Goal: Task Accomplishment & Management: Complete application form

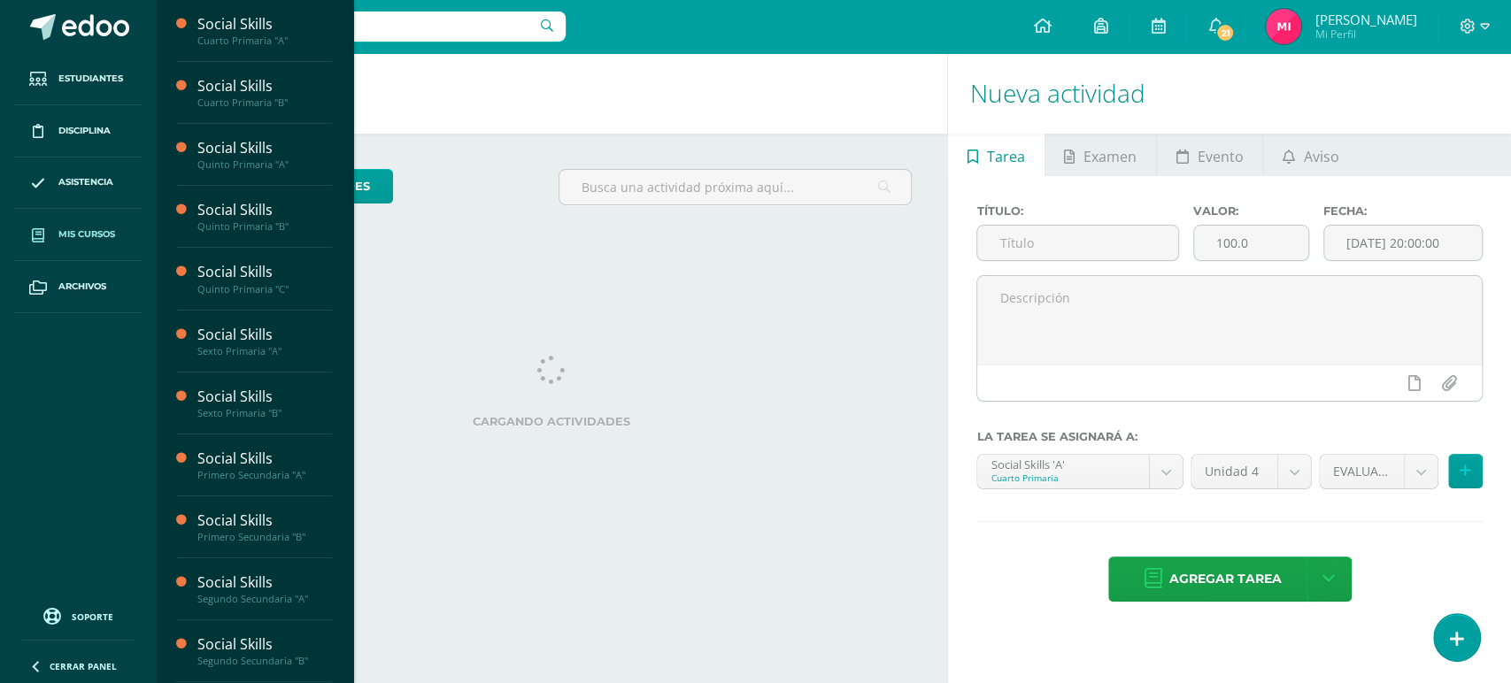
click at [104, 238] on span "Mis cursos" at bounding box center [86, 234] width 57 height 14
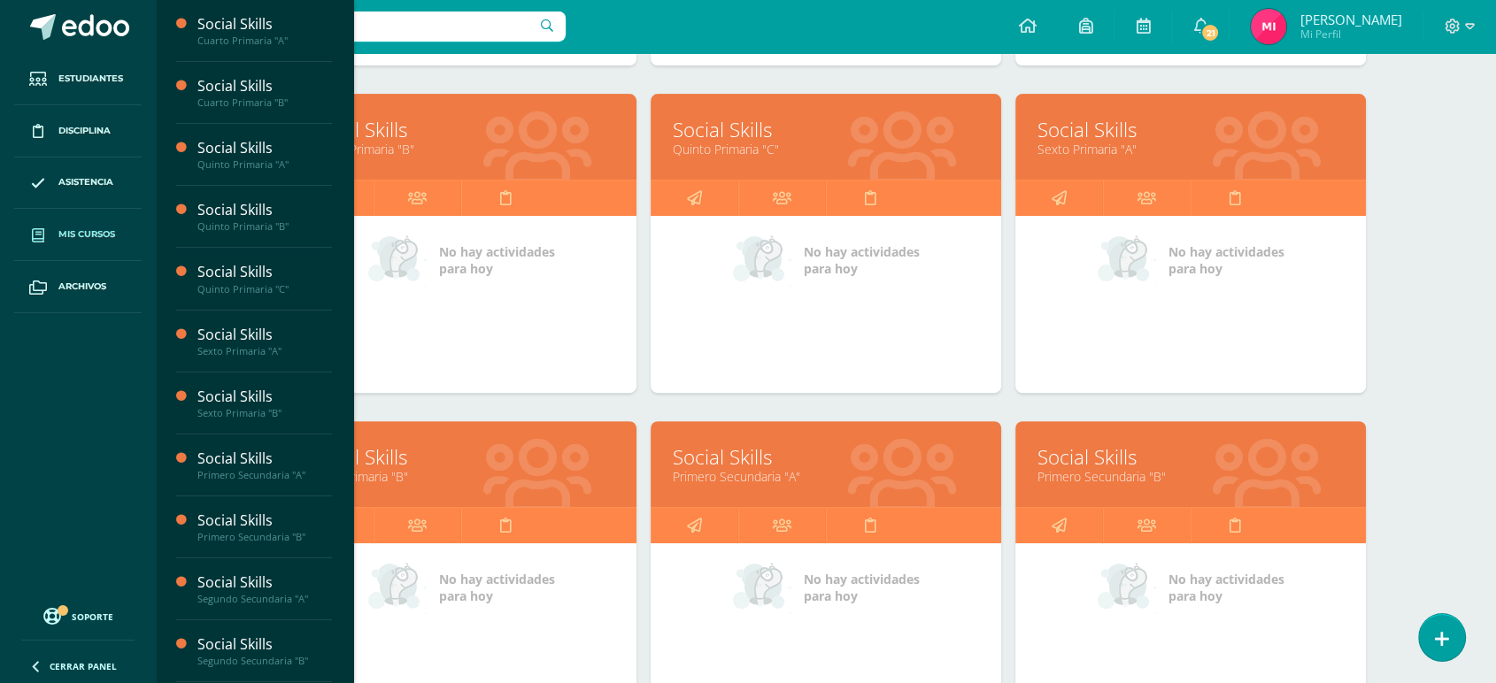
scroll to position [741, 0]
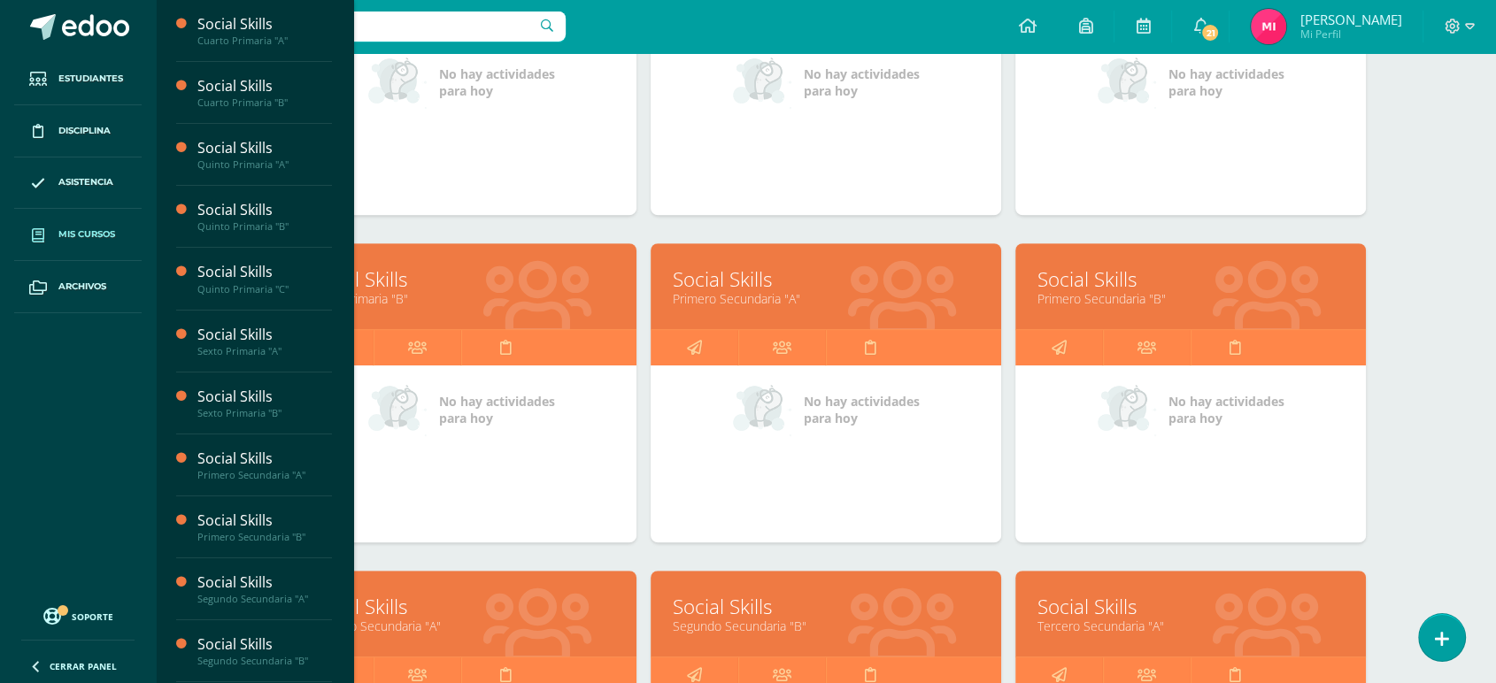
click at [1395, 322] on div "Todos los niveles Todos los niveles Preprimaria Primaria Secundaria Bachillerat…" at bounding box center [826, 560] width 1151 height 2221
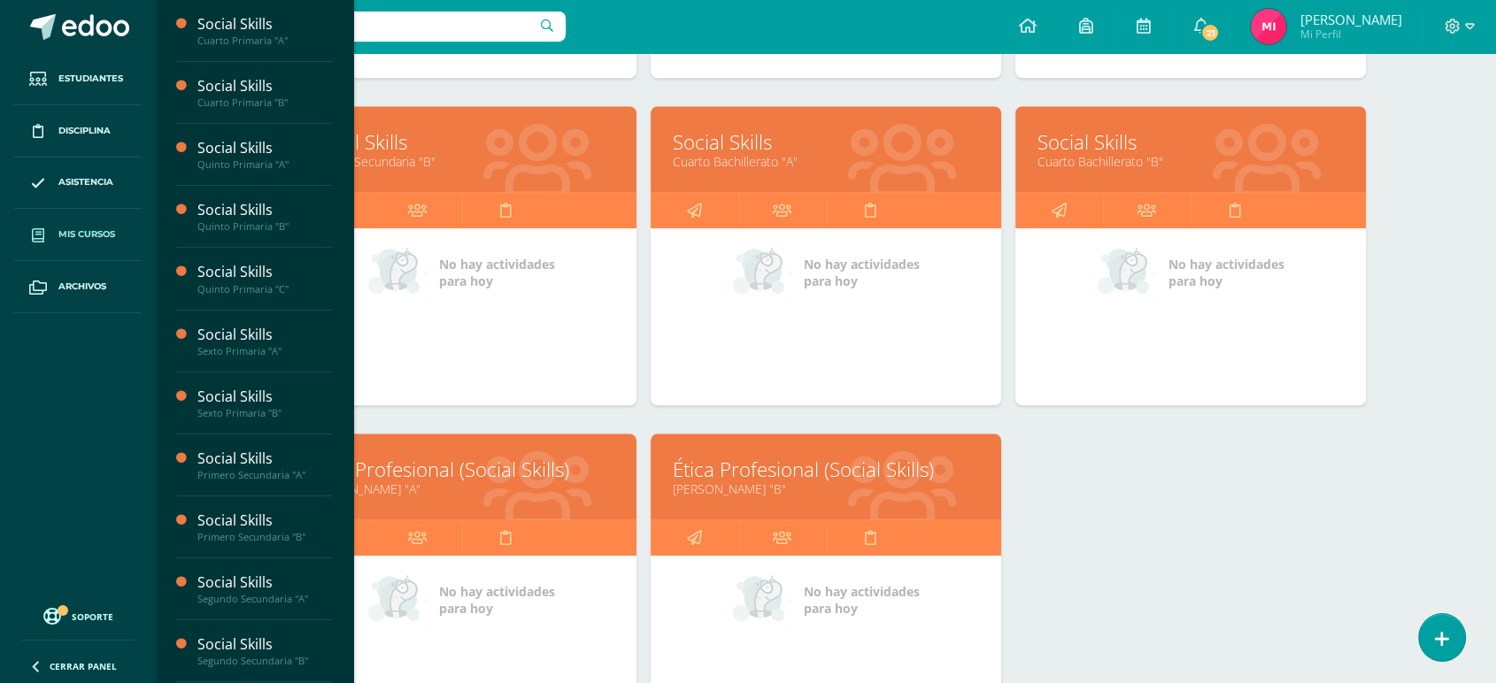
scroll to position [1557, 0]
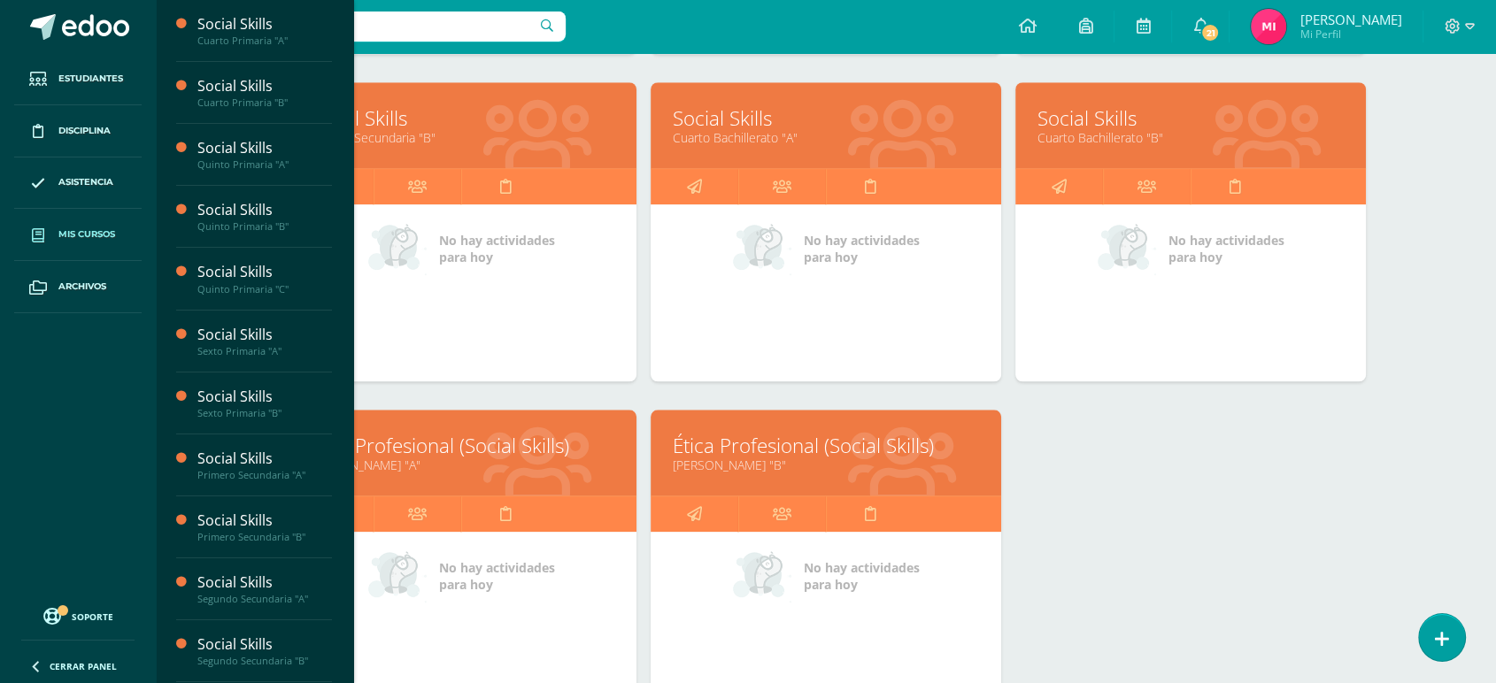
click at [747, 126] on link "Social Skills" at bounding box center [826, 117] width 306 height 27
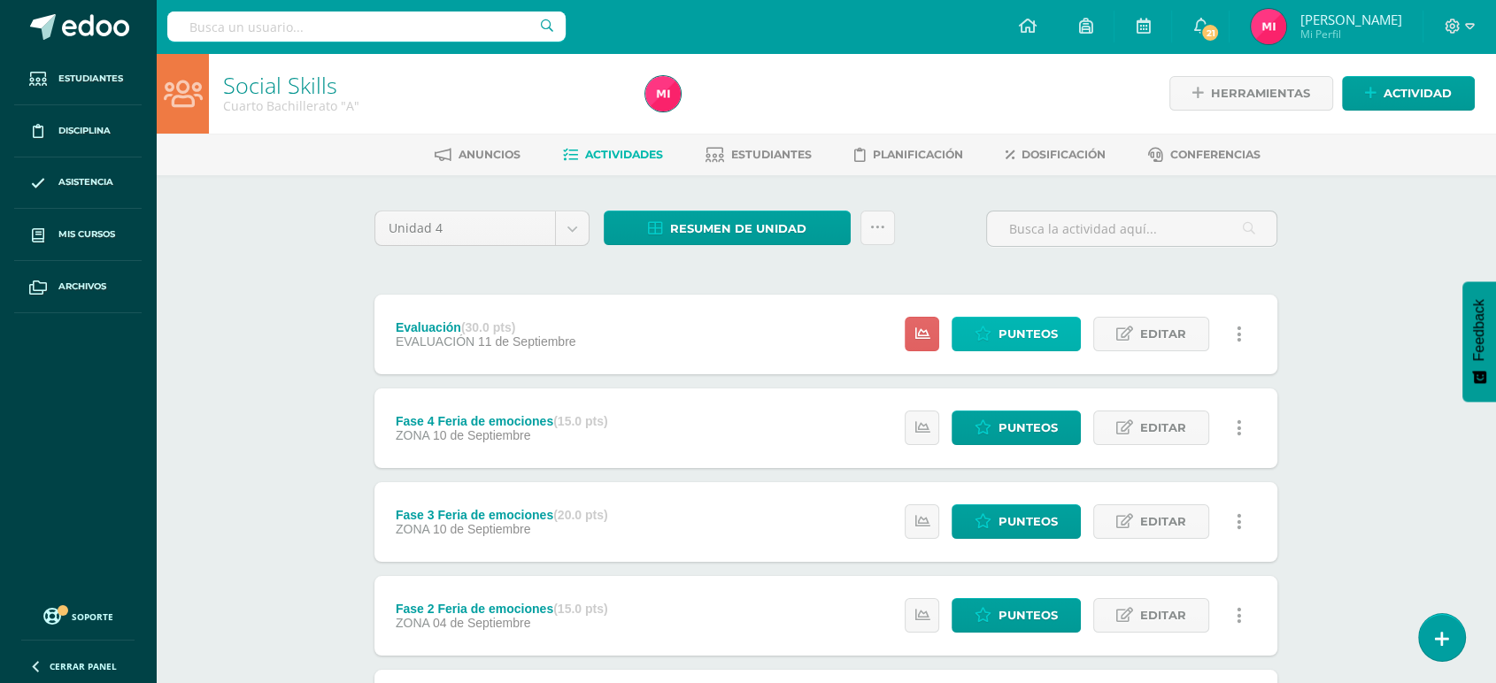
click at [1017, 330] on span "Punteos" at bounding box center [1027, 334] width 59 height 33
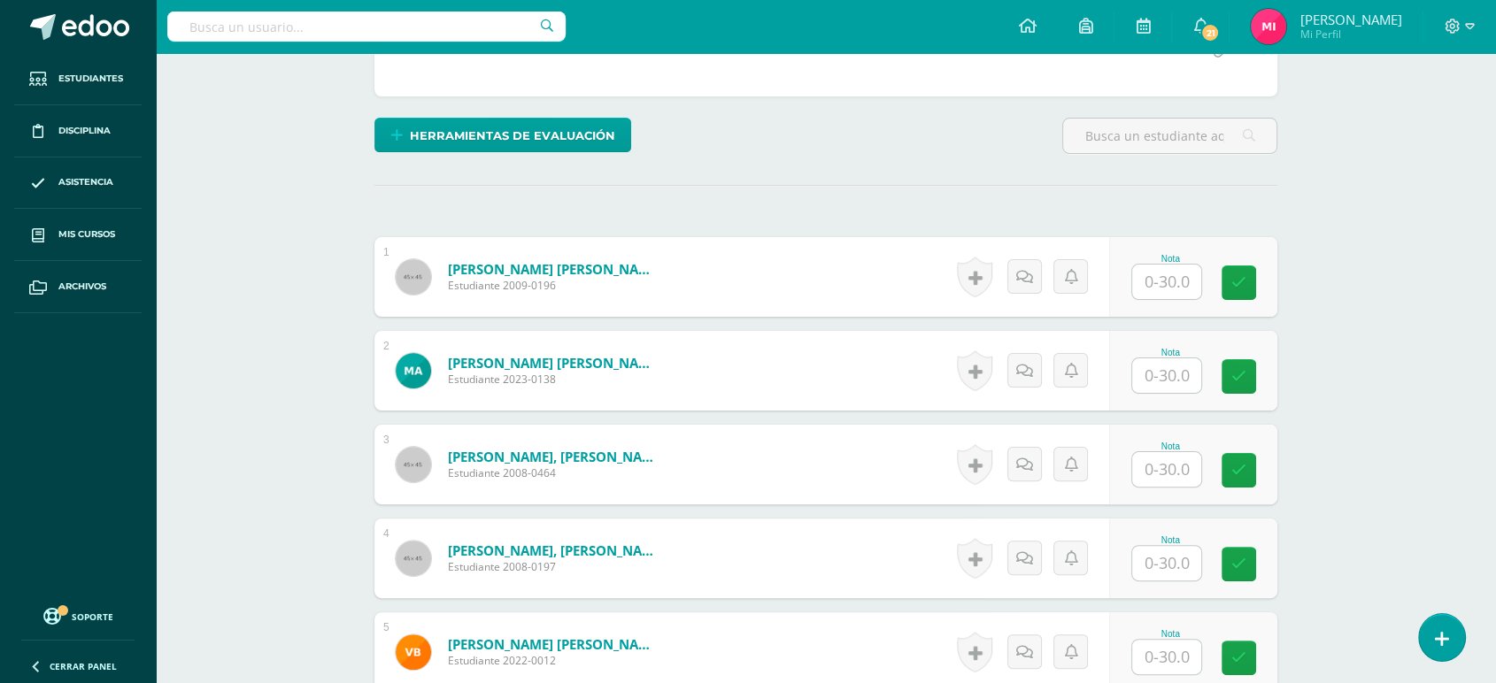
scroll to position [359, 0]
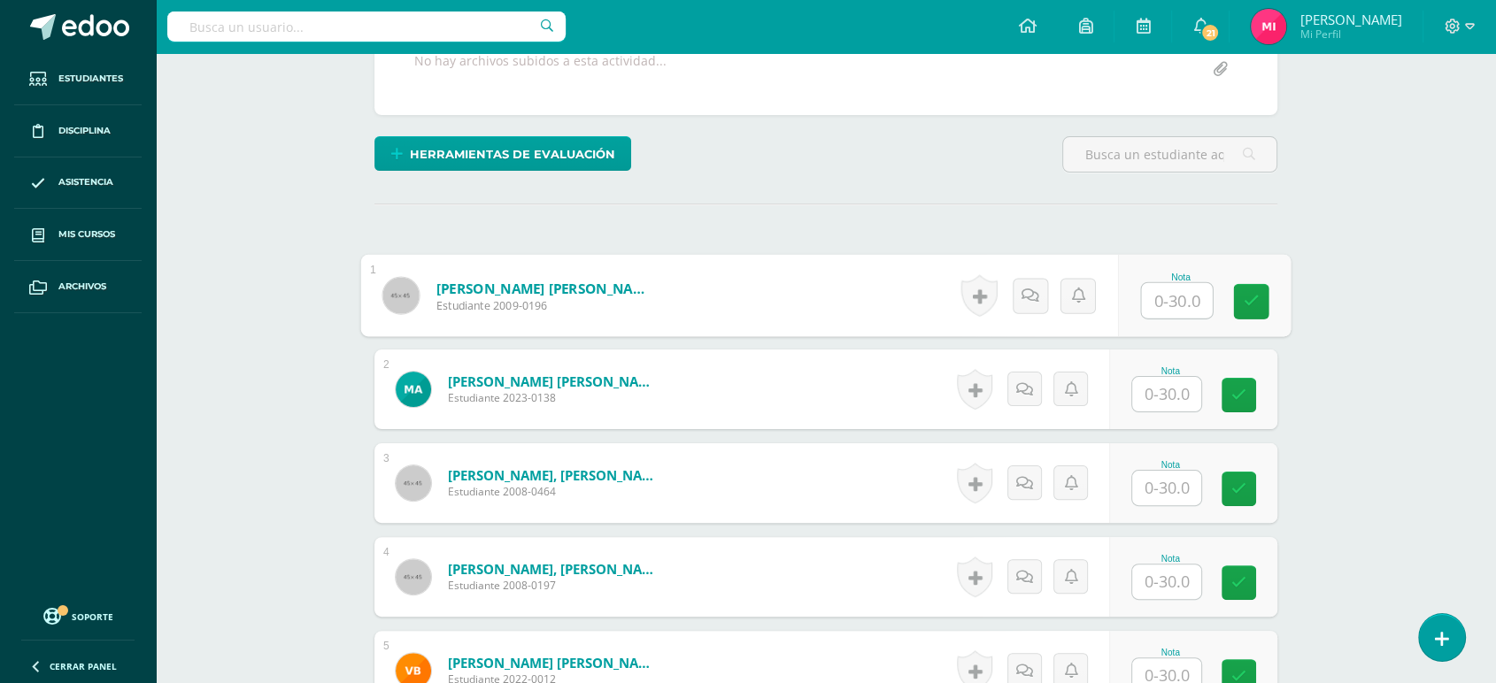
click at [1150, 303] on input "text" at bounding box center [1177, 300] width 71 height 35
type input "30"
click at [1169, 392] on input "text" at bounding box center [1166, 394] width 69 height 35
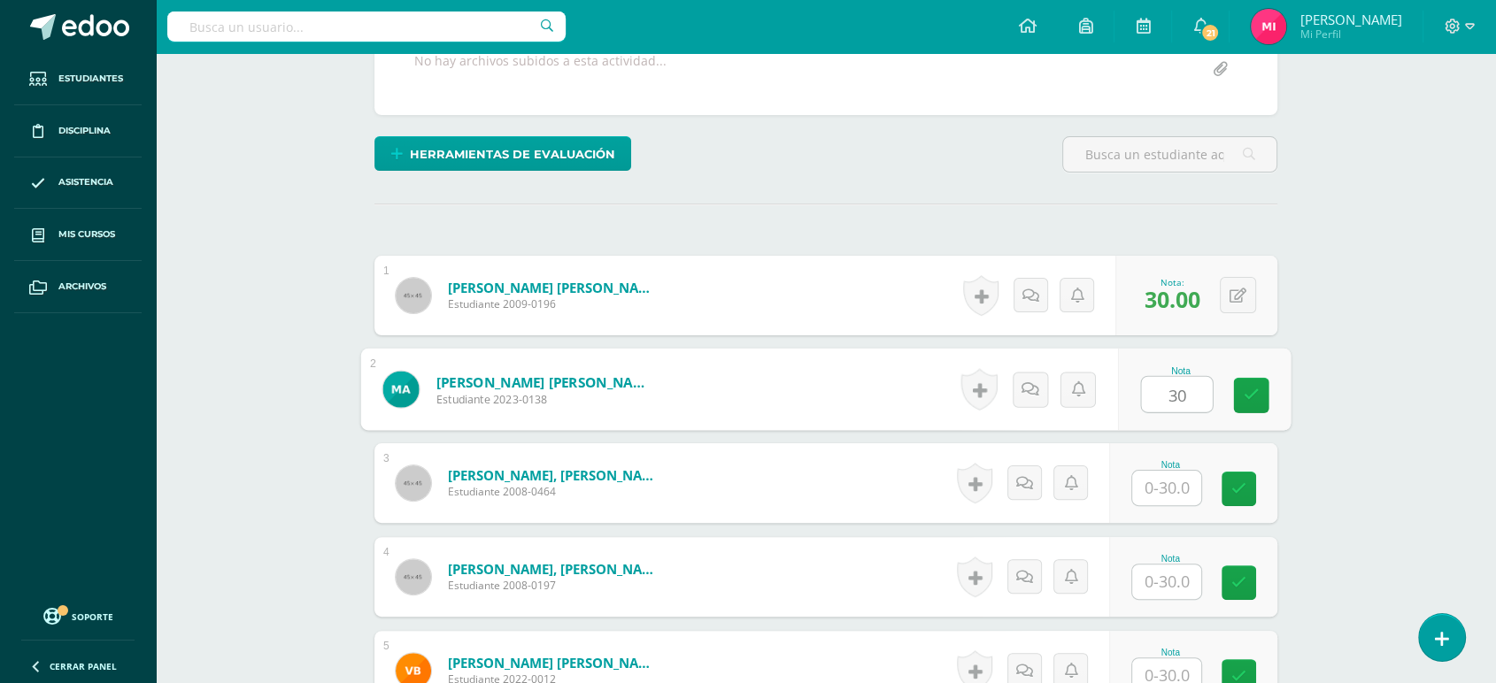
type input "30"
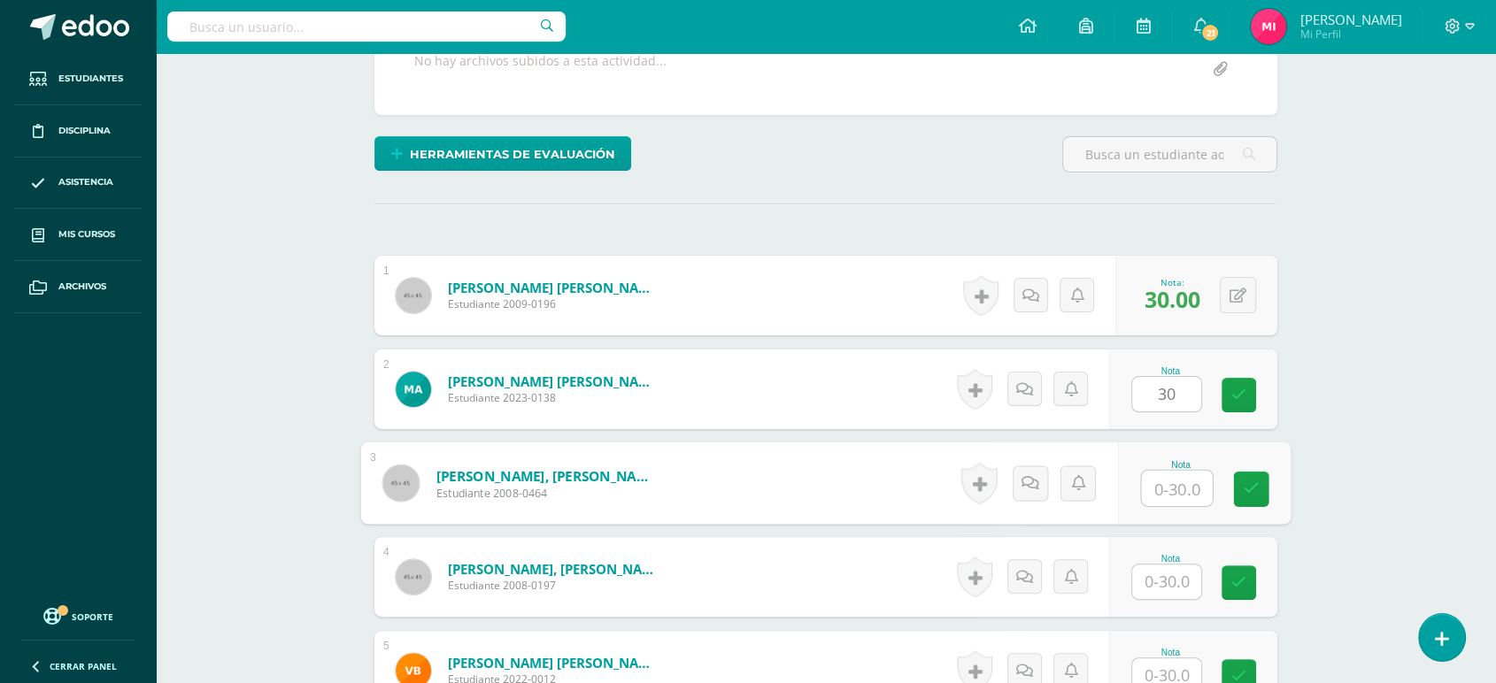
click at [1176, 487] on input "text" at bounding box center [1177, 488] width 71 height 35
type input "30"
click at [1160, 591] on input "text" at bounding box center [1166, 582] width 69 height 35
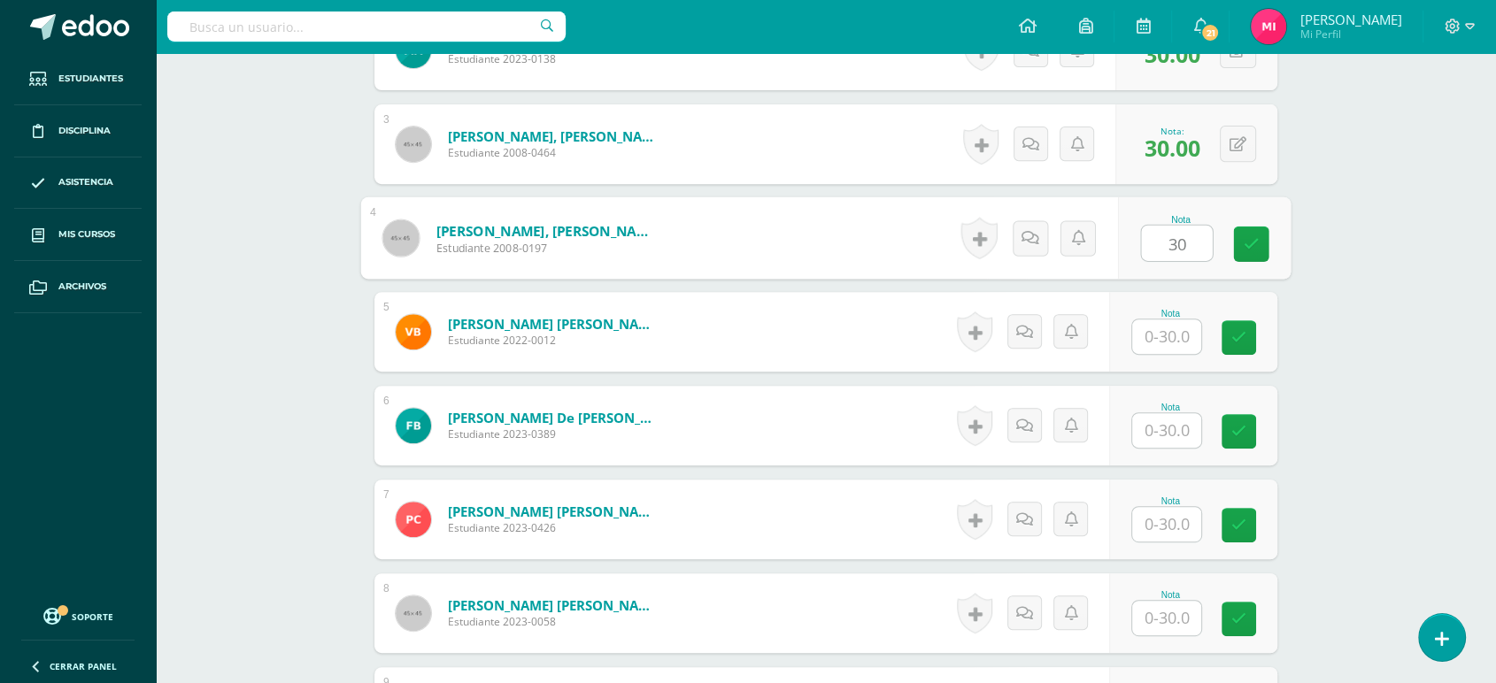
scroll to position [754, 0]
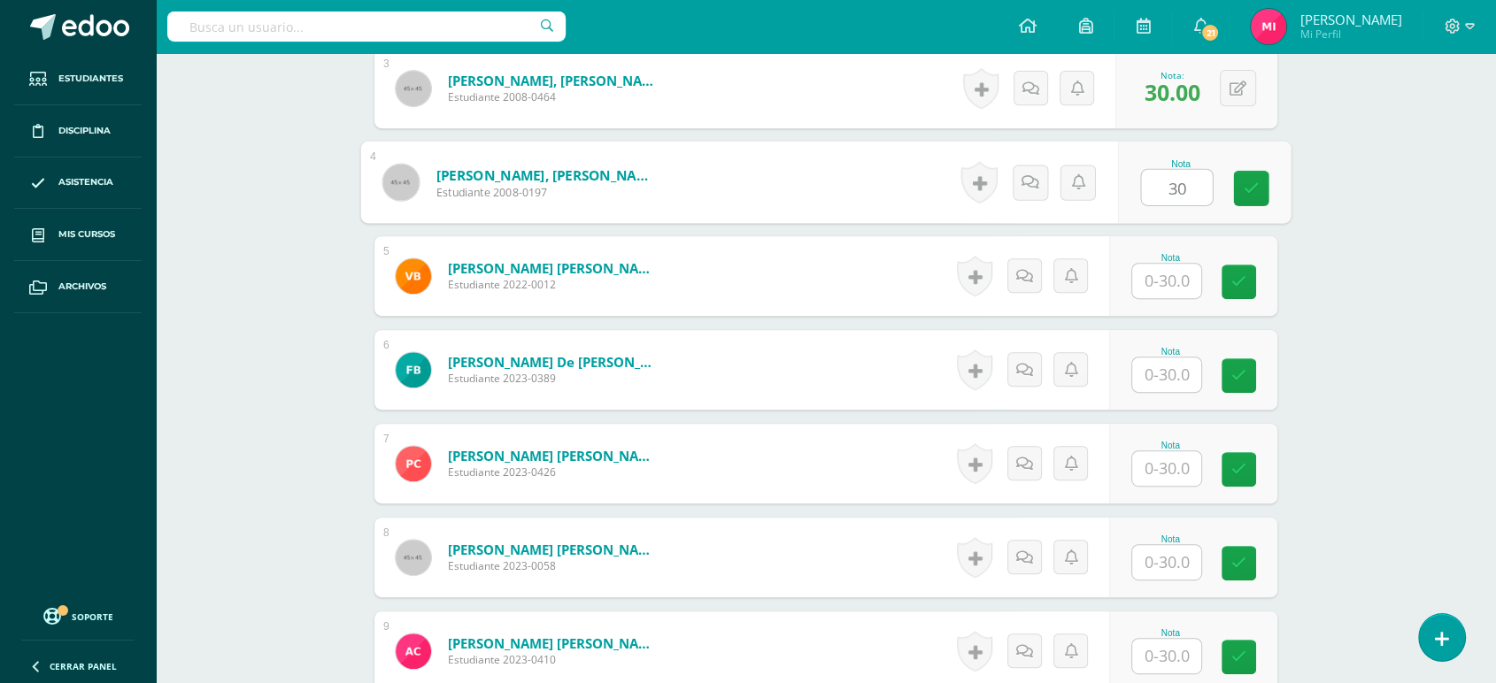
type input "30"
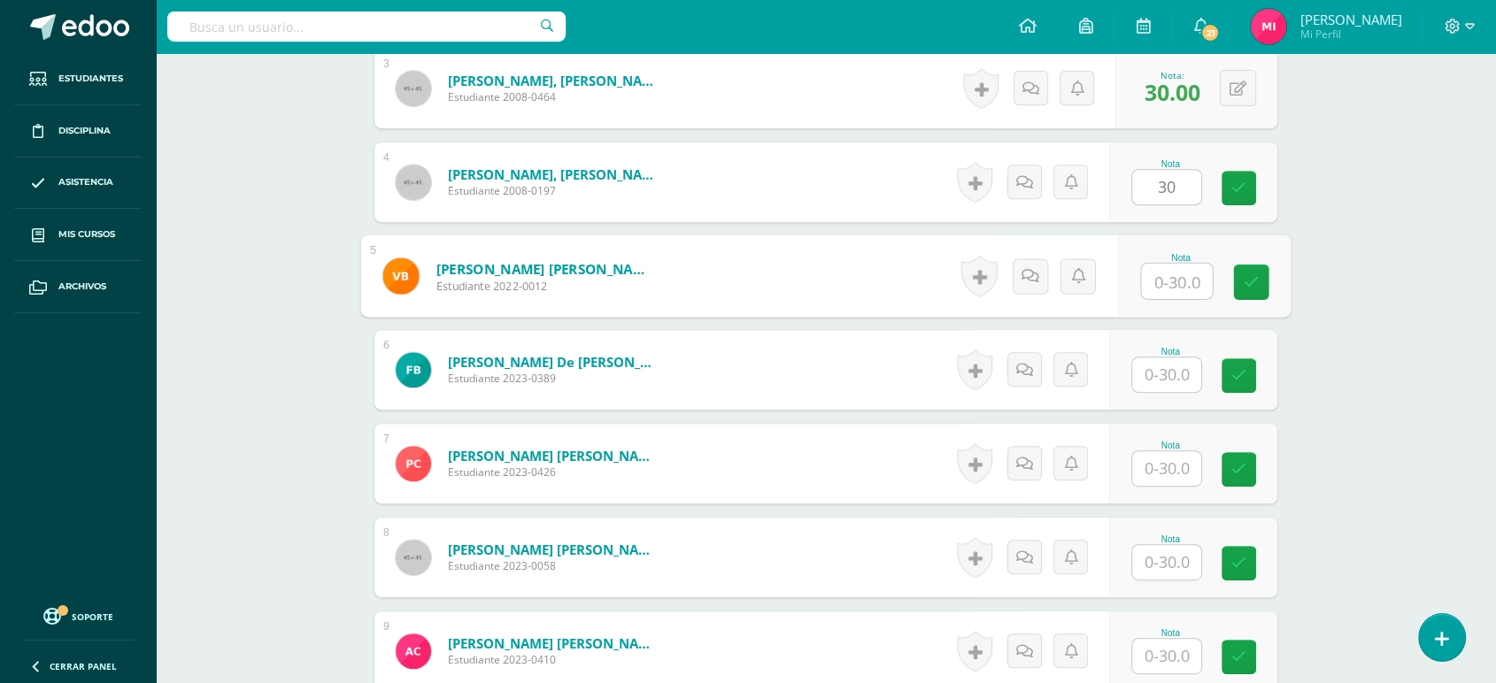
click at [1169, 275] on input "text" at bounding box center [1177, 281] width 71 height 35
type input "30"
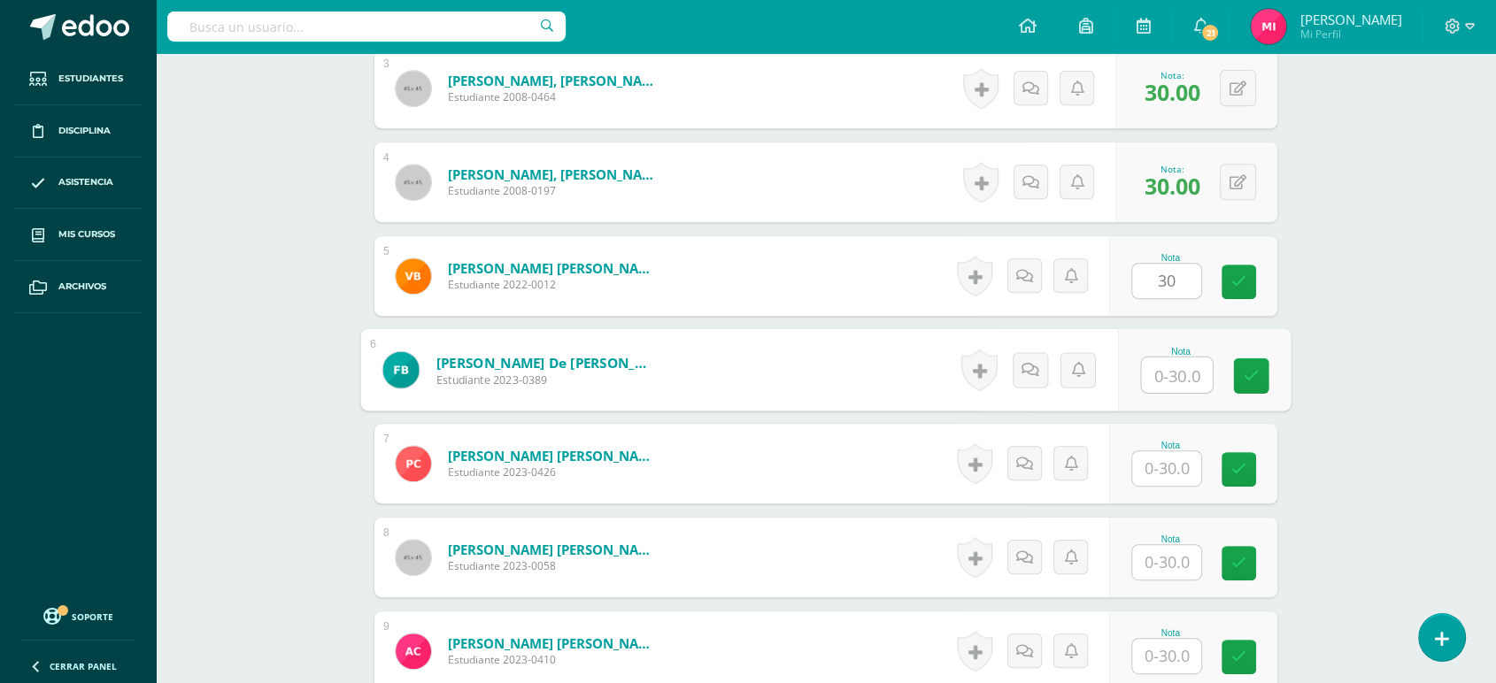
click at [1173, 386] on input "text" at bounding box center [1177, 375] width 71 height 35
type input "30"
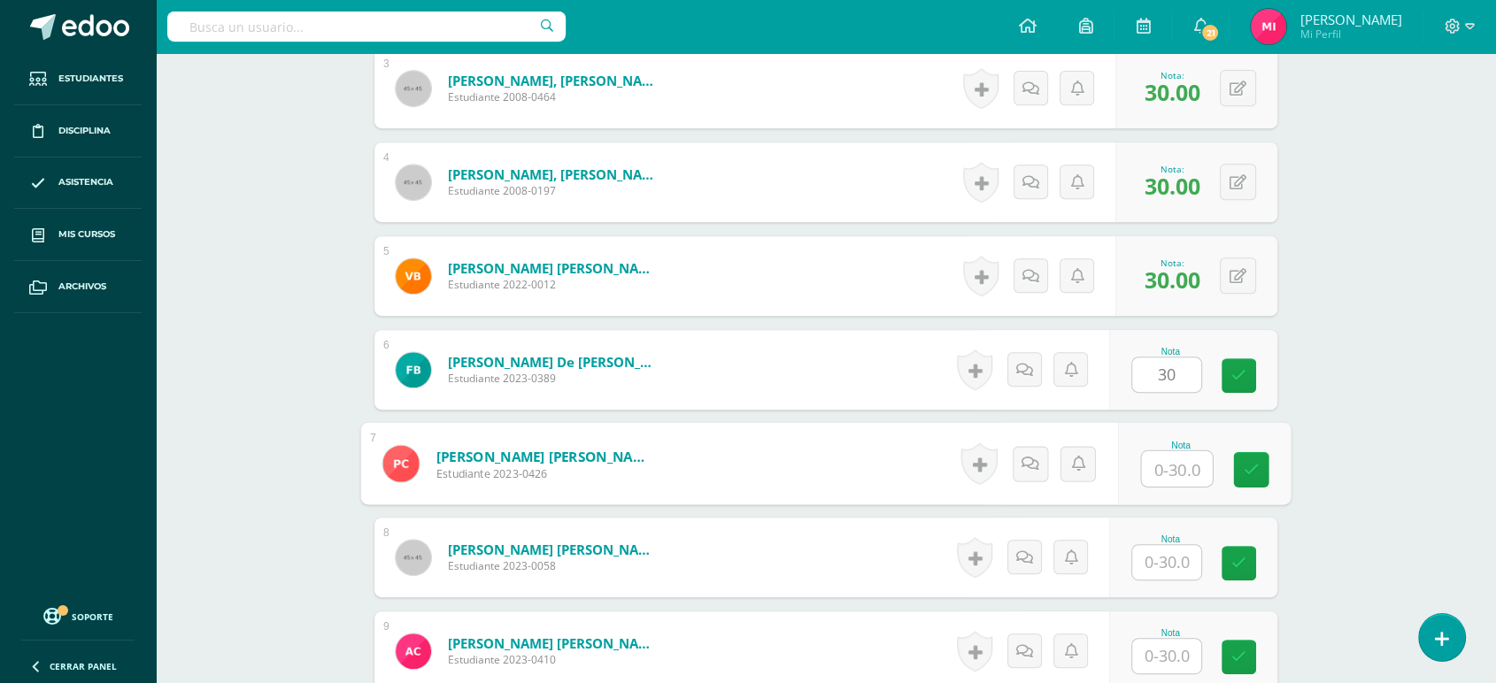
click at [1178, 469] on input "text" at bounding box center [1177, 468] width 71 height 35
type input "30"
click at [1174, 559] on input "text" at bounding box center [1166, 562] width 69 height 35
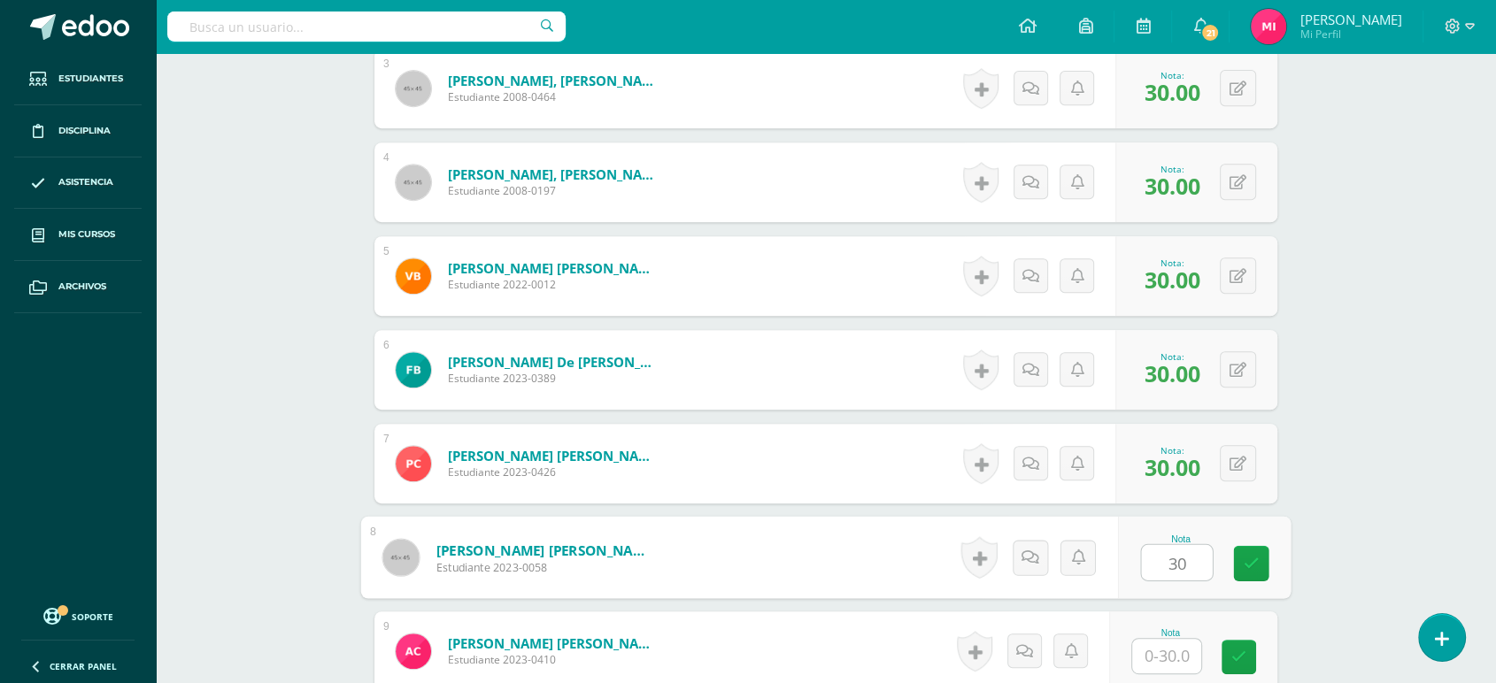
type input "30"
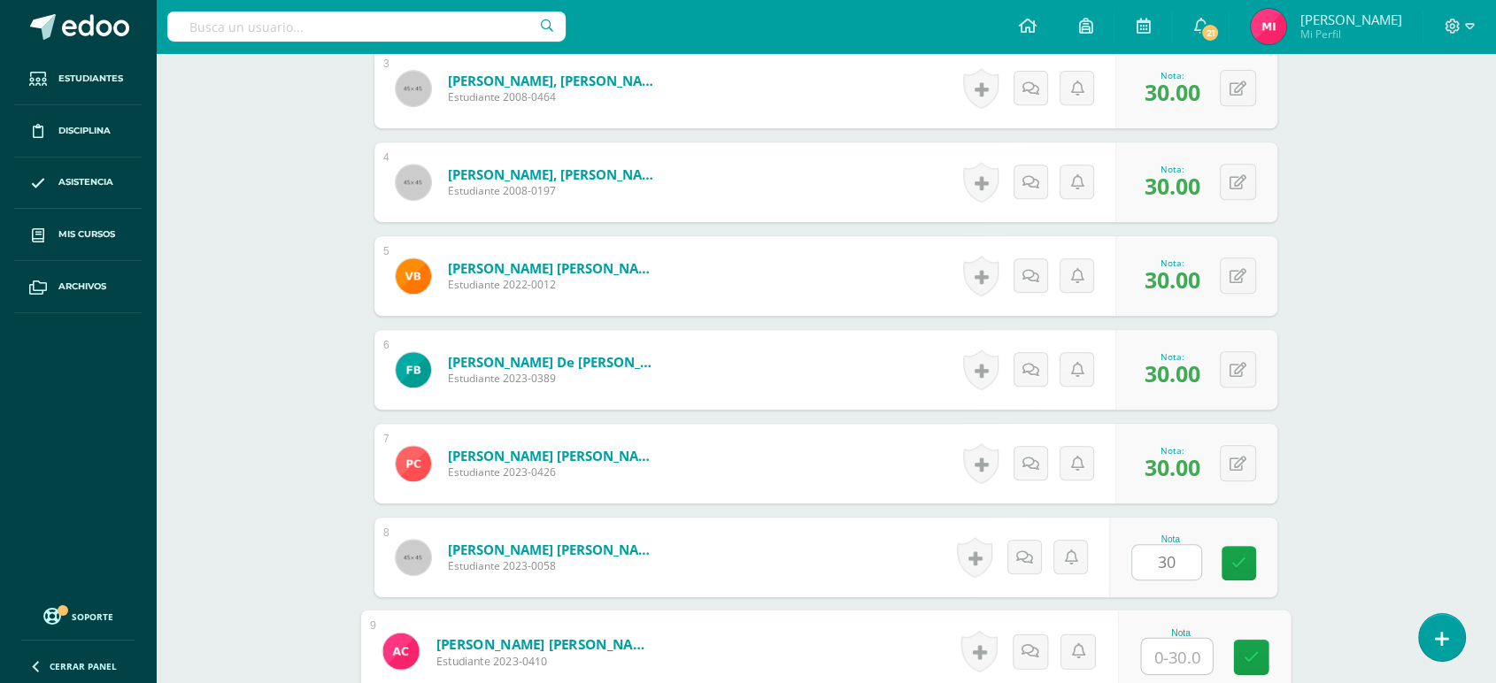
click at [1179, 655] on input "text" at bounding box center [1177, 656] width 71 height 35
type input "30"
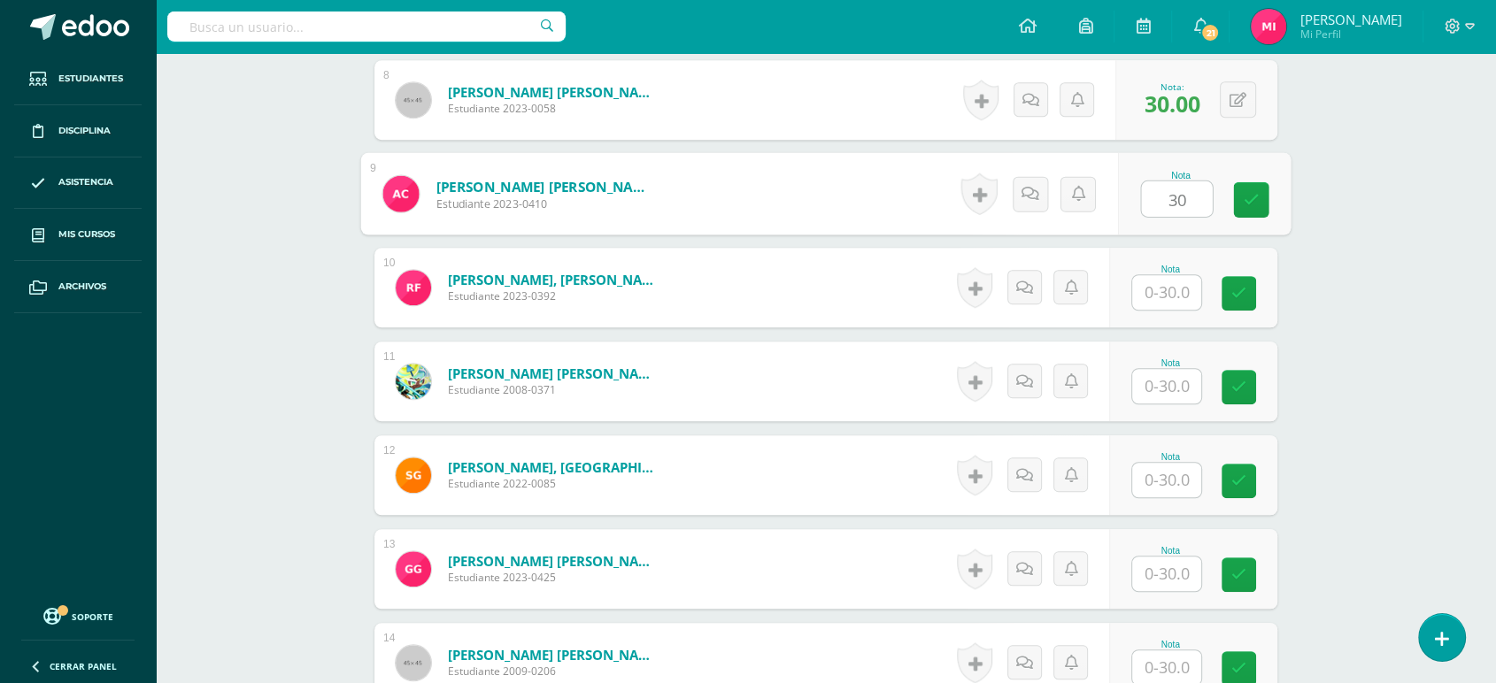
scroll to position [1242, 0]
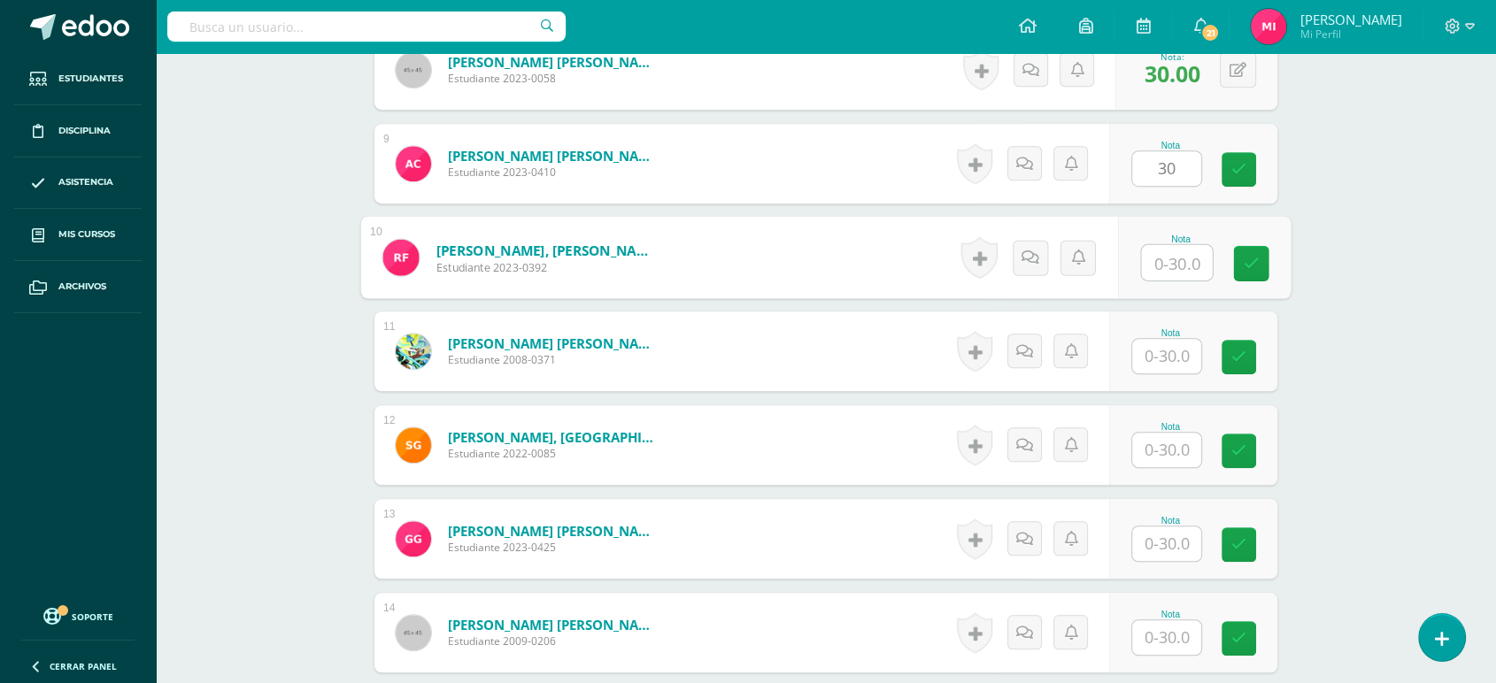
click at [1178, 274] on input "text" at bounding box center [1177, 262] width 71 height 35
type input "30"
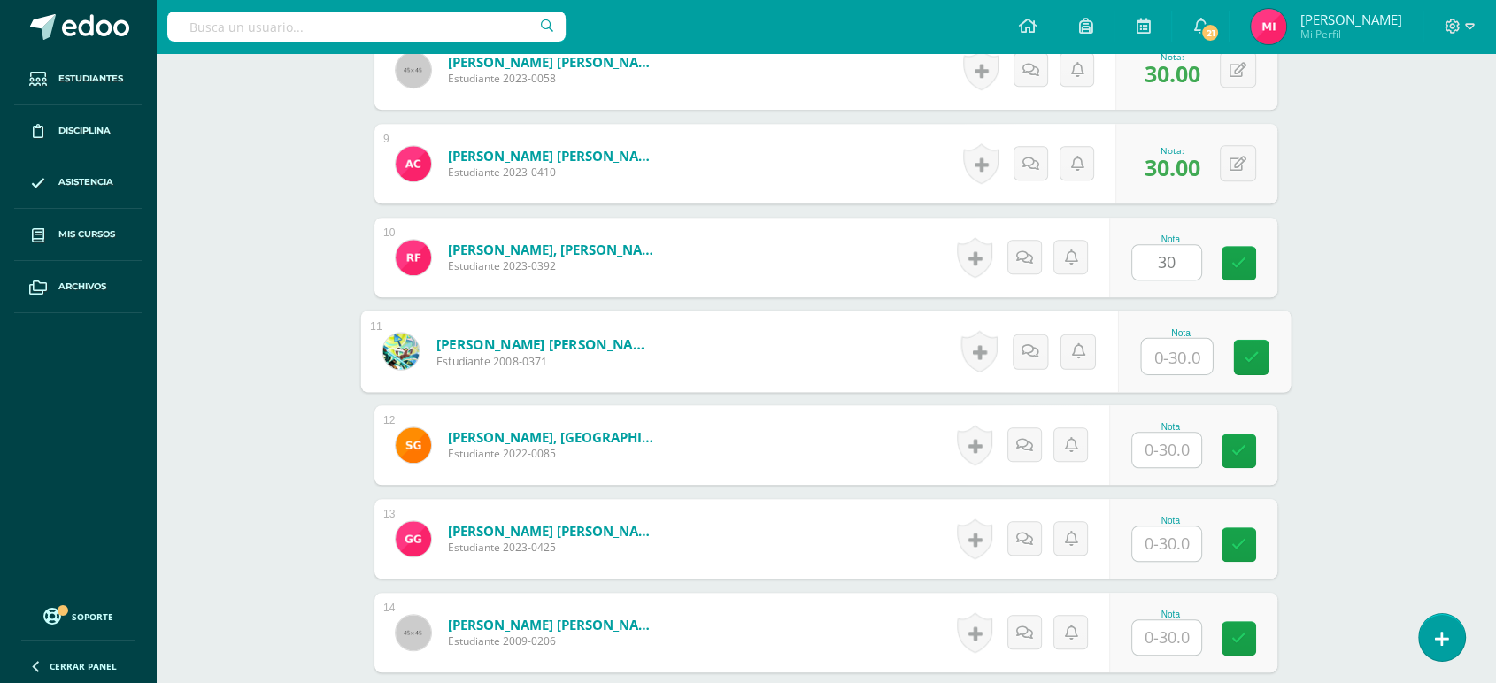
click at [1168, 355] on input "text" at bounding box center [1177, 356] width 71 height 35
type input "30"
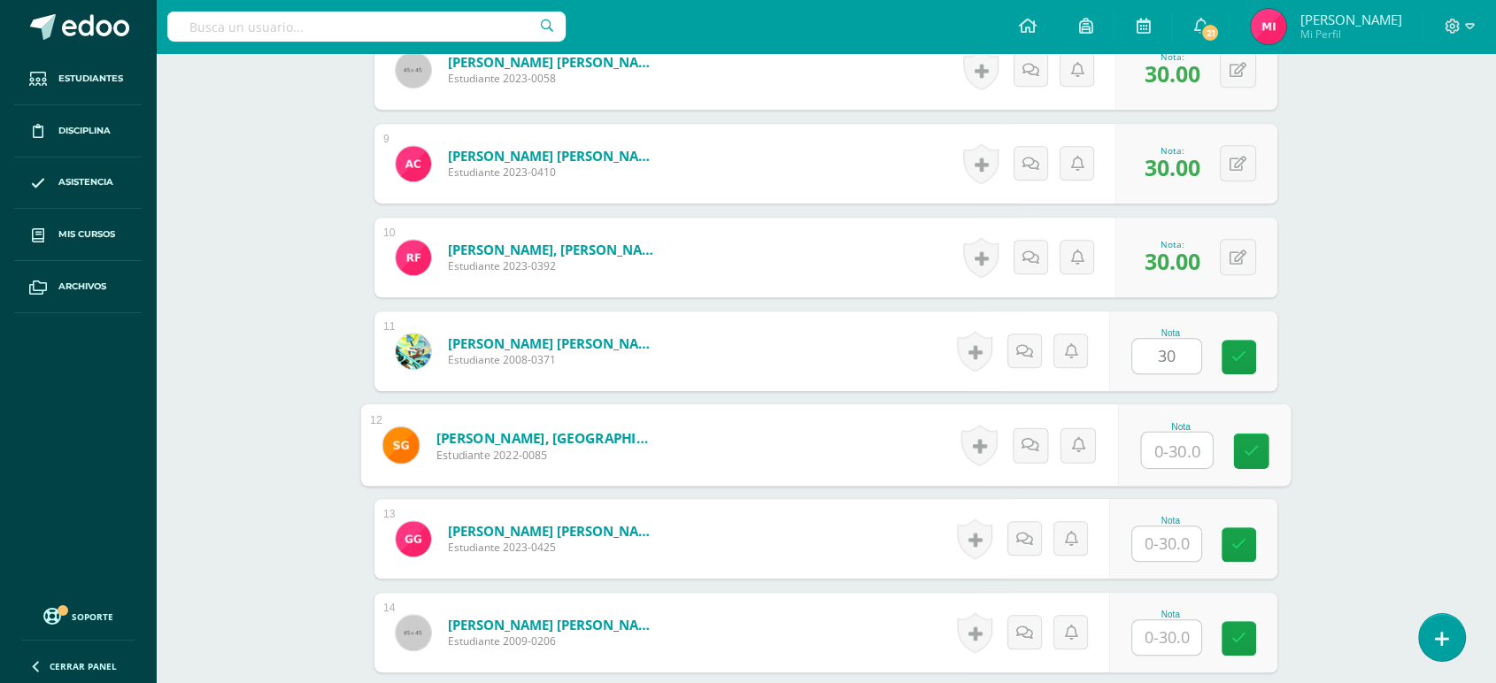
click at [1167, 451] on input "text" at bounding box center [1177, 450] width 71 height 35
type input "30"
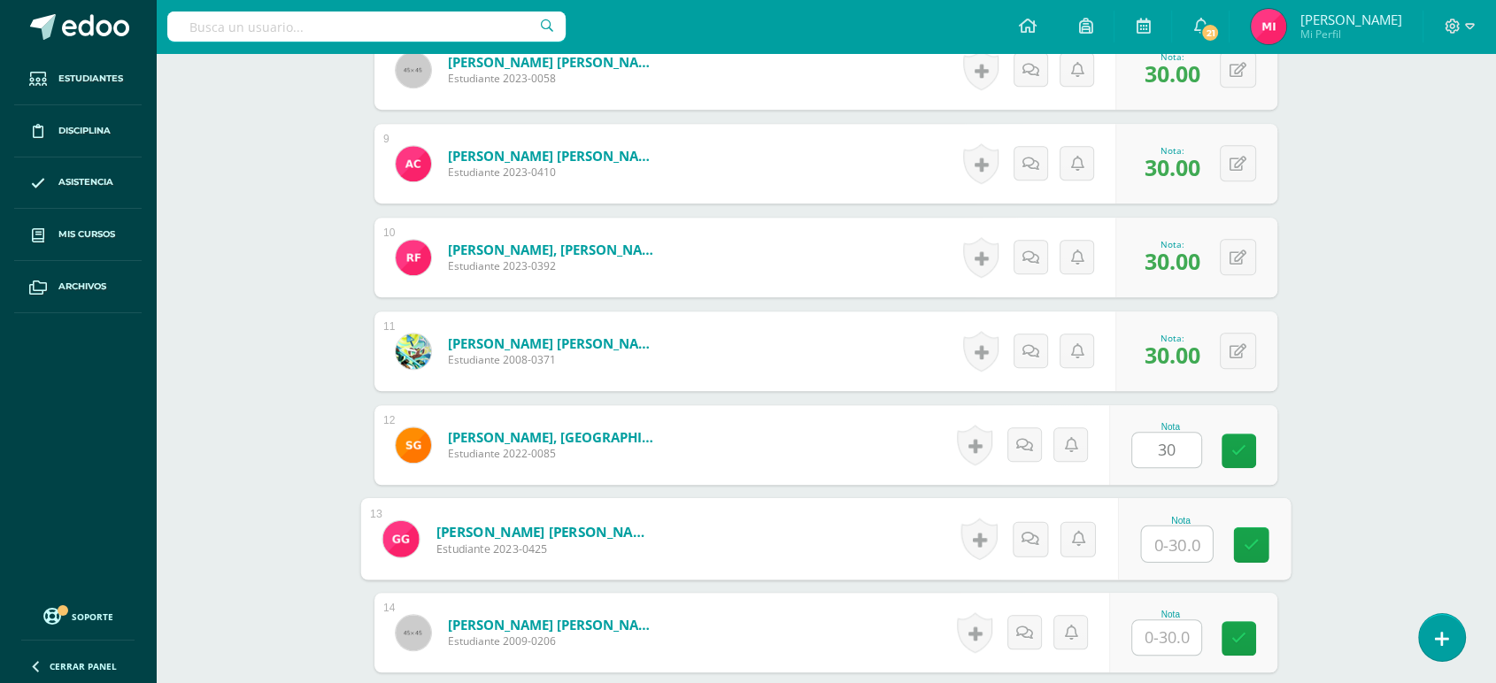
click at [1166, 544] on input "text" at bounding box center [1177, 544] width 71 height 35
type input "30"
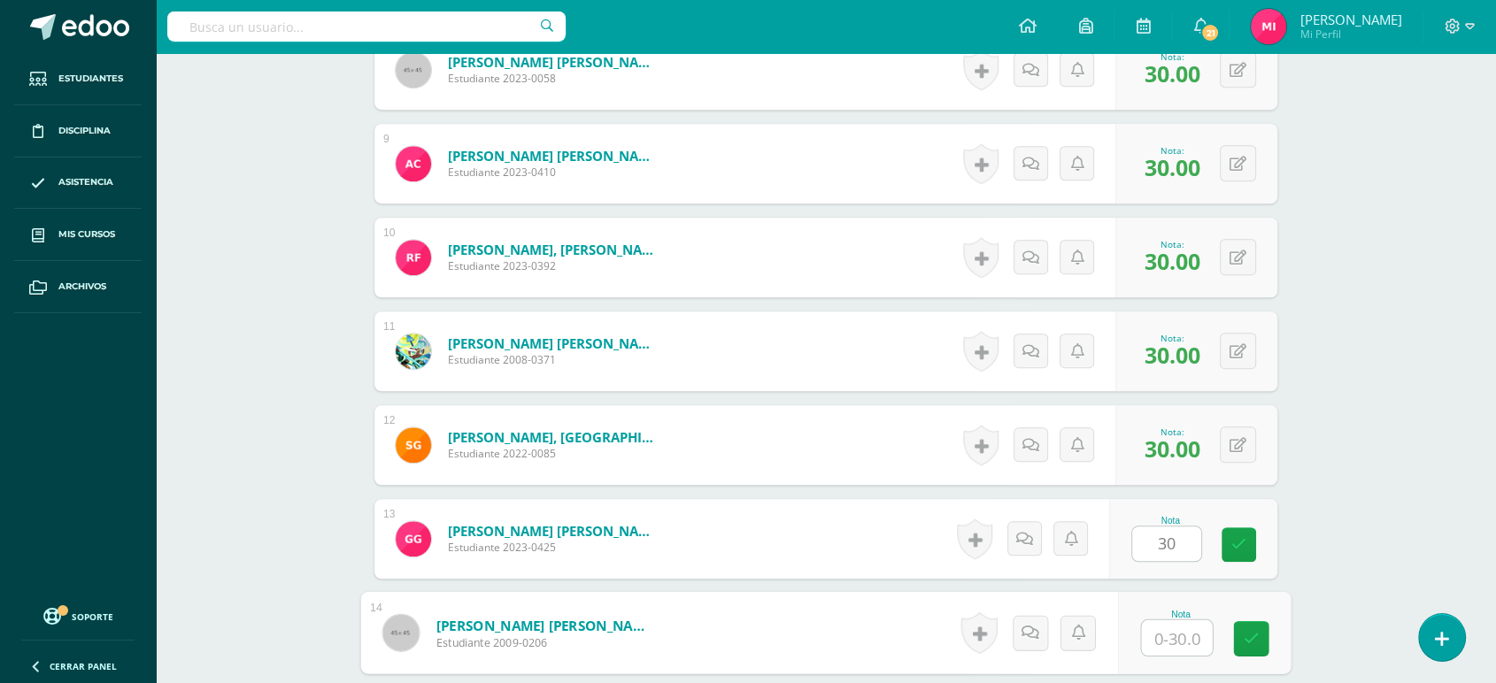
click at [1184, 628] on input "text" at bounding box center [1177, 638] width 71 height 35
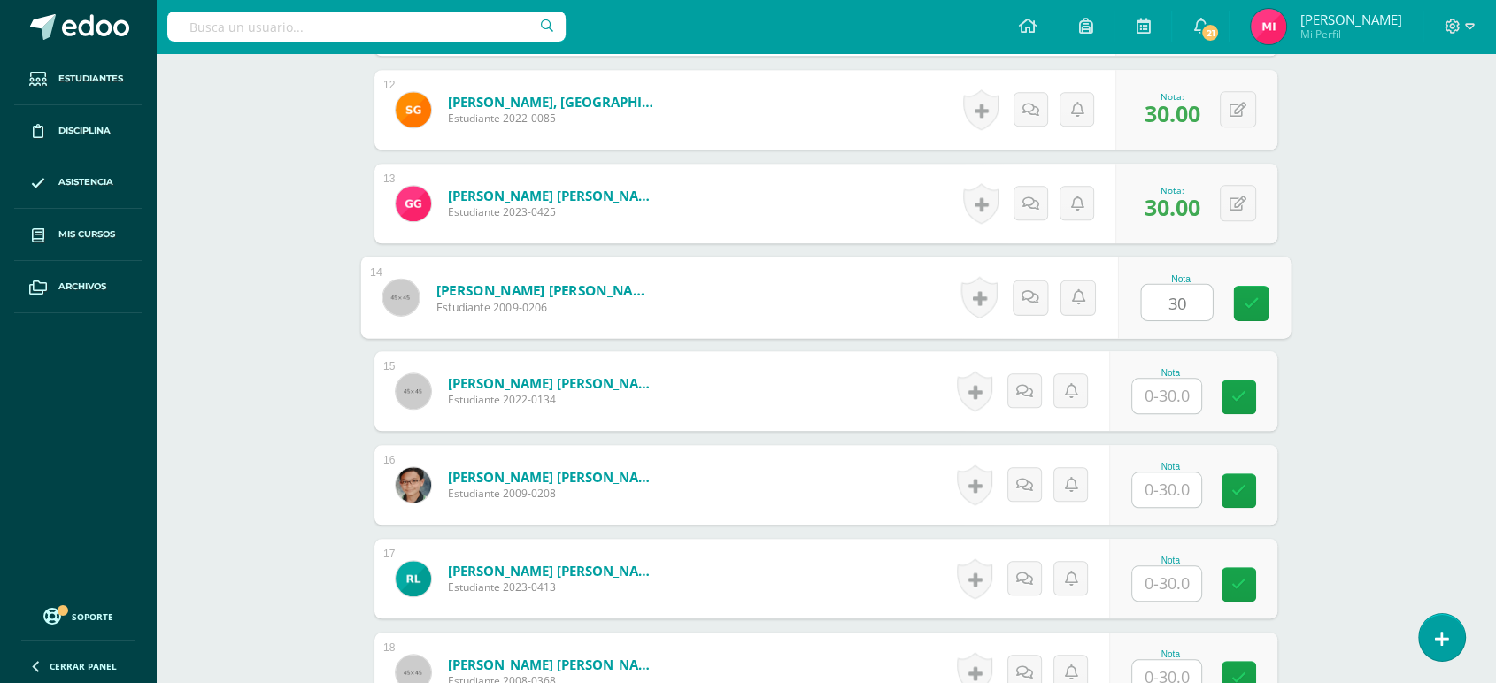
scroll to position [1588, 0]
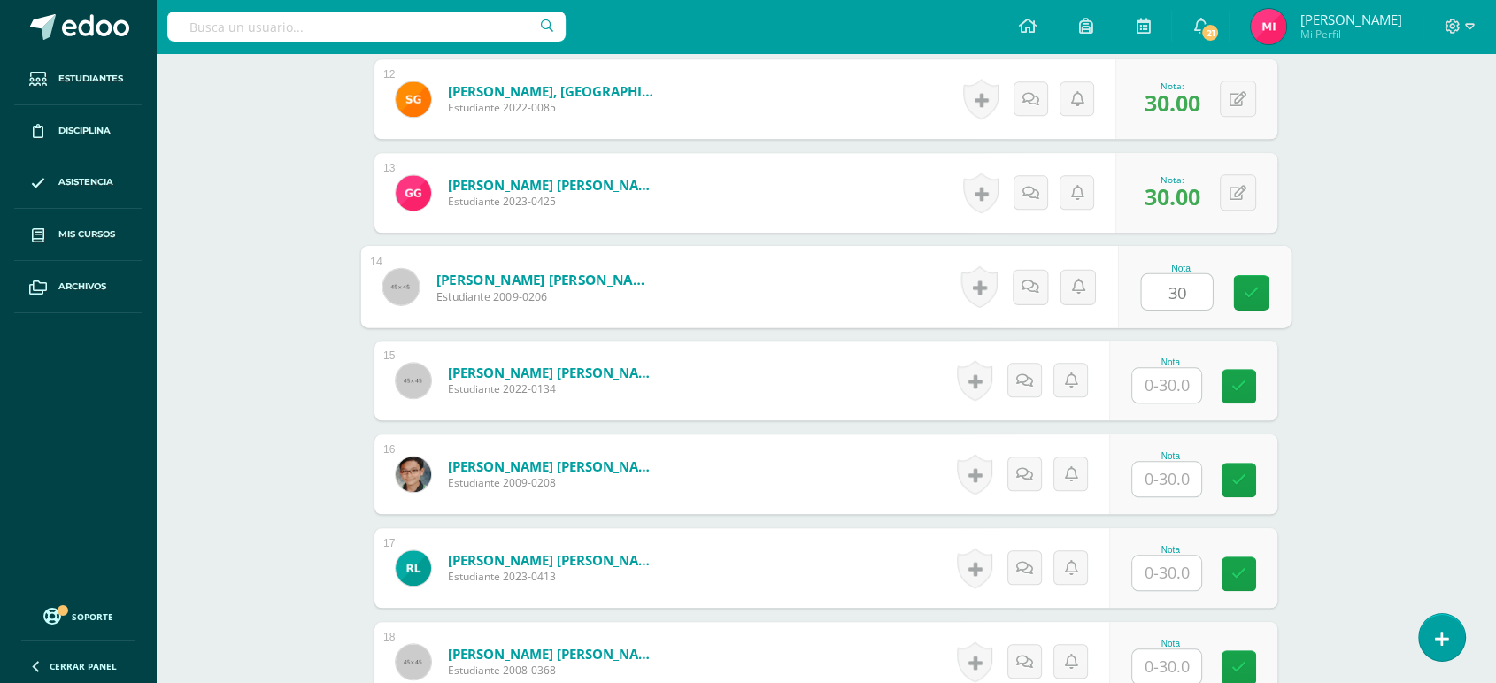
type input "30"
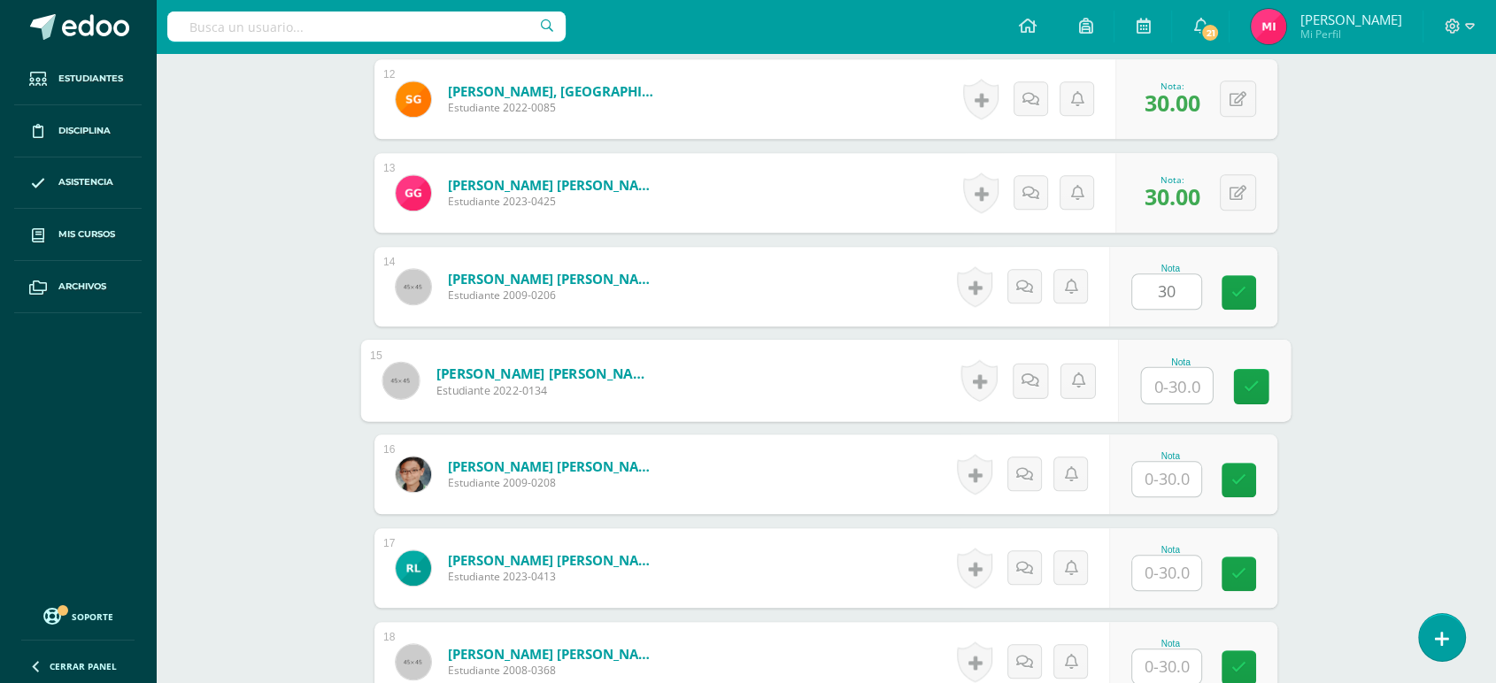
click at [1165, 388] on input "text" at bounding box center [1177, 385] width 71 height 35
type input "30"
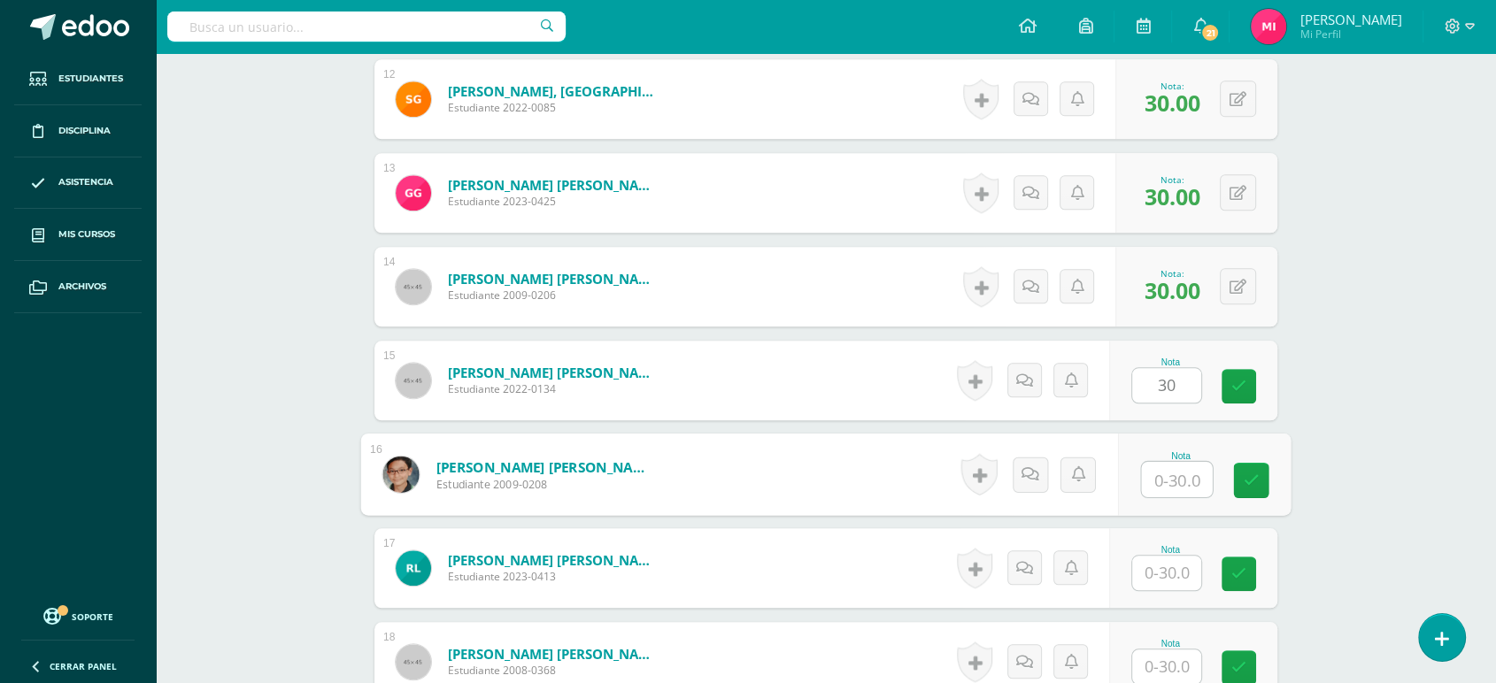
click at [1169, 494] on input "text" at bounding box center [1177, 479] width 71 height 35
type input "30"
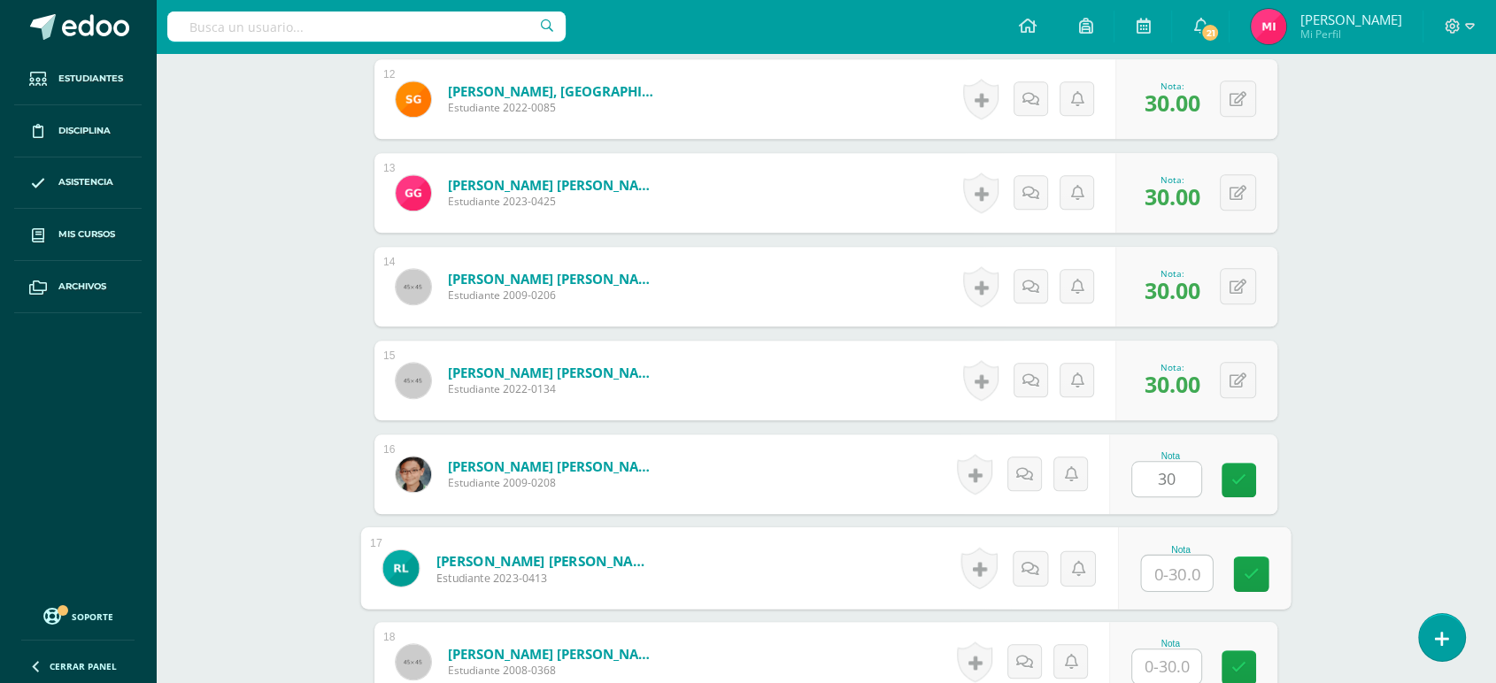
click at [1190, 571] on input "text" at bounding box center [1177, 573] width 71 height 35
type input "30"
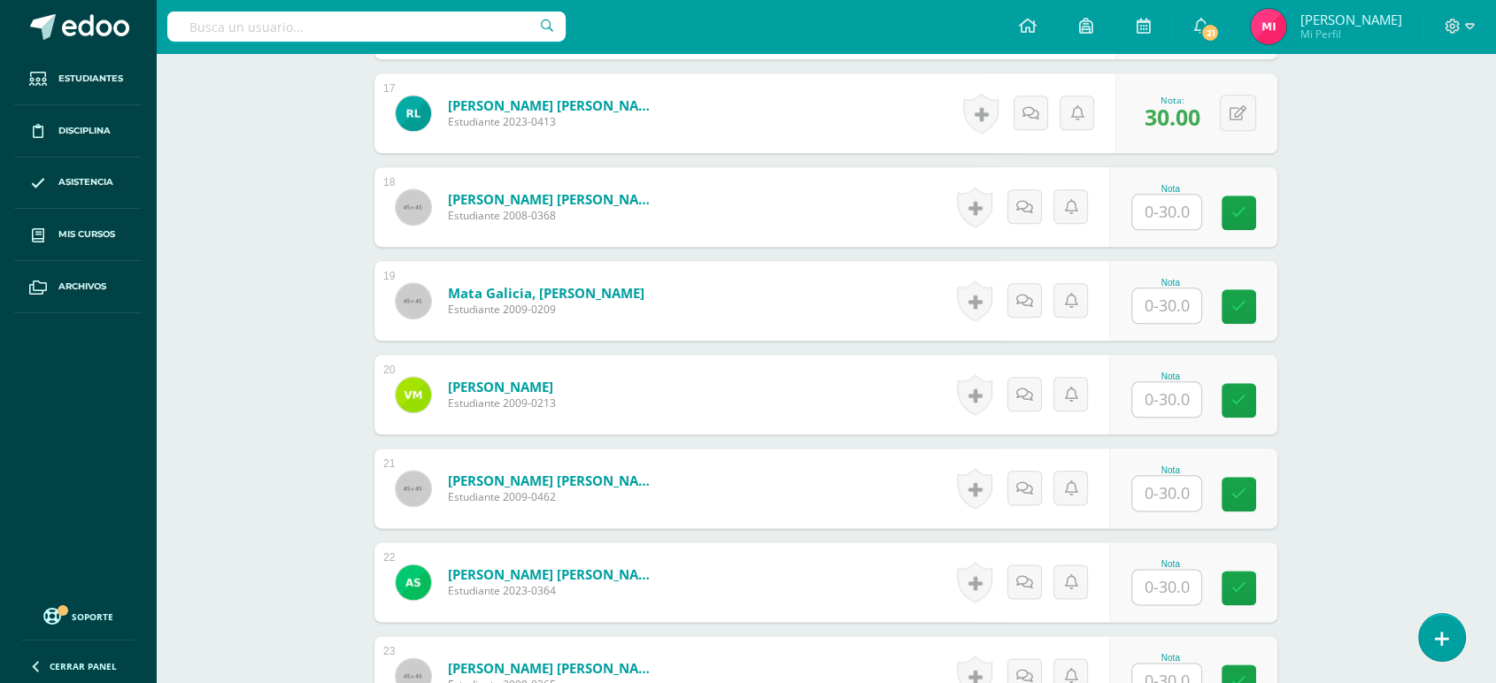
scroll to position [2047, 0]
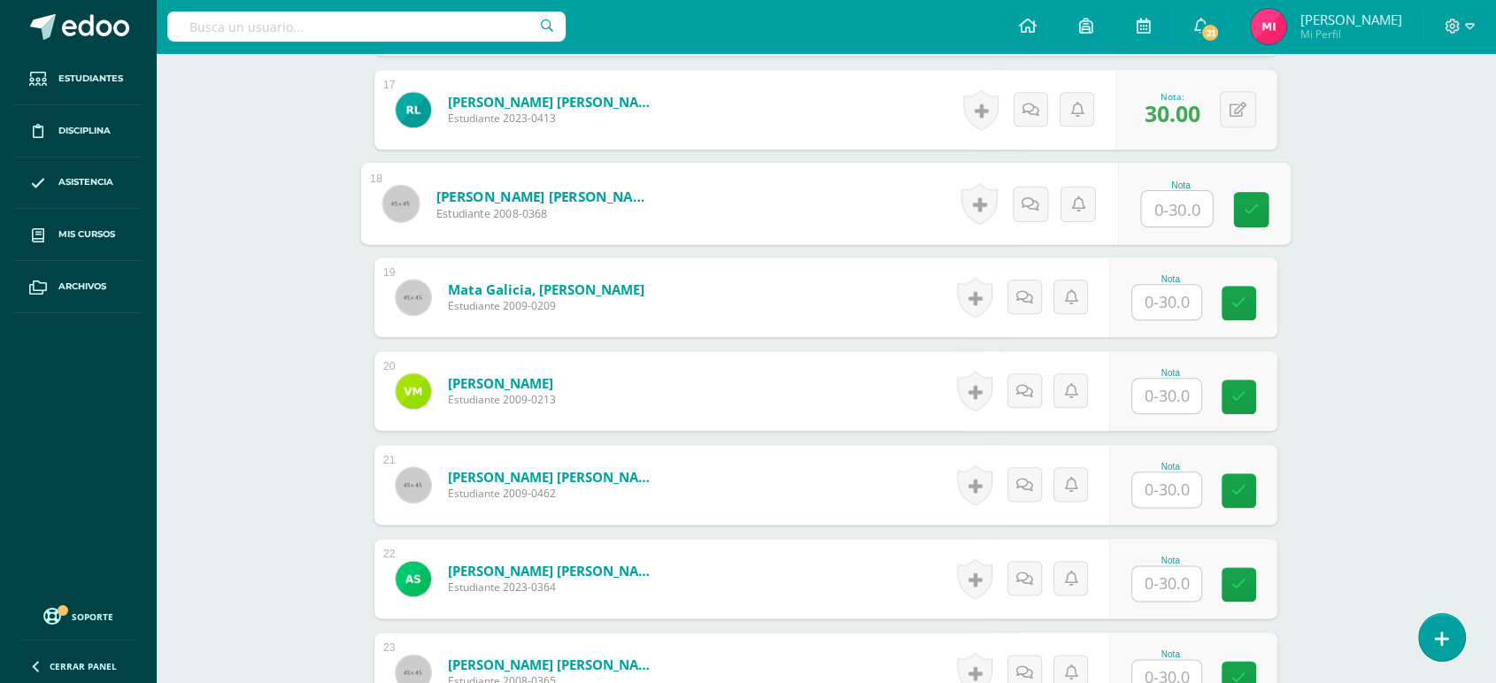
click at [1168, 202] on input "text" at bounding box center [1177, 208] width 71 height 35
type input "30"
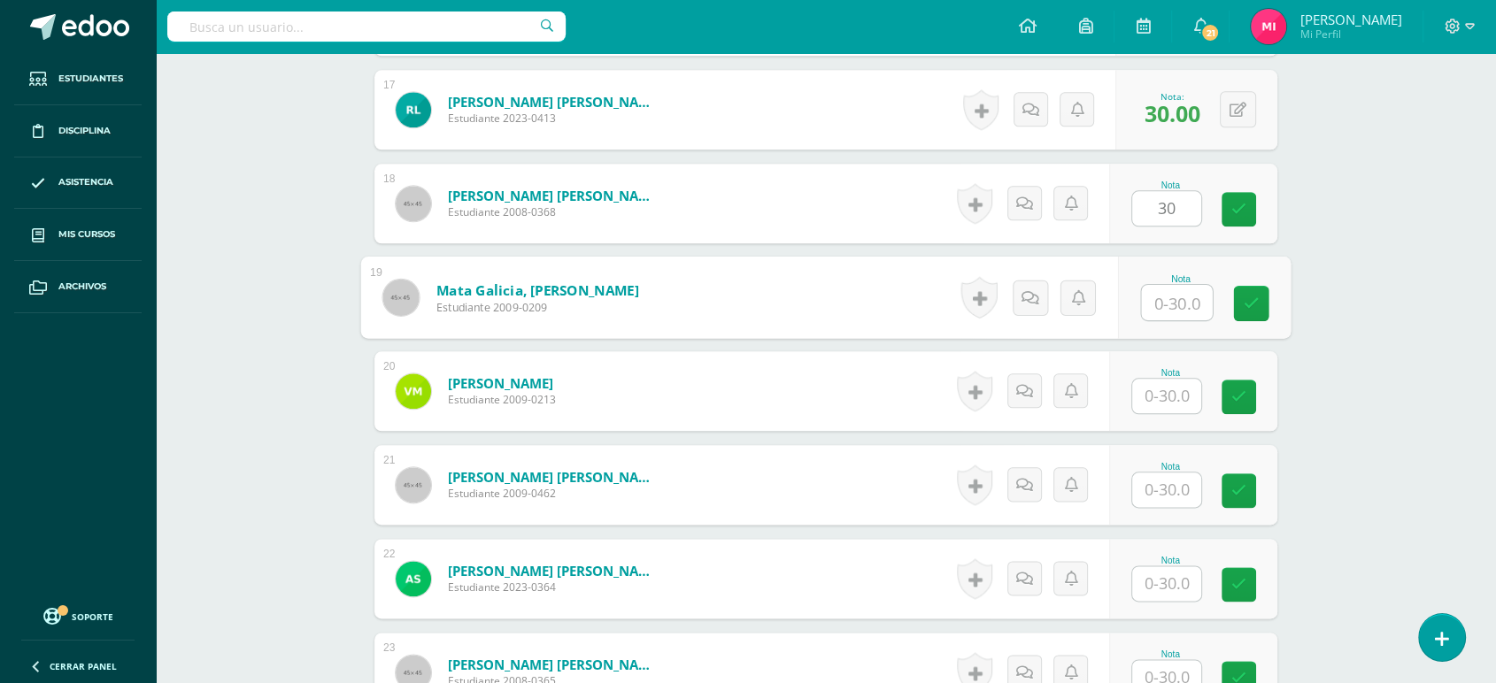
click at [1175, 305] on input "text" at bounding box center [1177, 302] width 71 height 35
type input "30"
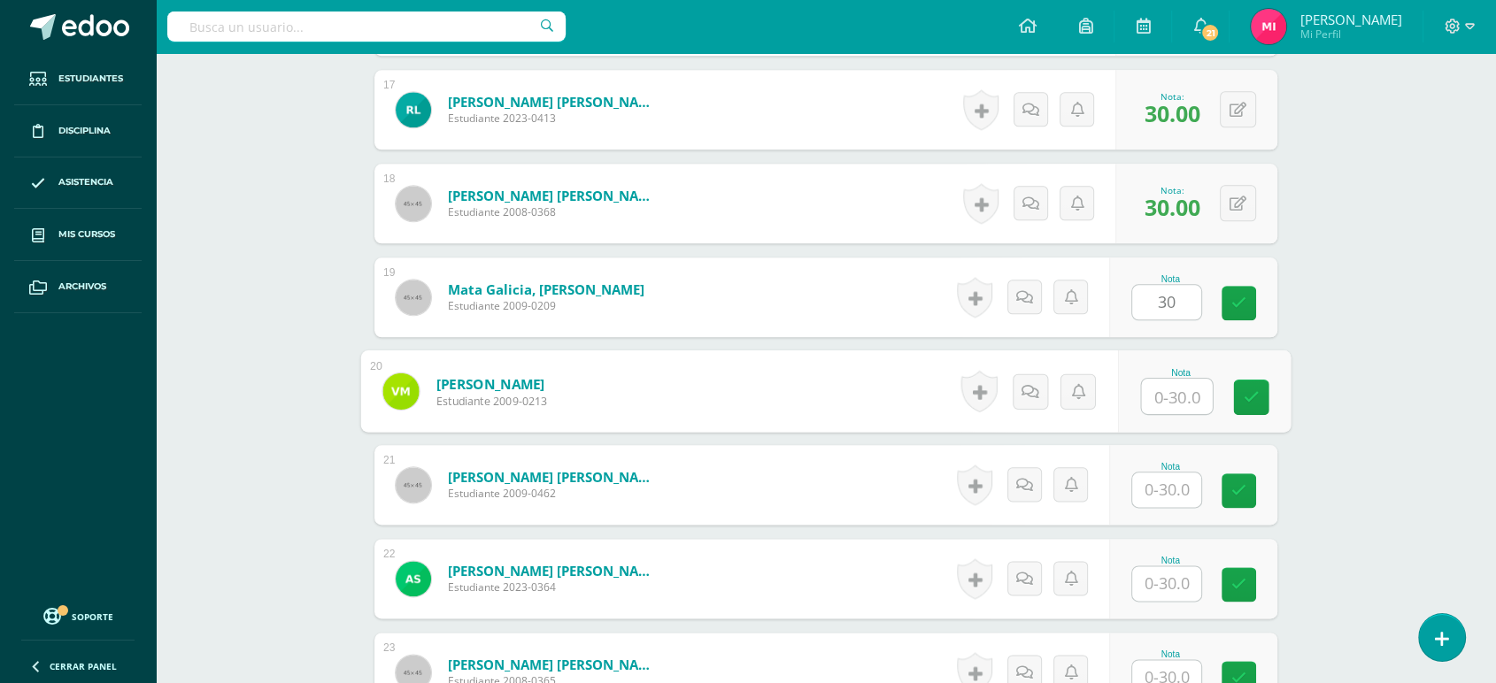
click at [1168, 392] on input "text" at bounding box center [1177, 396] width 71 height 35
type input "30"
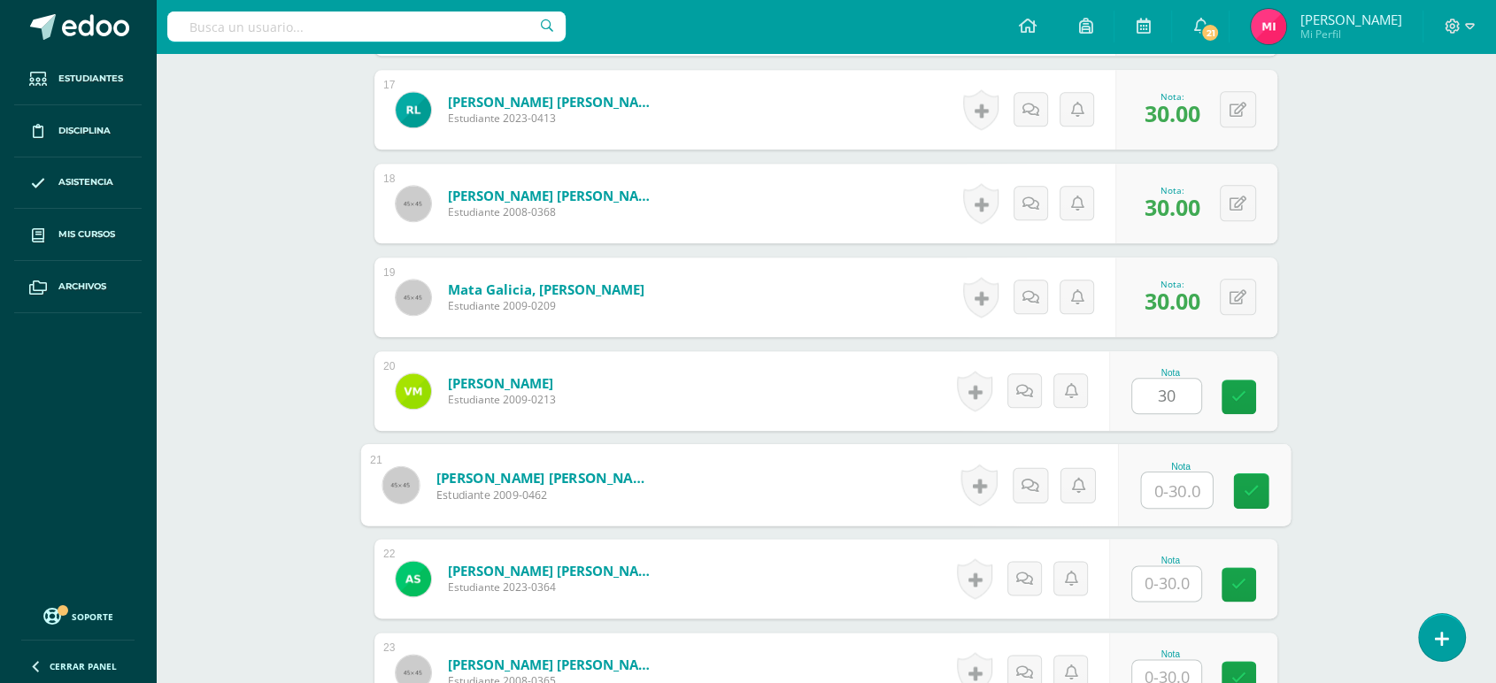
click at [1183, 497] on input "text" at bounding box center [1177, 490] width 71 height 35
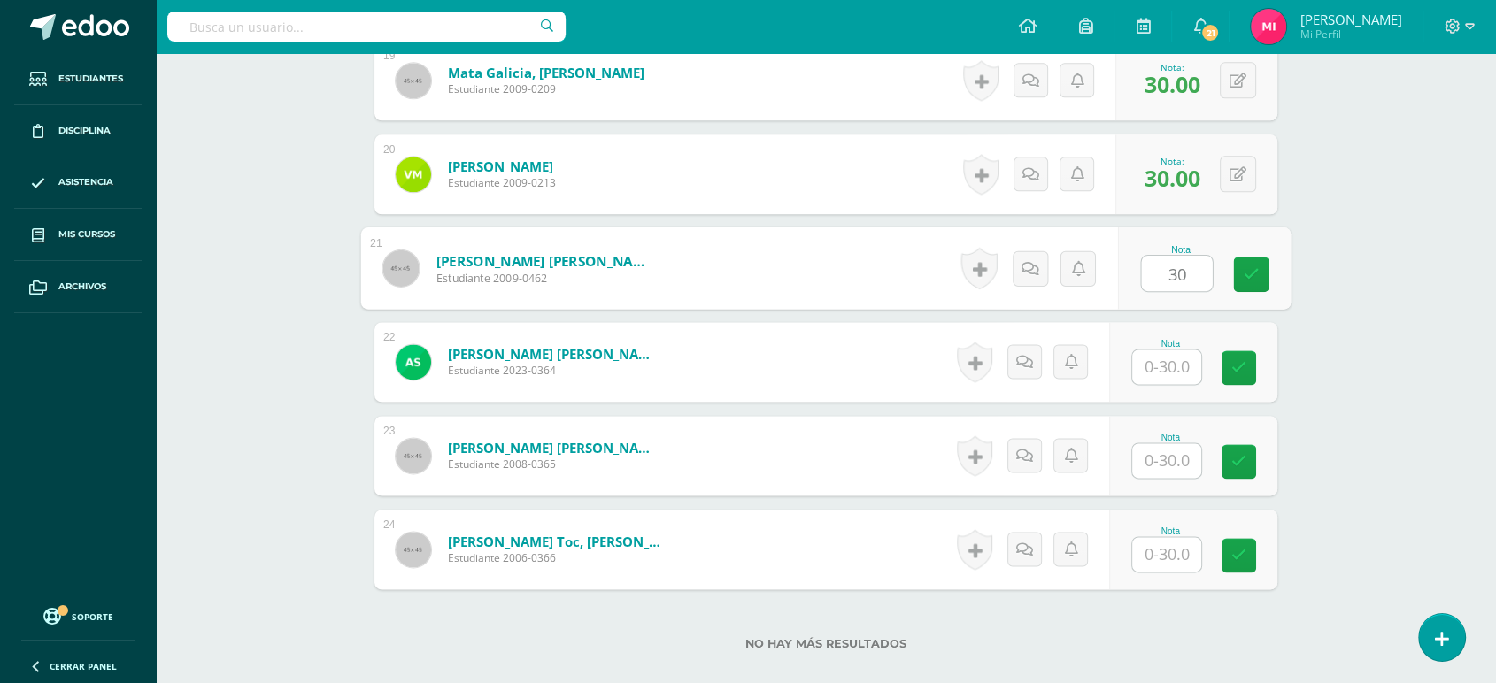
scroll to position [2293, 0]
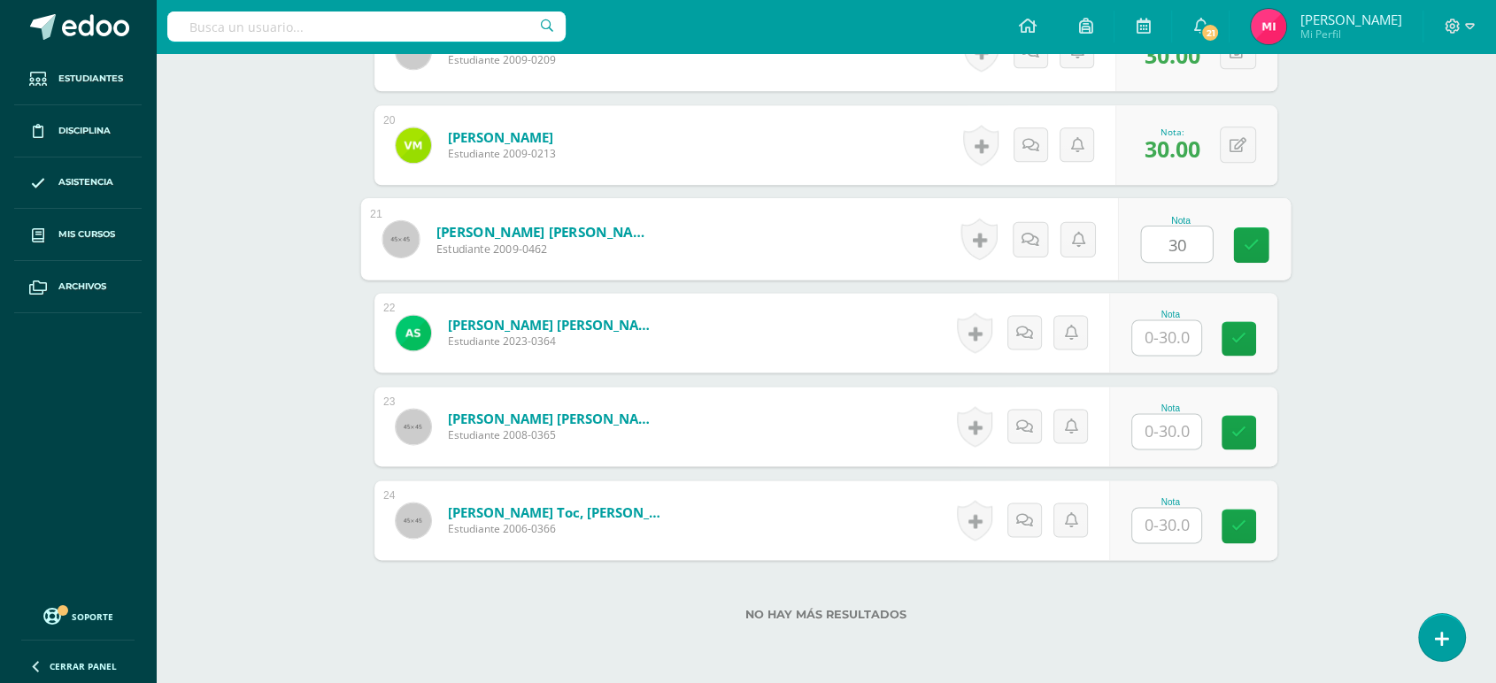
type input "30"
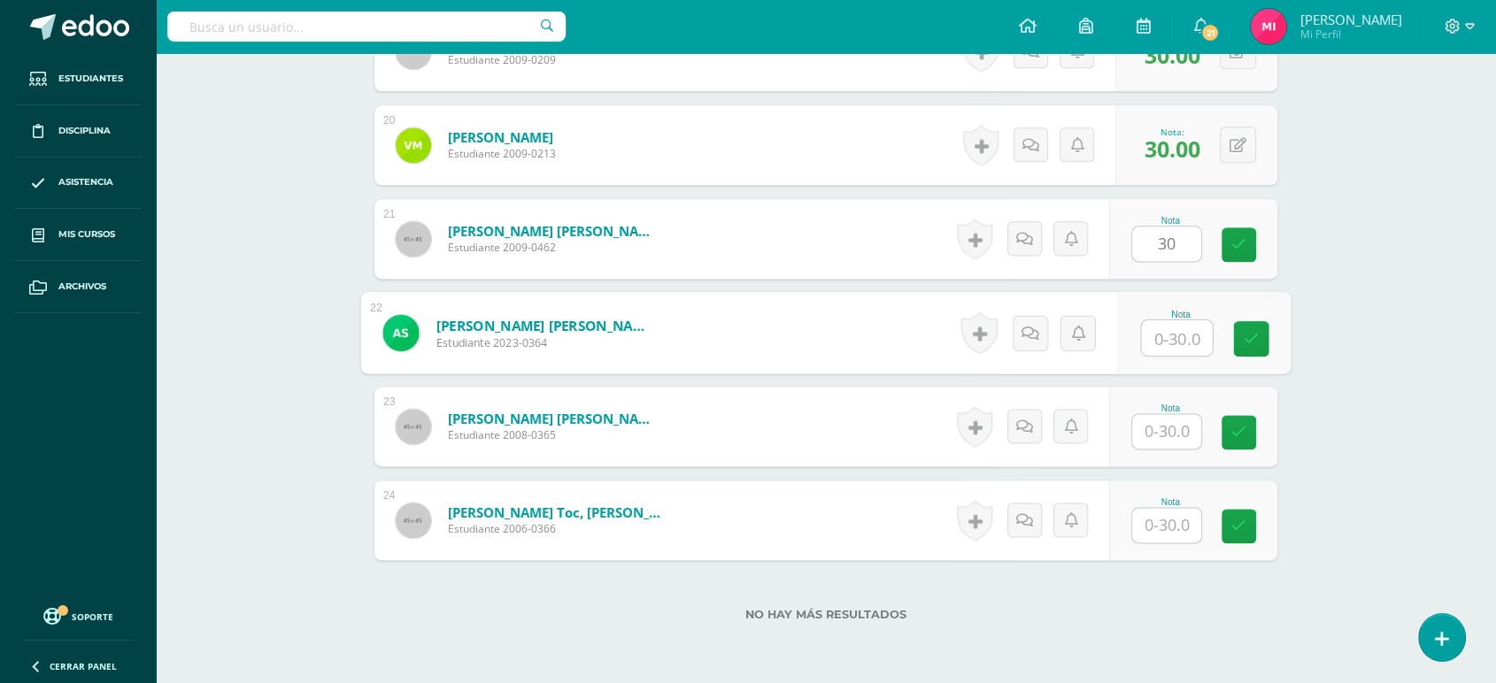
click at [1184, 342] on input "text" at bounding box center [1177, 337] width 71 height 35
type input "30"
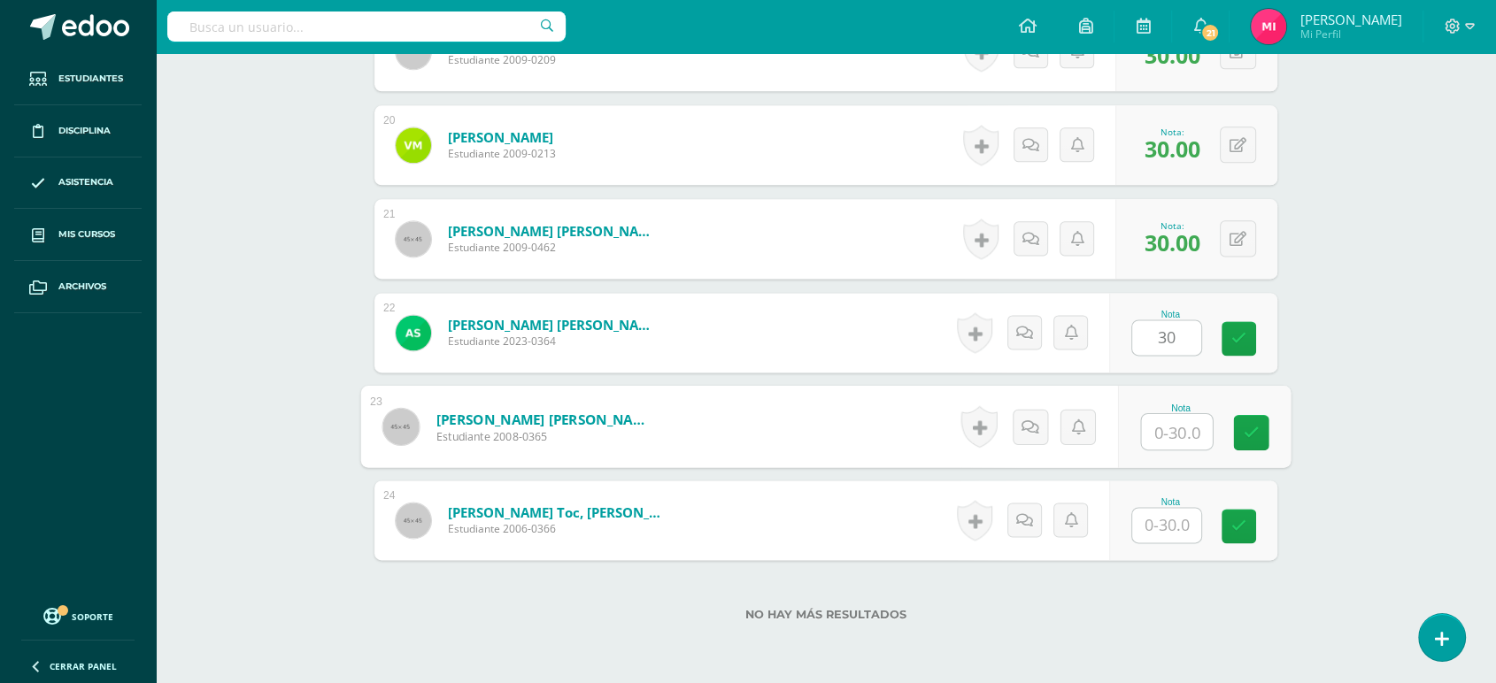
click at [1180, 427] on input "text" at bounding box center [1177, 431] width 71 height 35
type input "30"
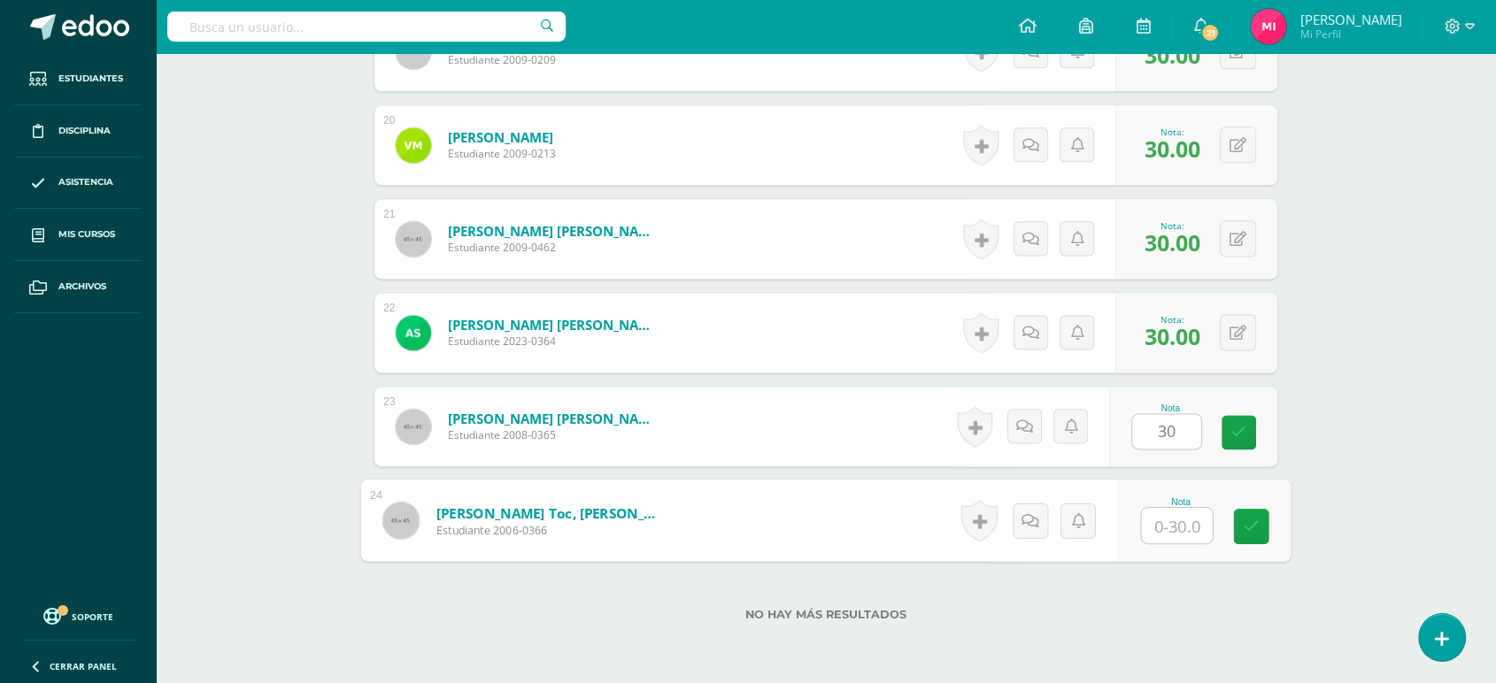
click at [1181, 526] on input "text" at bounding box center [1177, 525] width 71 height 35
type input "30"
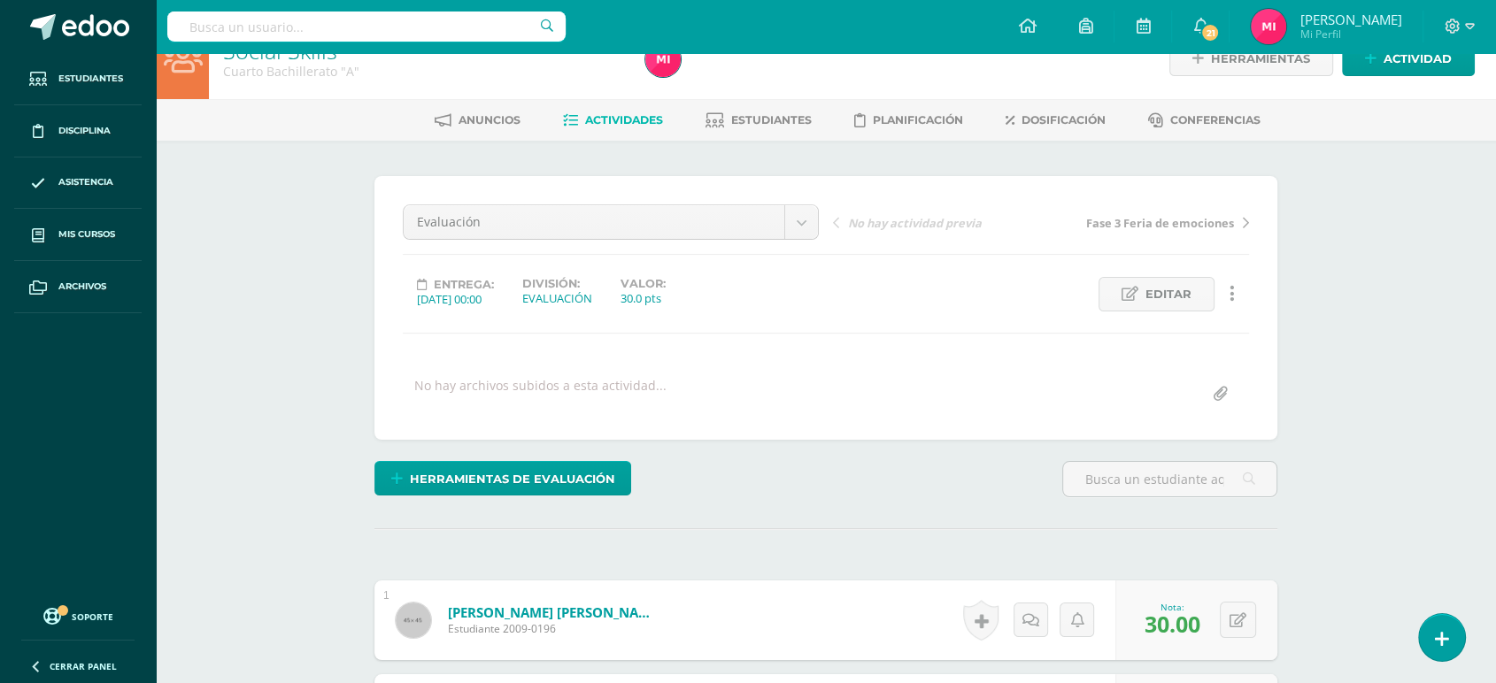
scroll to position [30, 0]
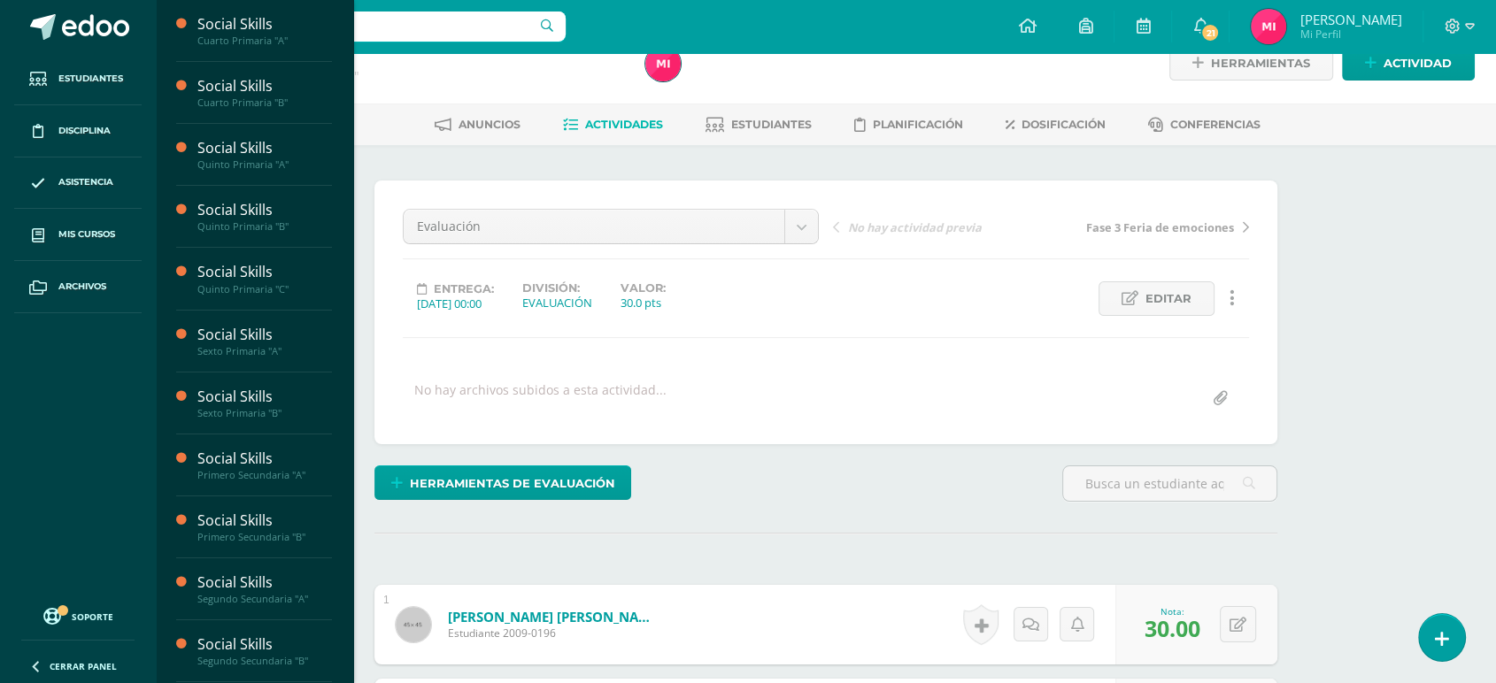
drag, startPoint x: 342, startPoint y: 193, endPoint x: 349, endPoint y: 276, distance: 83.5
click at [349, 276] on div "Social Skills Cuarto Primaria "A" Actividades Estudiantes Planificación Dosific…" at bounding box center [254, 341] width 198 height 683
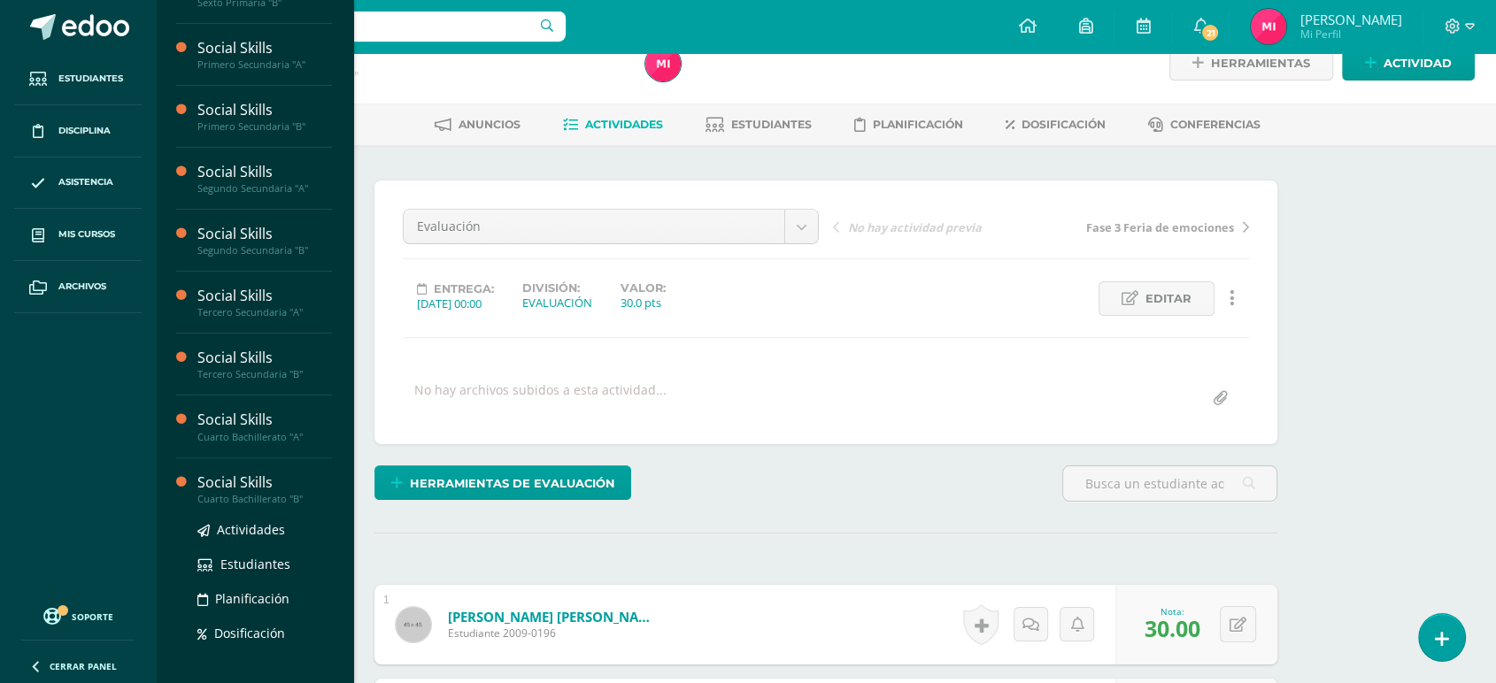
click at [253, 501] on div "Cuarto Bachillerato "B"" at bounding box center [264, 499] width 135 height 12
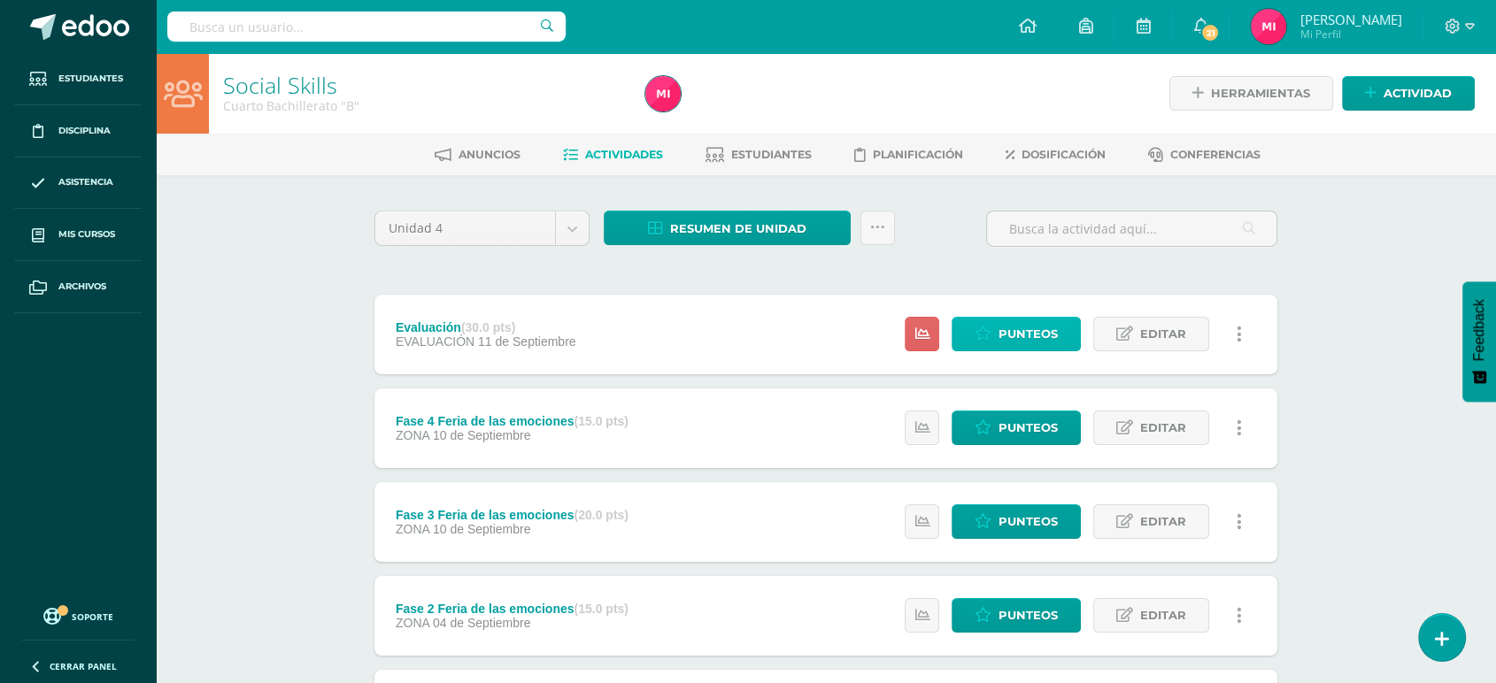
click at [1014, 338] on span "Punteos" at bounding box center [1027, 334] width 59 height 33
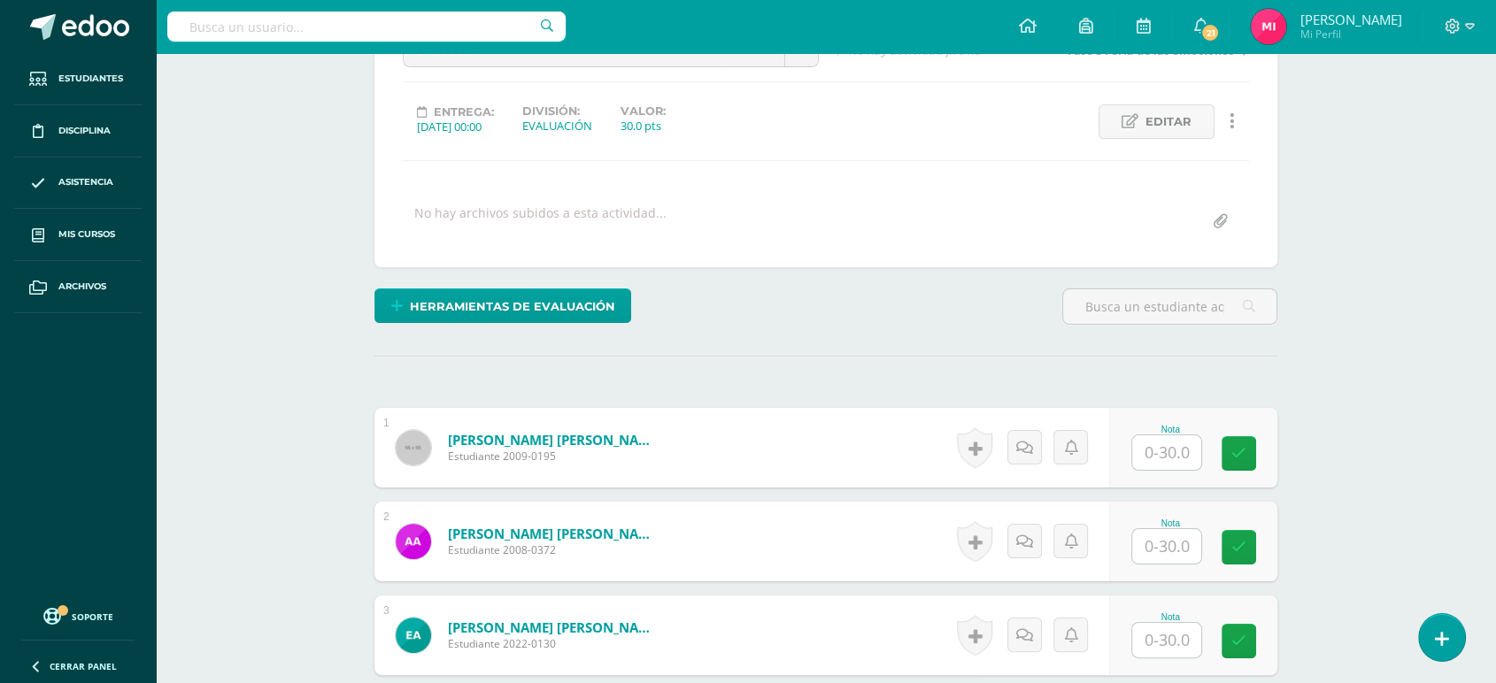
scroll to position [236, 0]
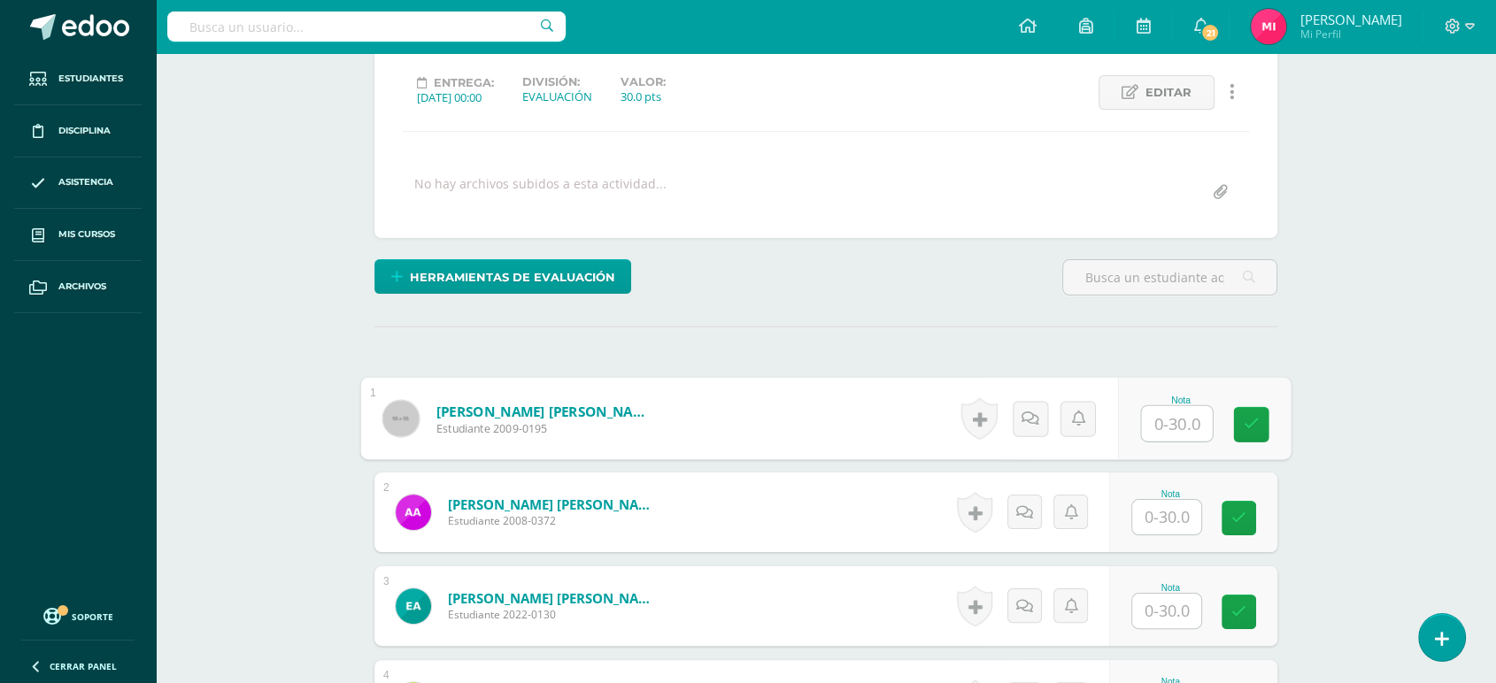
click at [1166, 416] on input "text" at bounding box center [1177, 423] width 71 height 35
type input "30"
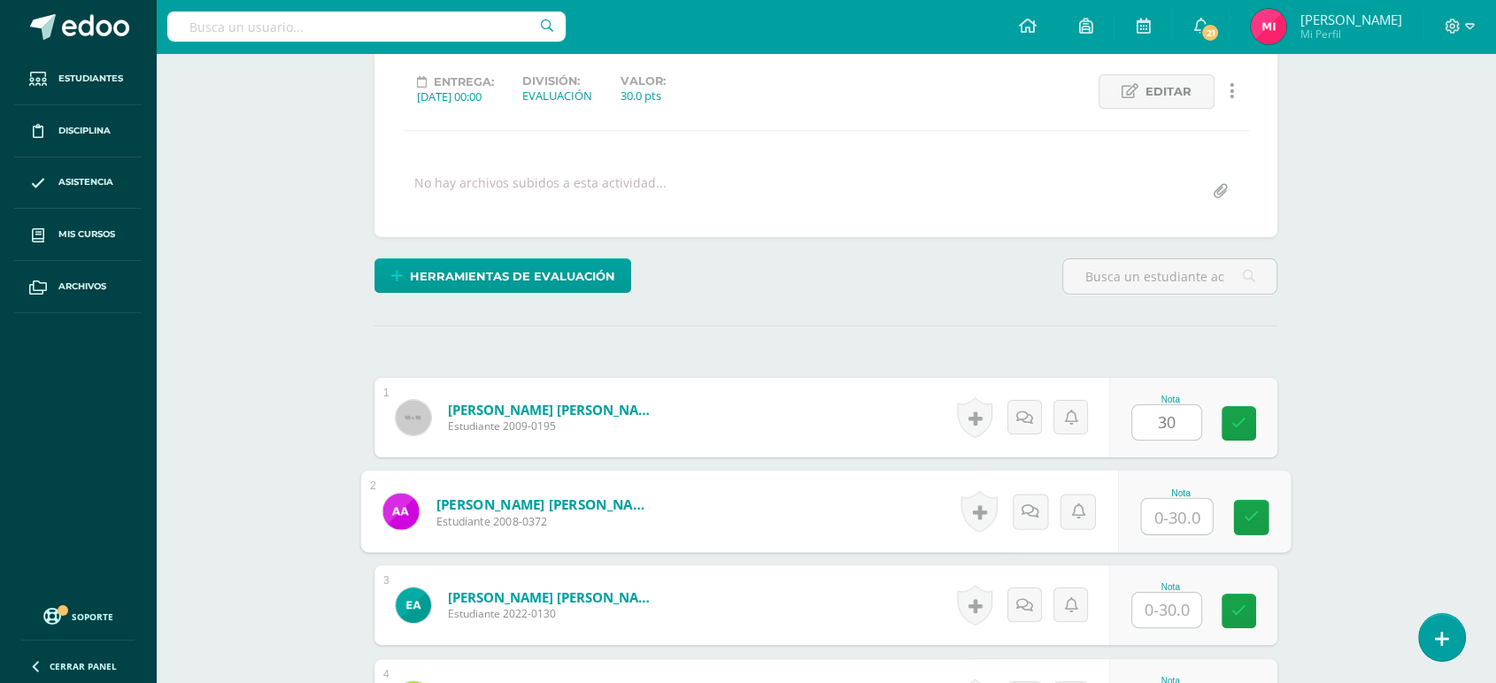
click at [1176, 515] on input "text" at bounding box center [1177, 516] width 71 height 35
type input "30"
click at [1176, 611] on input "text" at bounding box center [1166, 609] width 69 height 35
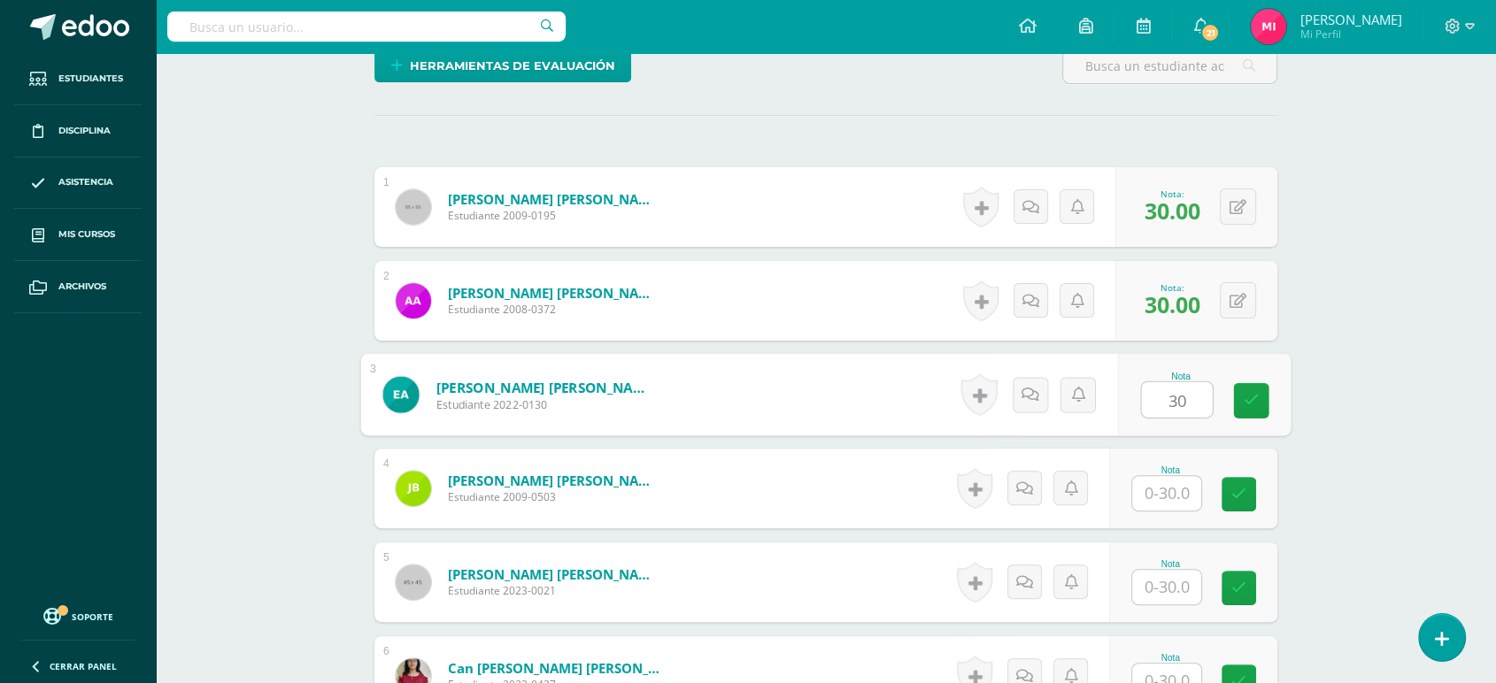
scroll to position [602, 0]
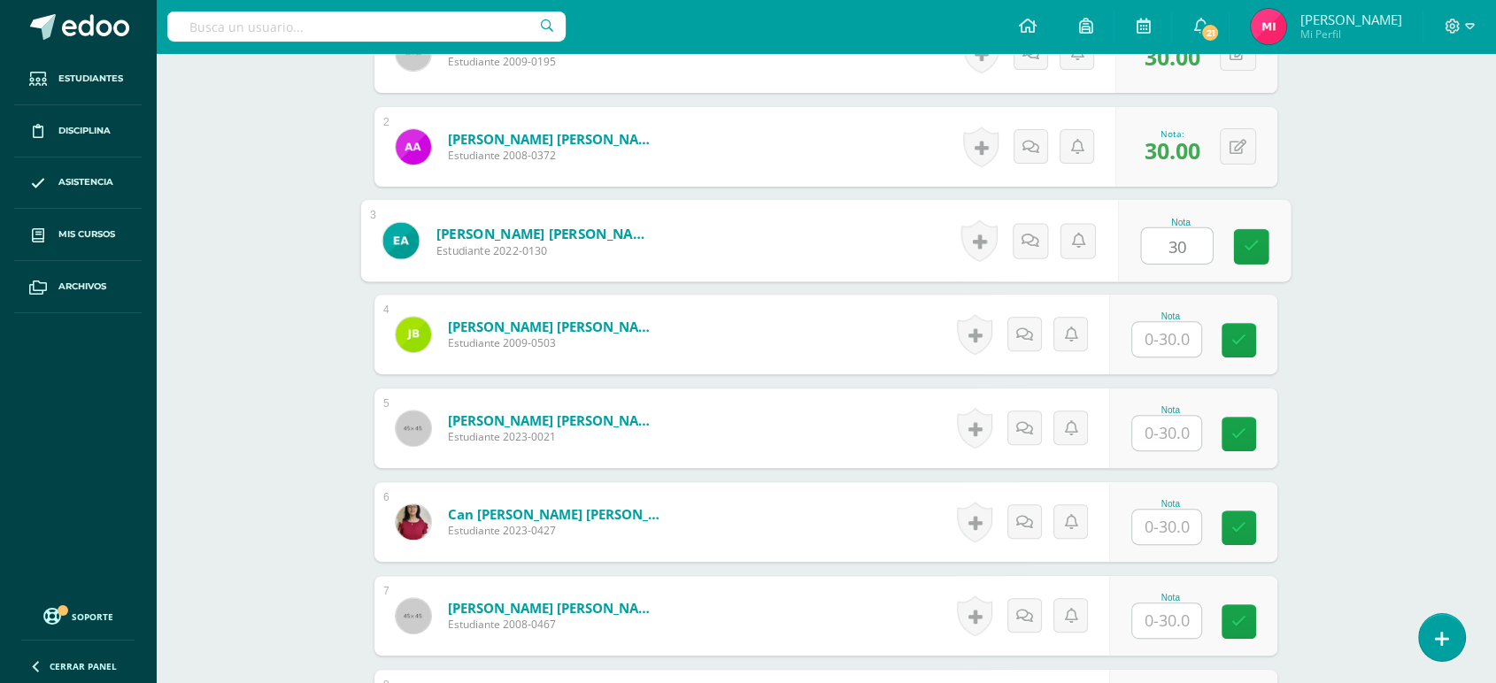
type input "30"
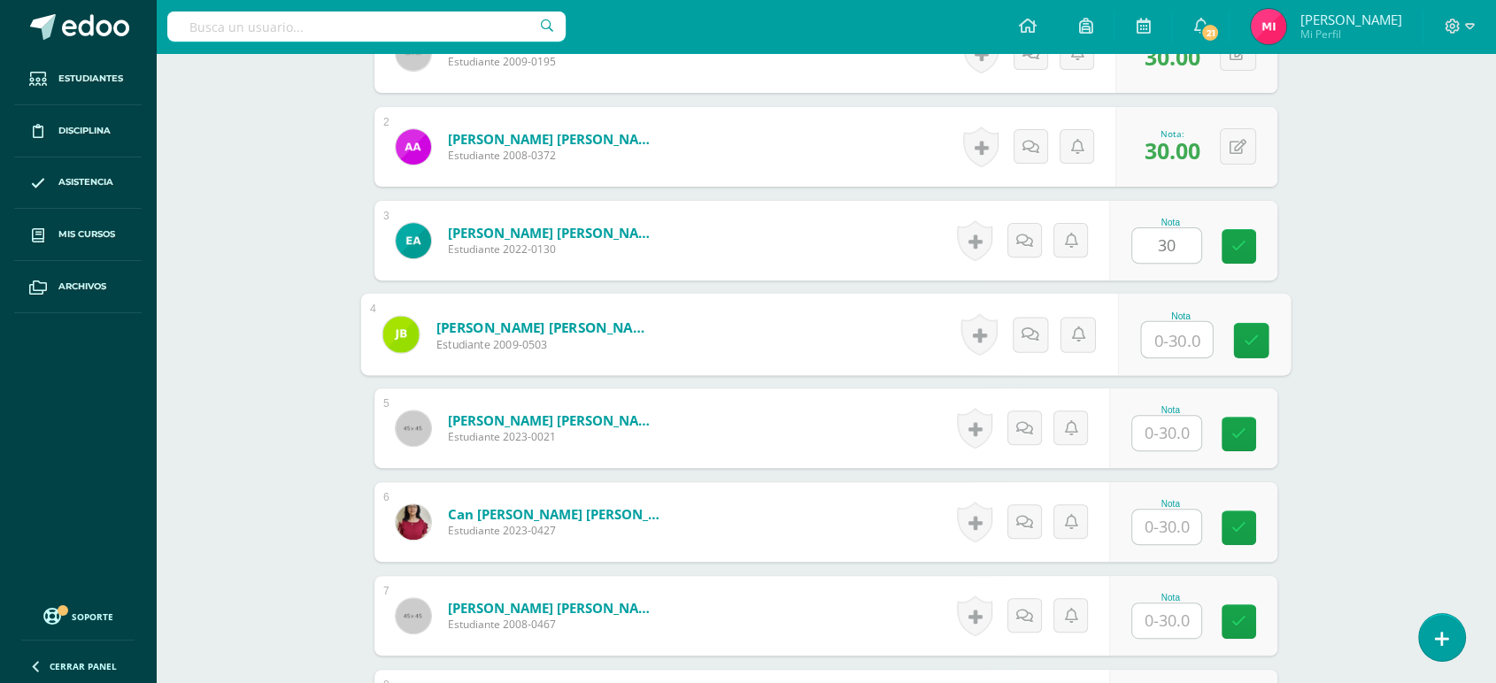
click at [1169, 345] on input "text" at bounding box center [1177, 339] width 71 height 35
type input "30"
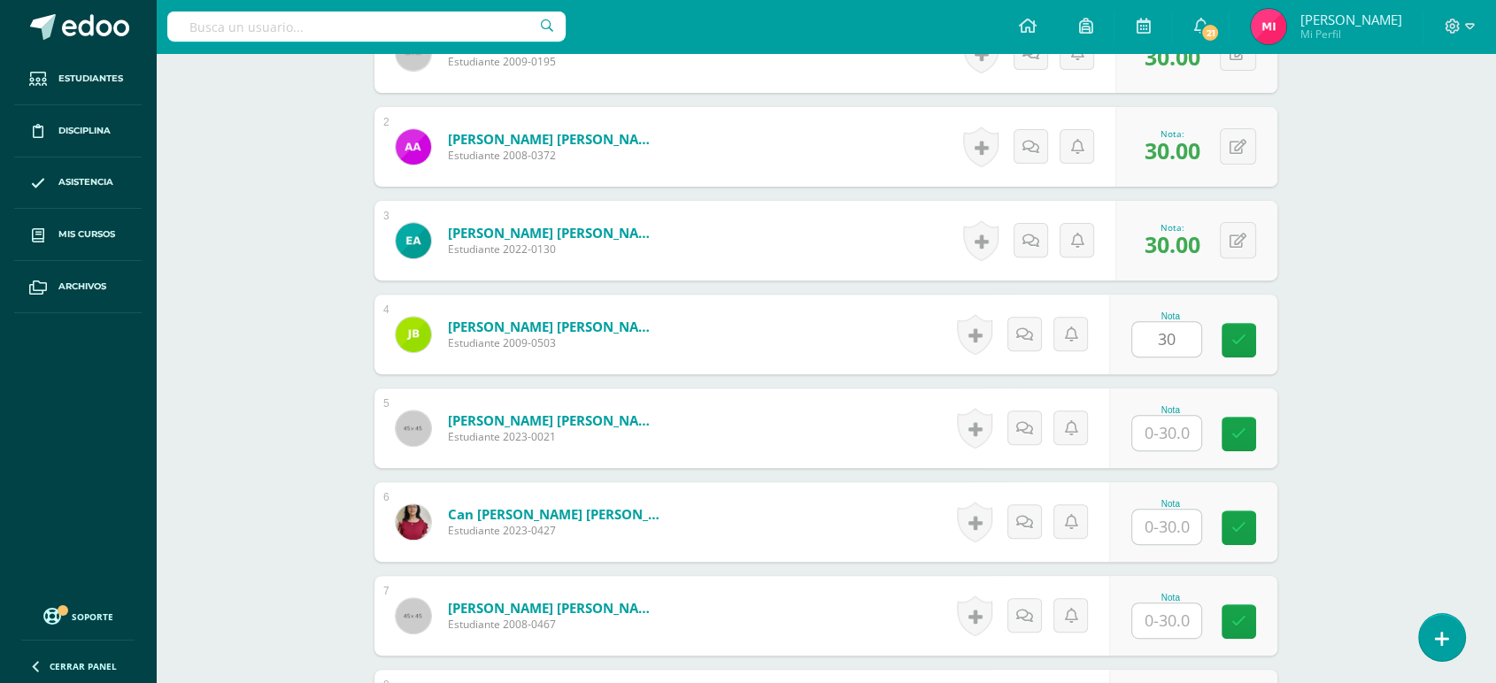
click at [1173, 411] on div "Nota" at bounding box center [1170, 410] width 78 height 10
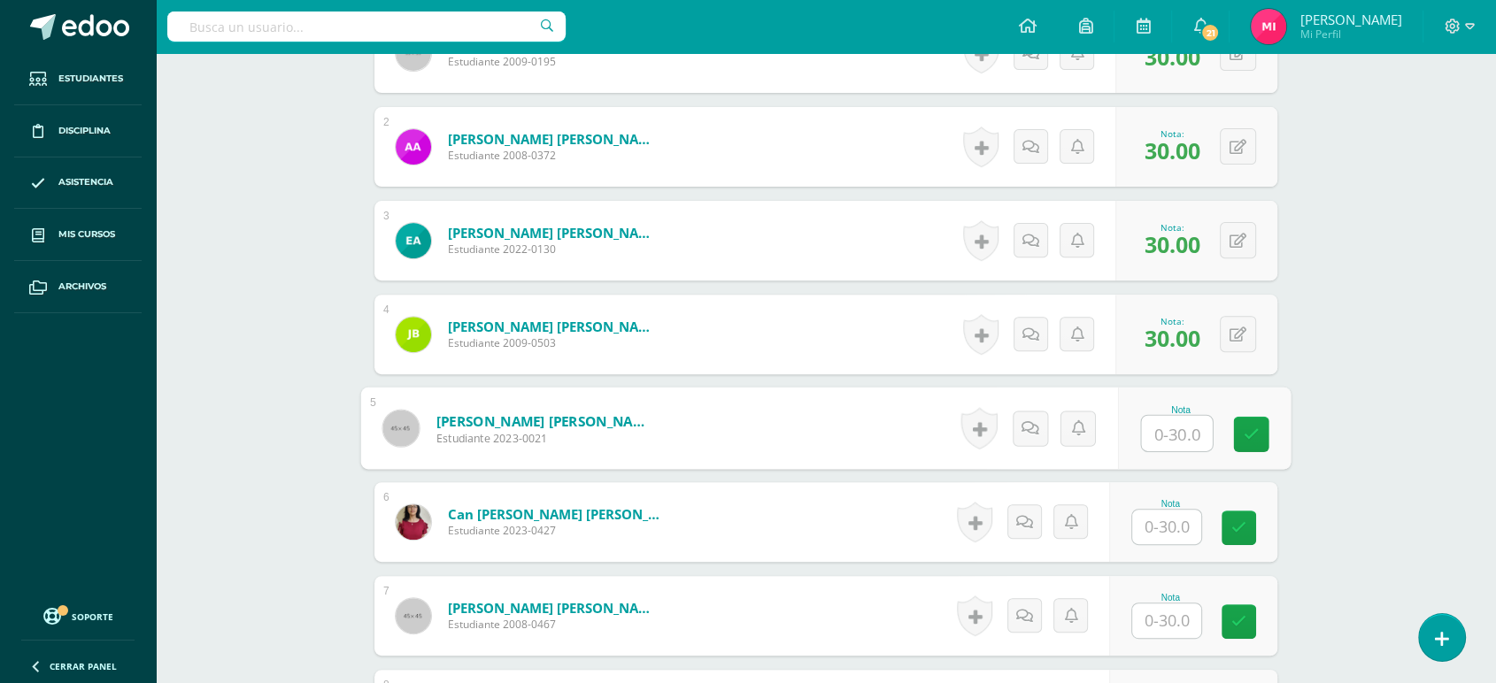
click at [1178, 442] on input "text" at bounding box center [1177, 433] width 71 height 35
type input "30"
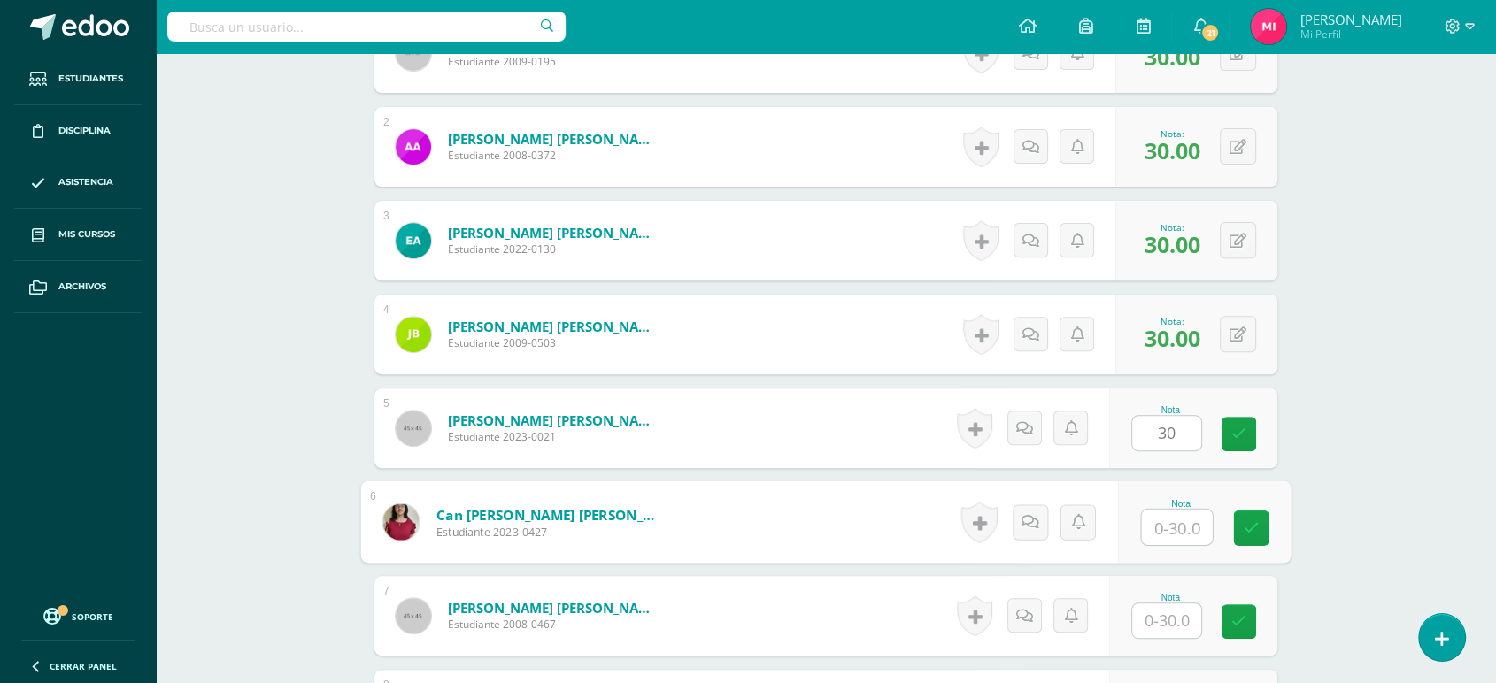
click at [1180, 529] on input "text" at bounding box center [1177, 527] width 71 height 35
type input "30"
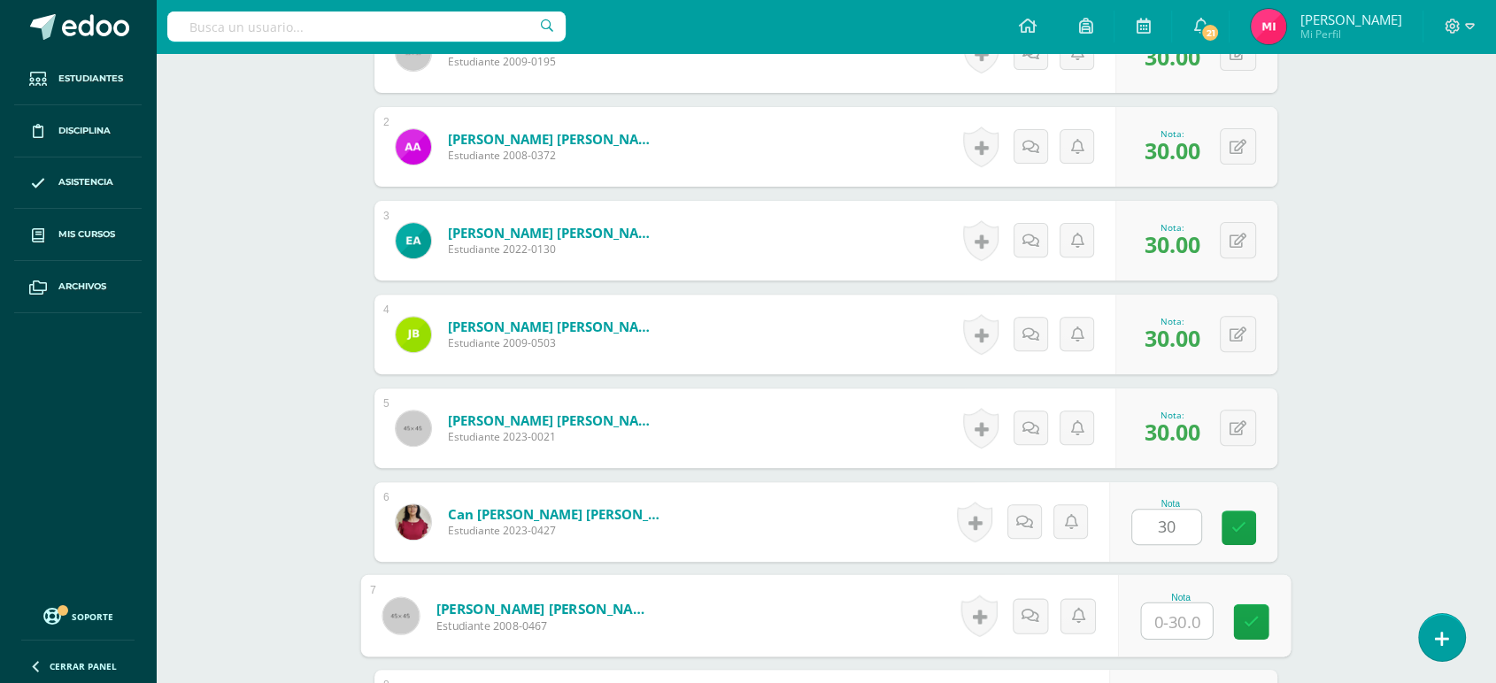
click at [1175, 635] on input "text" at bounding box center [1177, 621] width 71 height 35
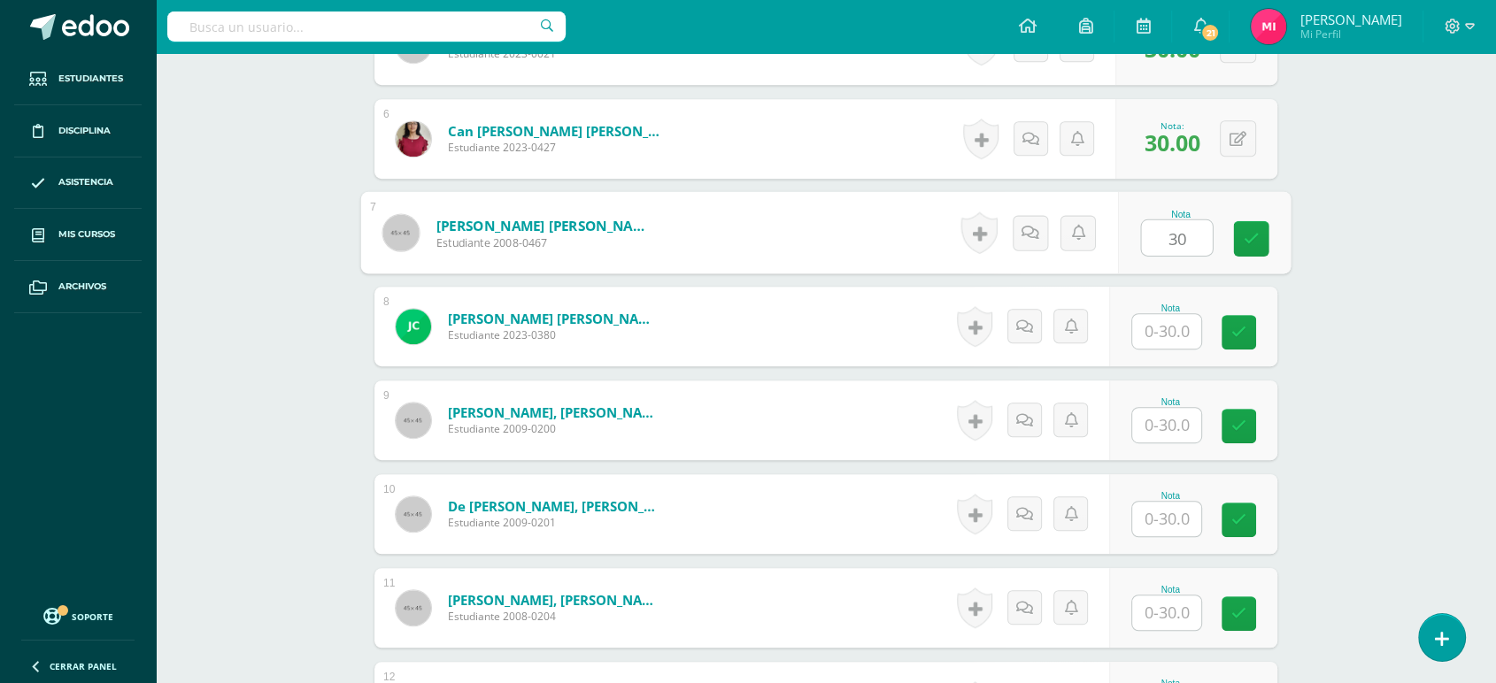
scroll to position [1006, 0]
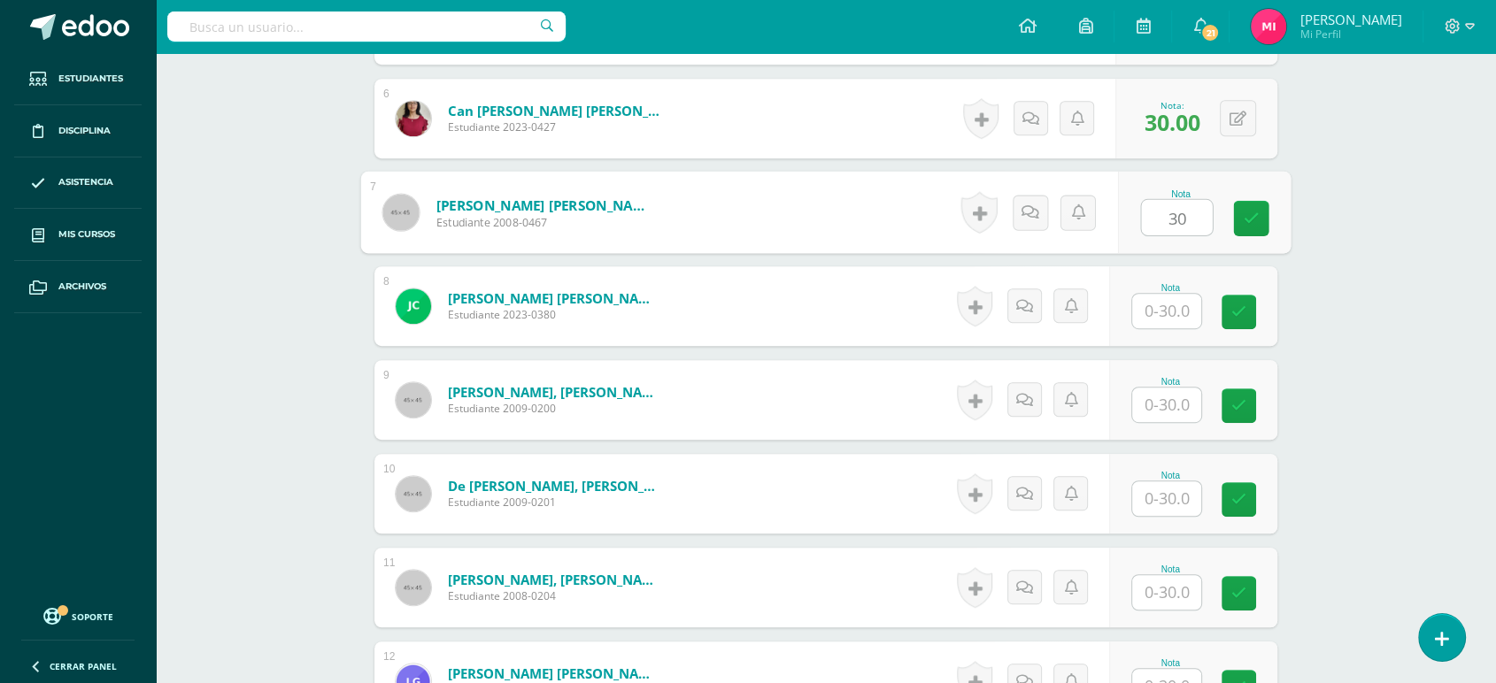
type input "30"
click at [1177, 313] on input "text" at bounding box center [1166, 311] width 69 height 35
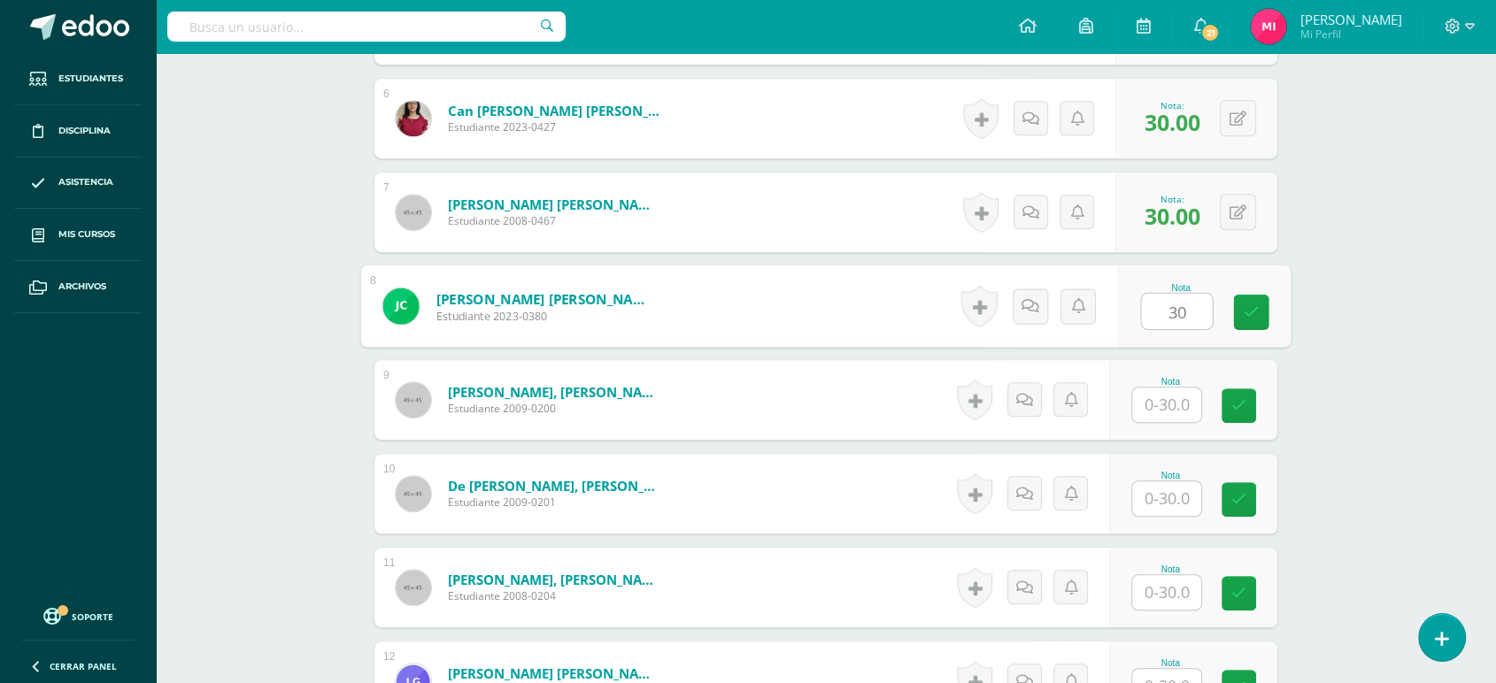
type input "30"
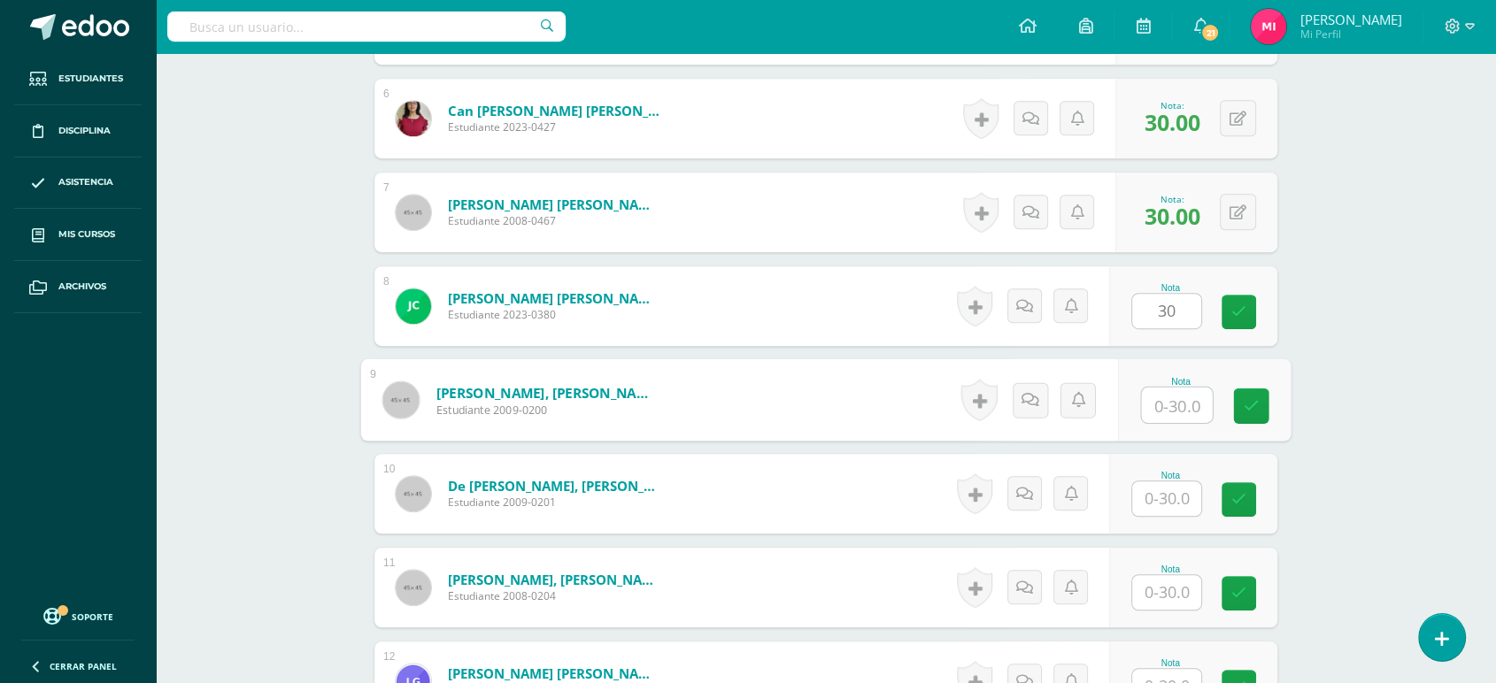
click at [1168, 409] on input "text" at bounding box center [1177, 405] width 71 height 35
type input "30"
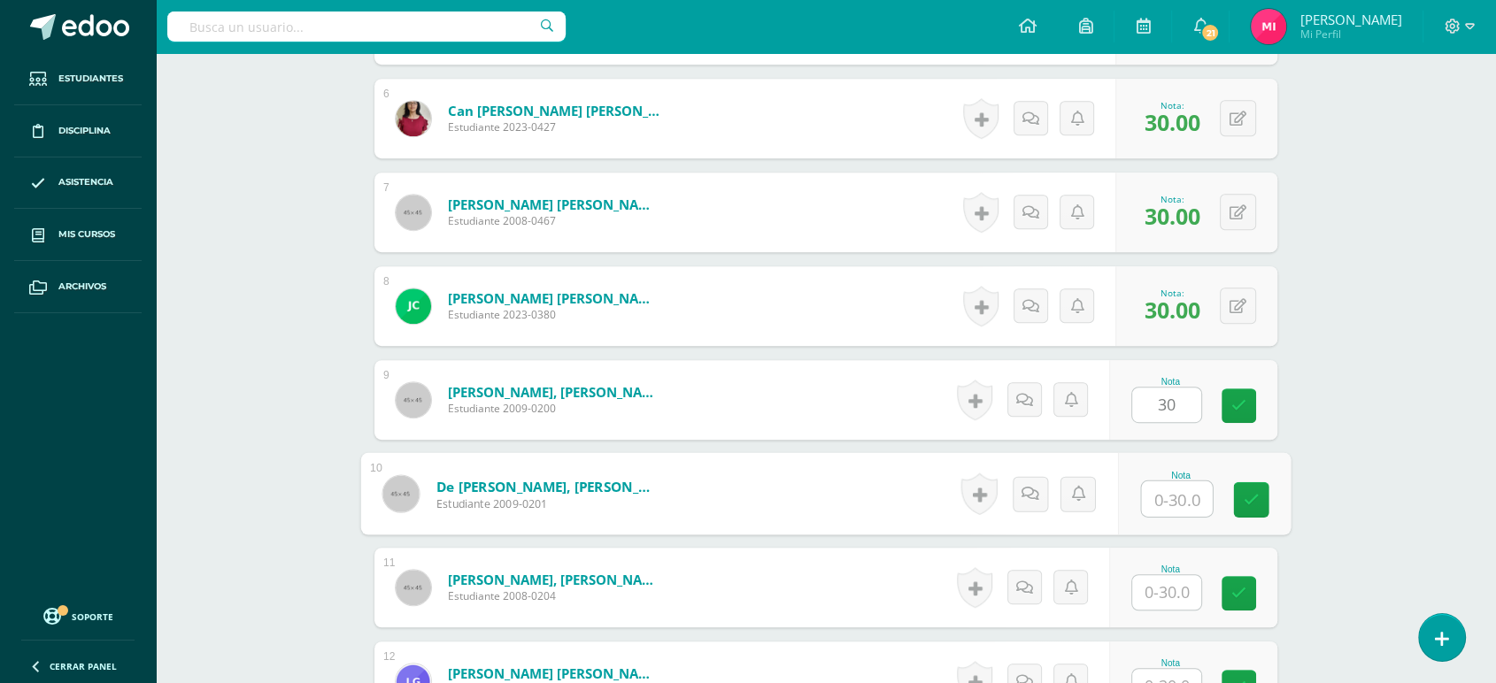
click at [1196, 497] on input "text" at bounding box center [1177, 499] width 71 height 35
type input "30"
click at [1186, 580] on input "text" at bounding box center [1166, 592] width 69 height 35
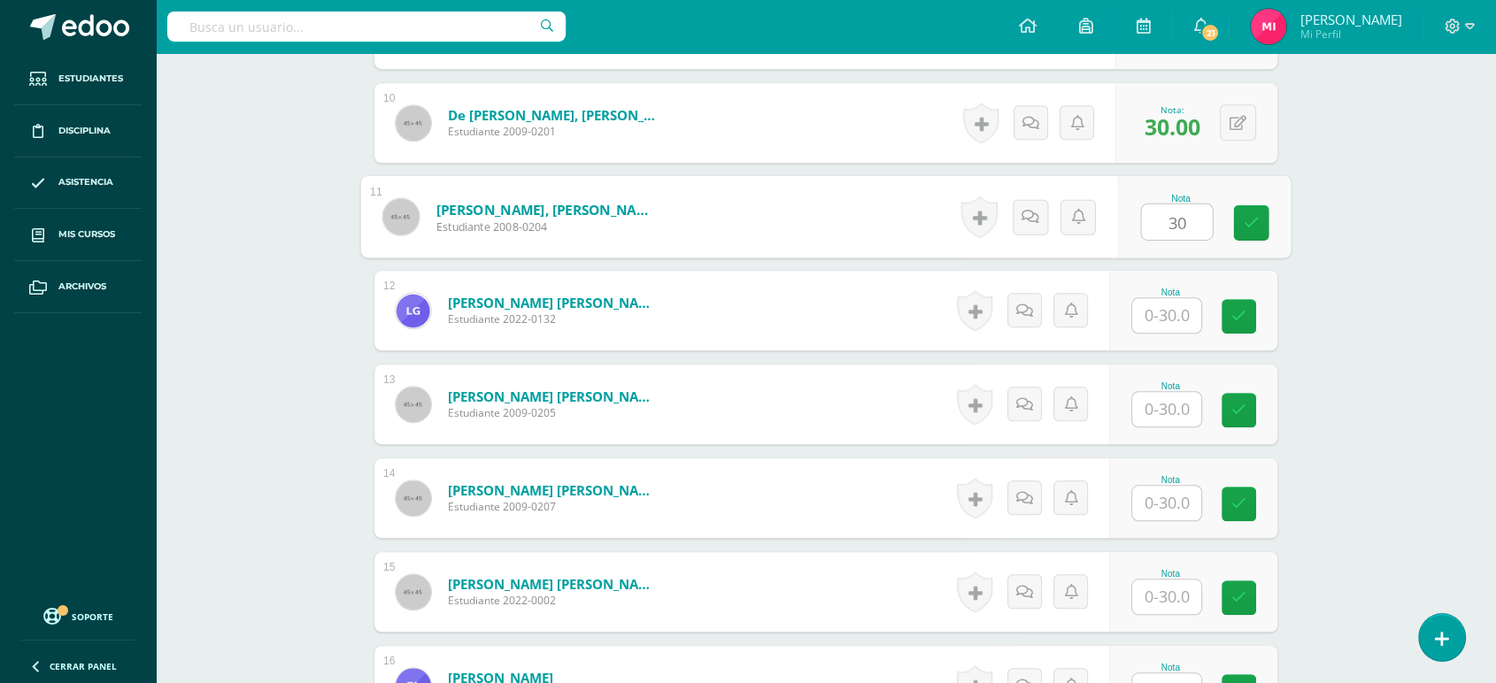
scroll to position [1515, 0]
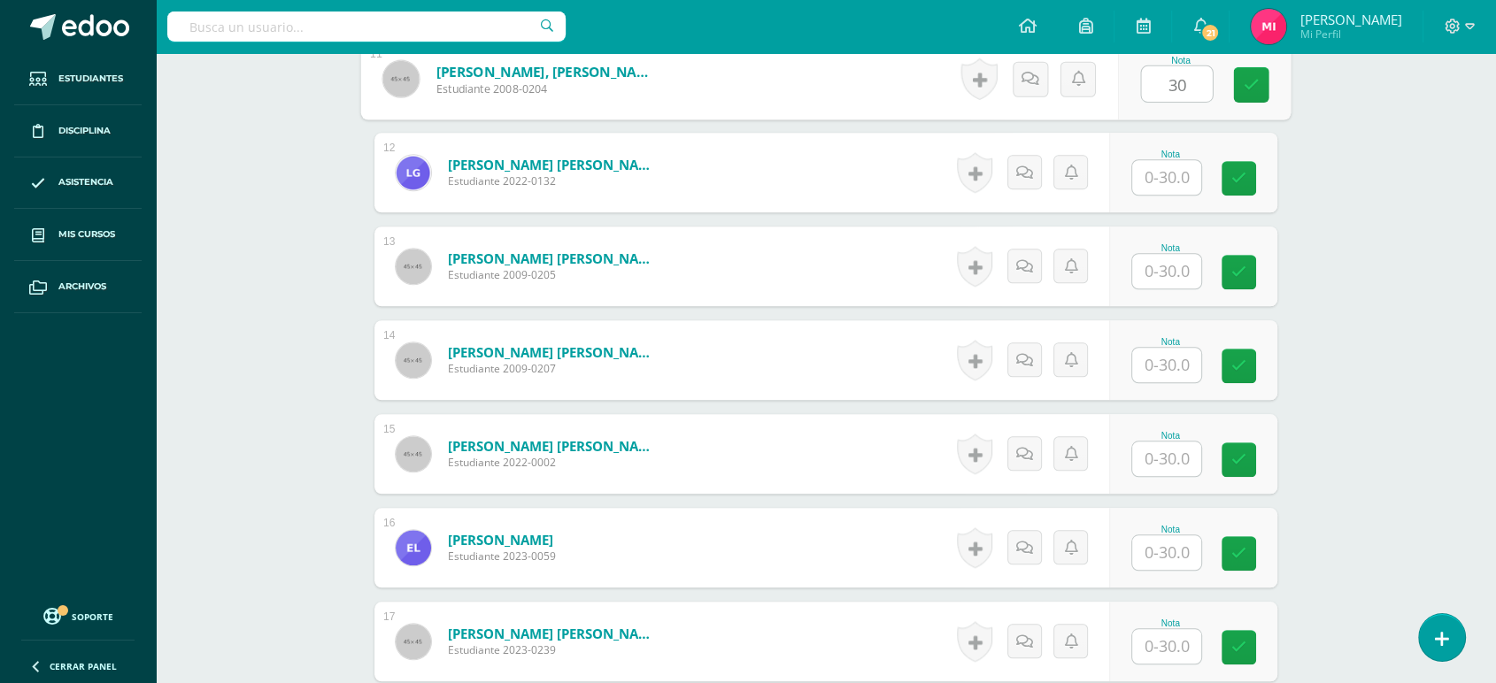
type input "30"
click at [1142, 179] on input "text" at bounding box center [1166, 177] width 69 height 35
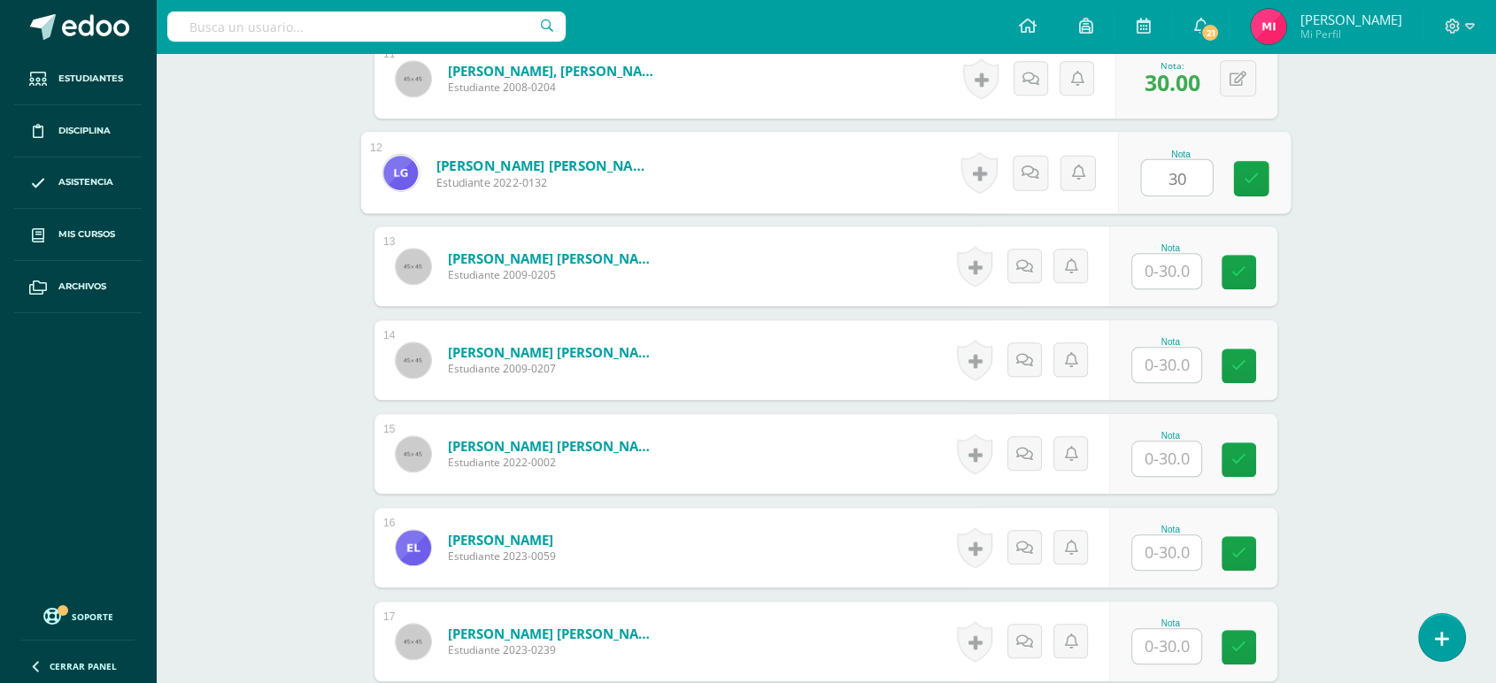
type input "30"
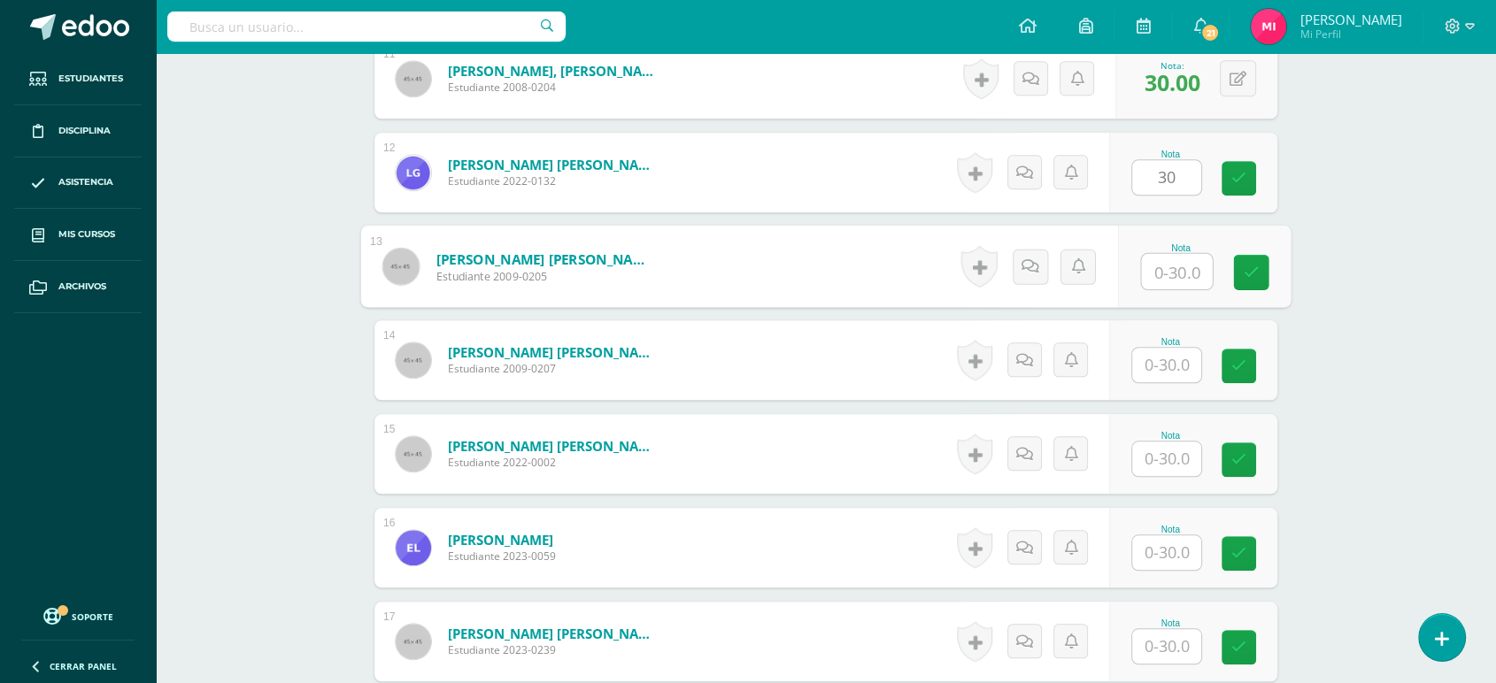
click at [1182, 263] on input "text" at bounding box center [1177, 271] width 71 height 35
type input "30"
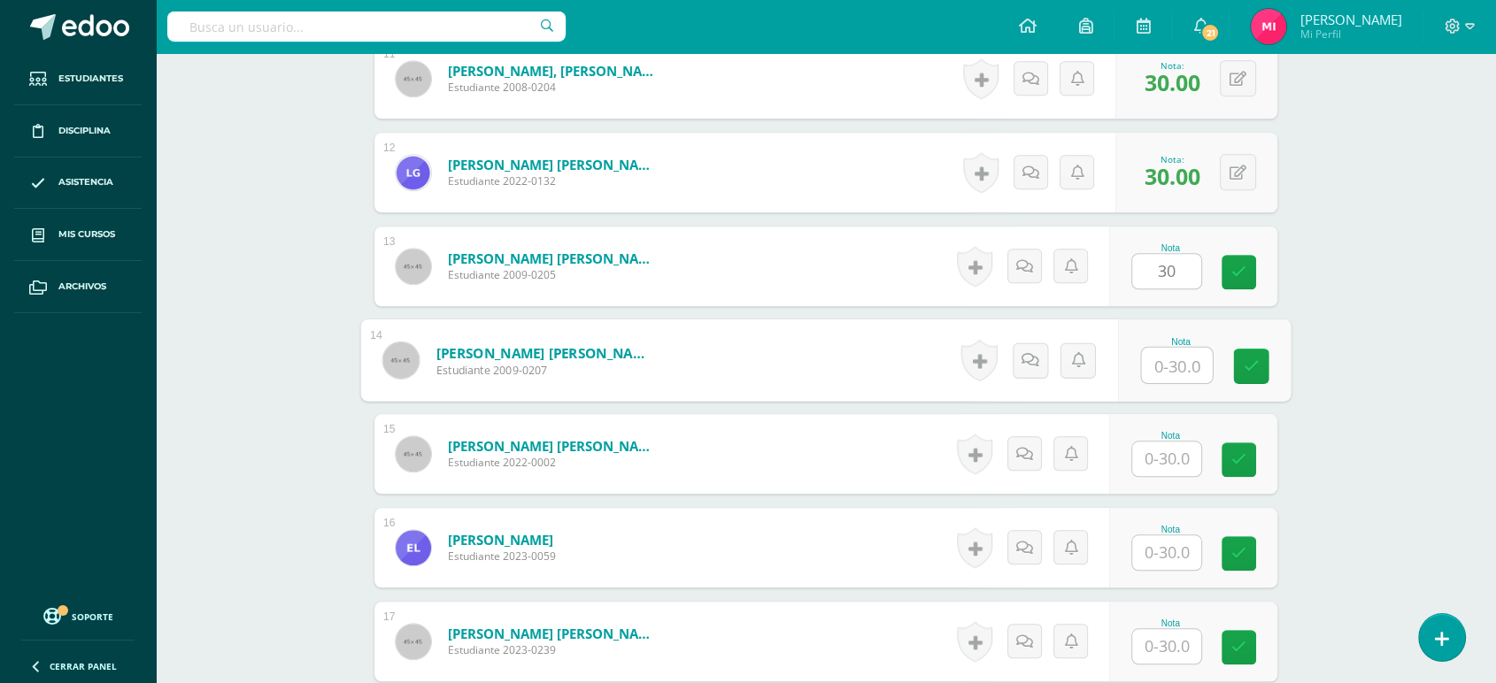
click at [1182, 366] on input "text" at bounding box center [1177, 365] width 71 height 35
type input "30"
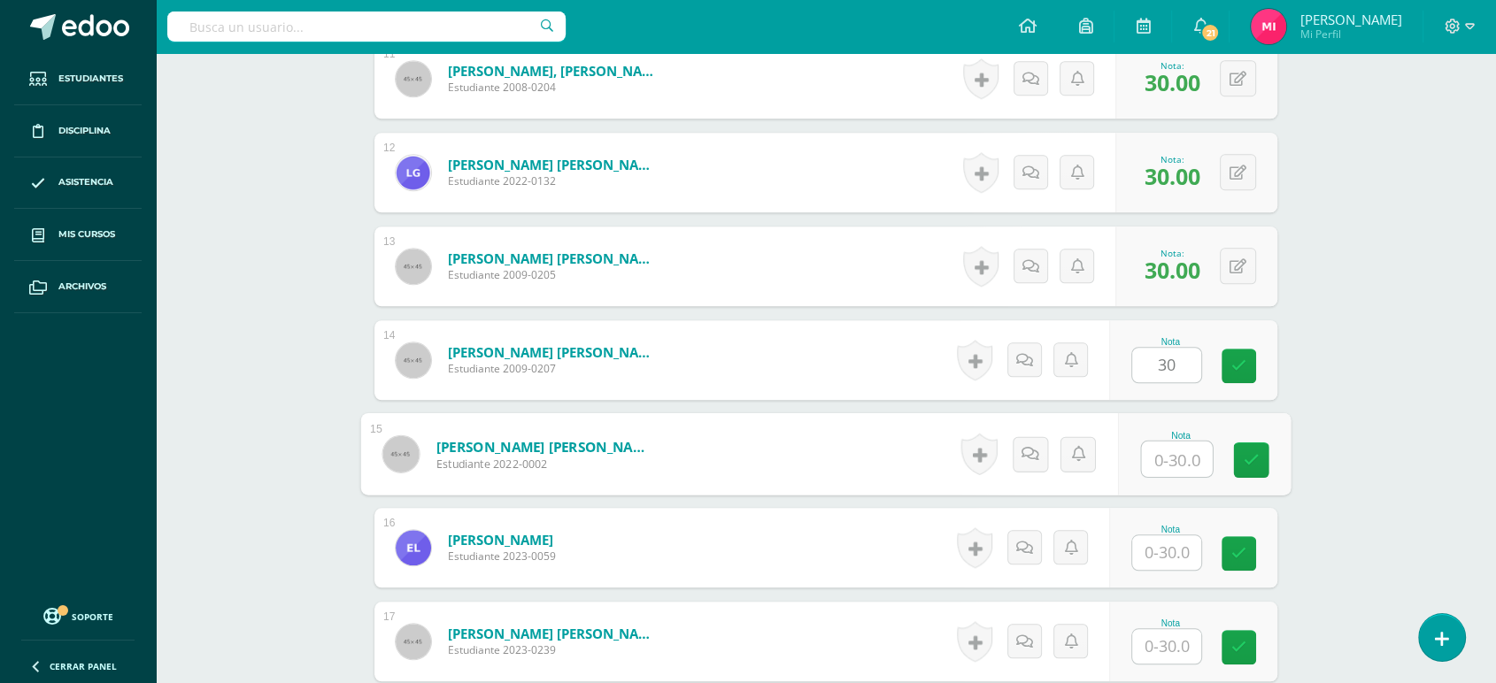
click at [1168, 453] on input "text" at bounding box center [1177, 459] width 71 height 35
type input "30"
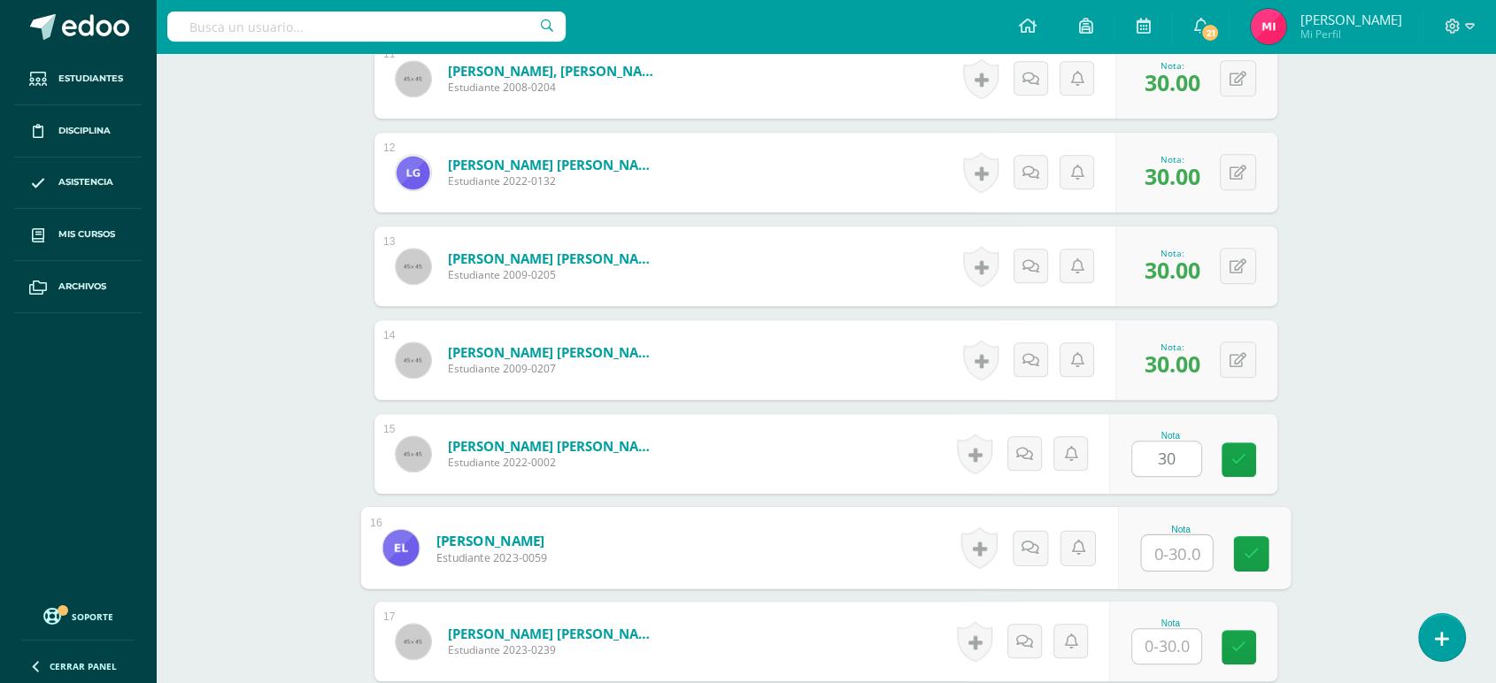
click at [1178, 547] on input "text" at bounding box center [1177, 553] width 71 height 35
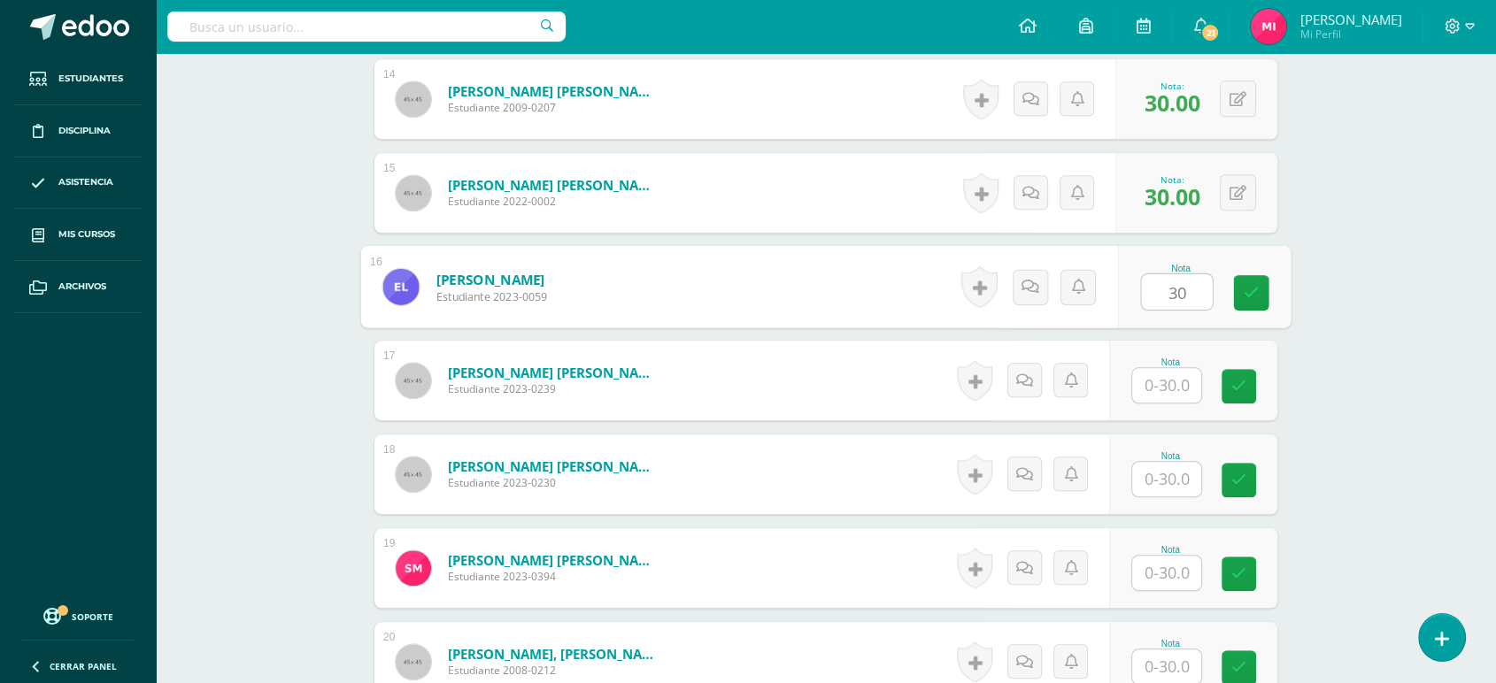
scroll to position [1886, 0]
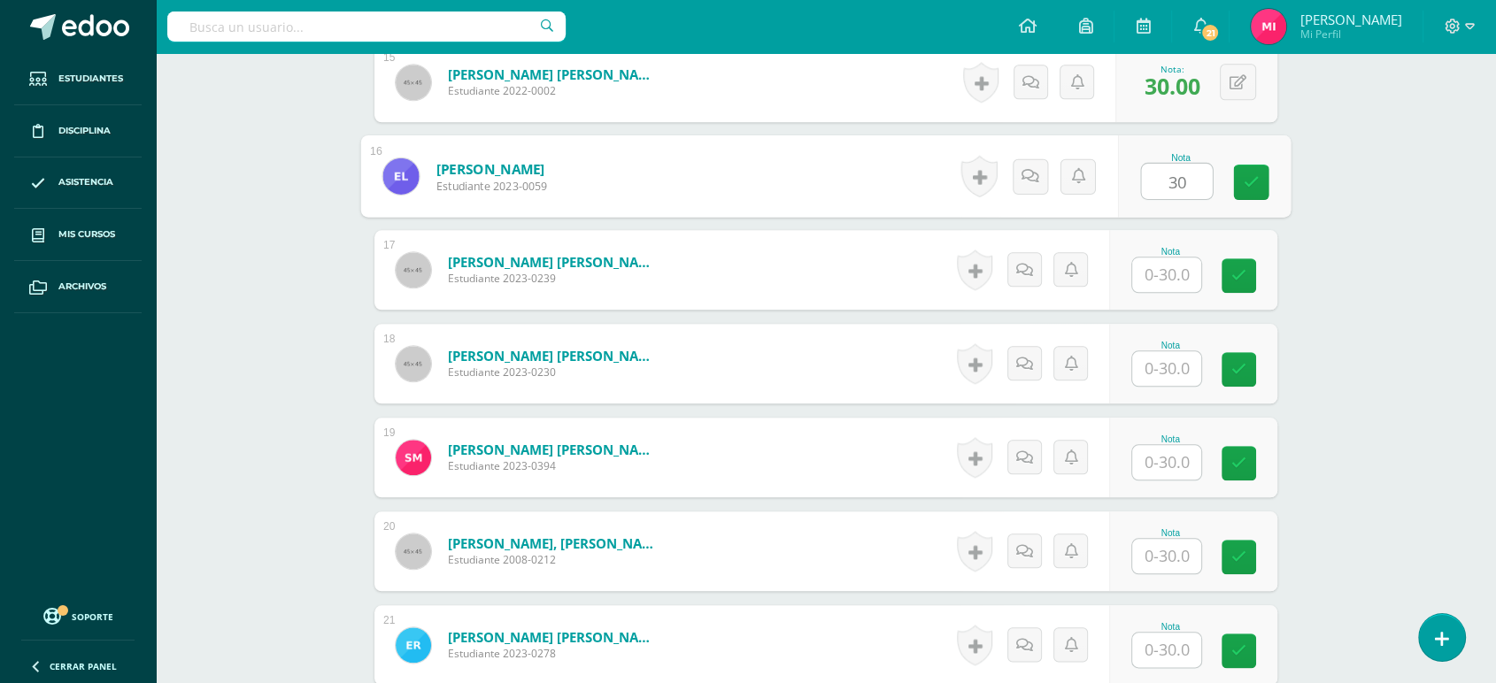
type input "30"
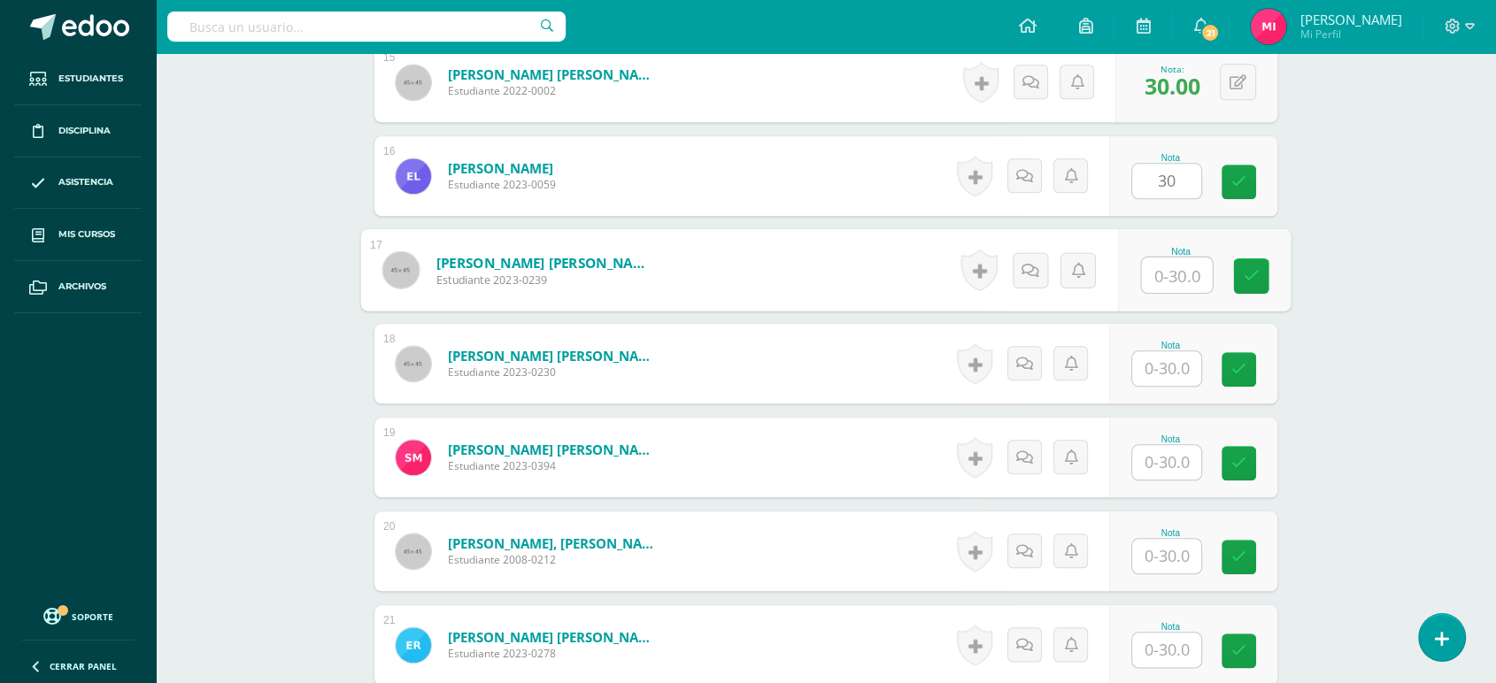
click at [1179, 279] on input "text" at bounding box center [1177, 275] width 71 height 35
type input "30"
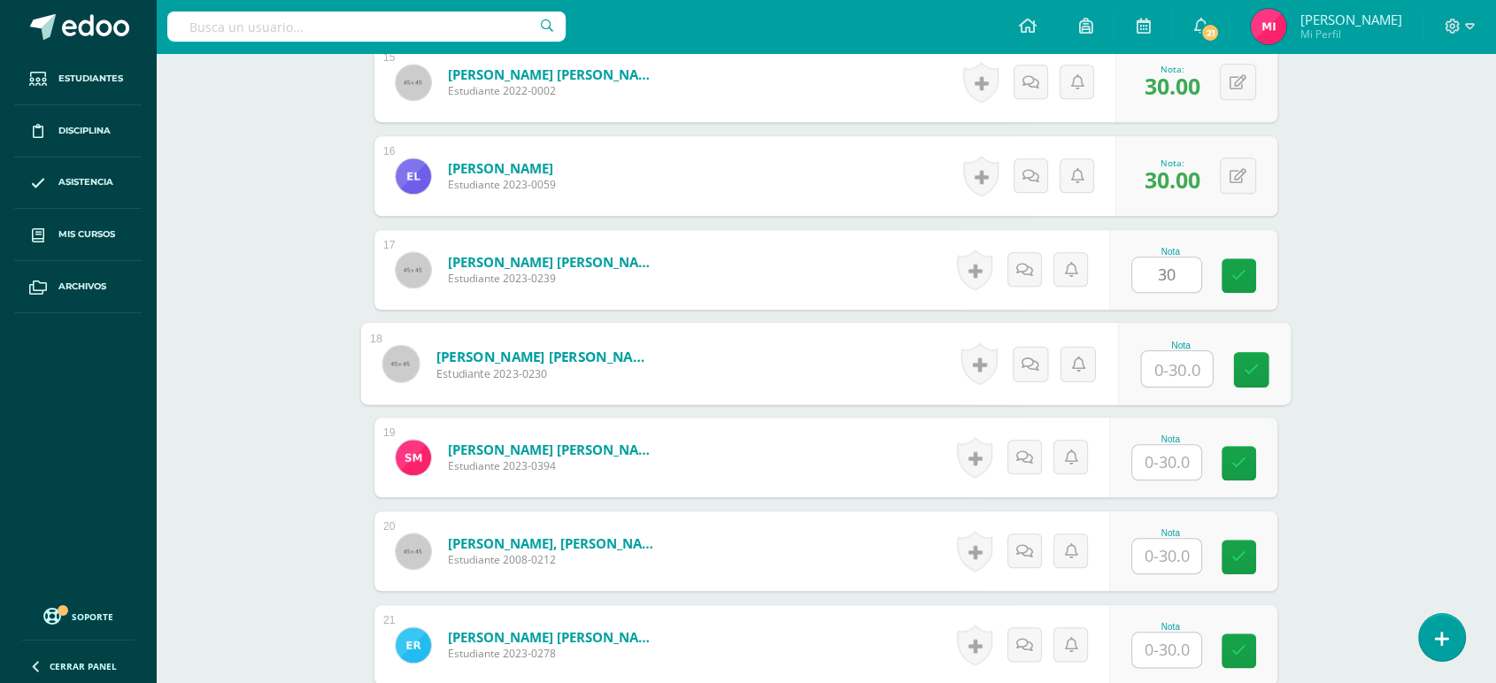
click at [1183, 381] on input "text" at bounding box center [1177, 368] width 71 height 35
type input "30"
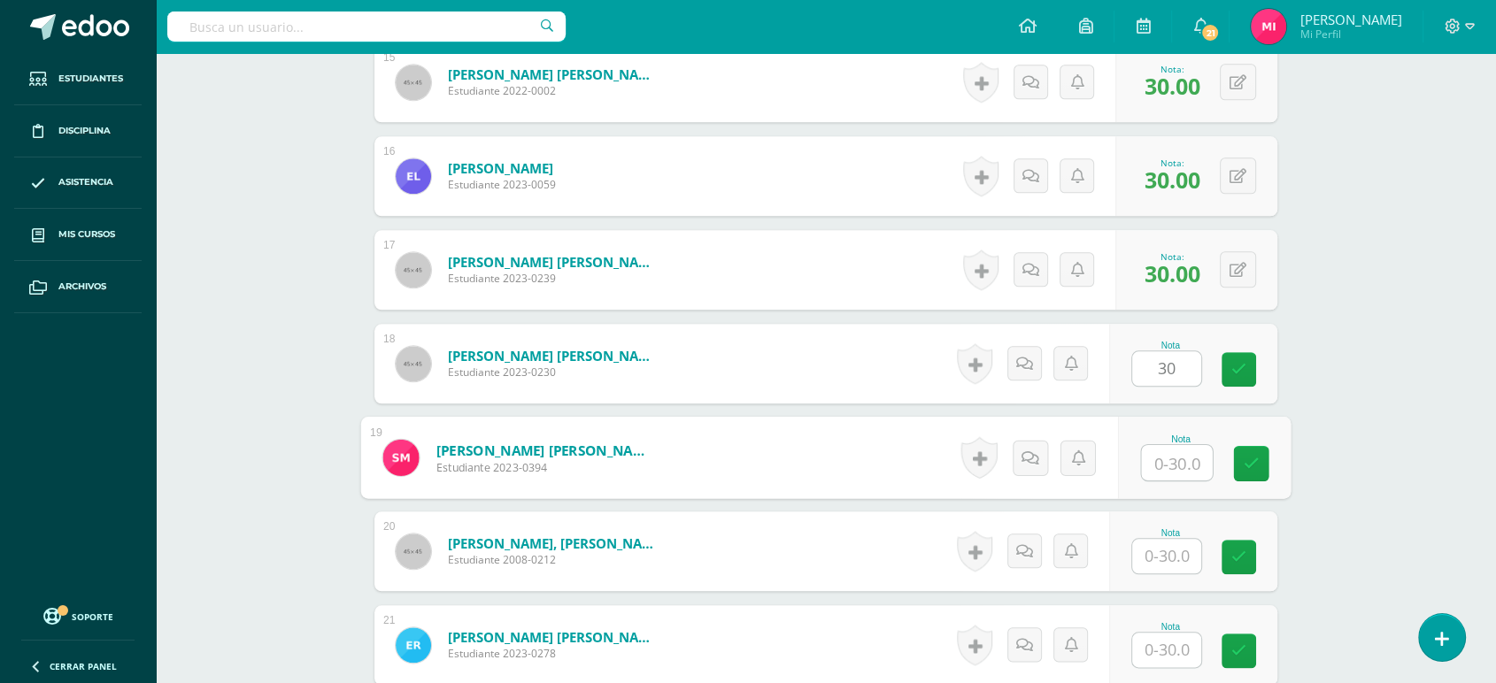
click at [1187, 454] on input "text" at bounding box center [1177, 462] width 71 height 35
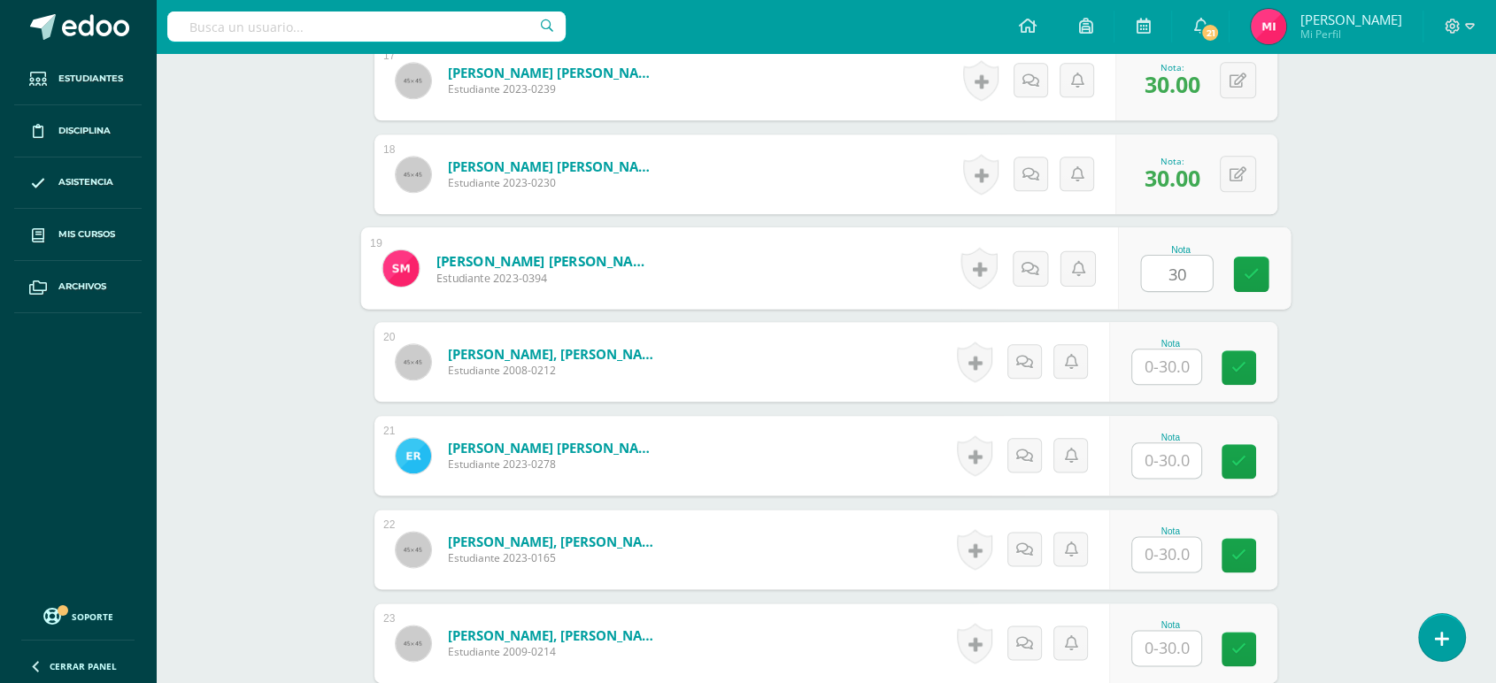
scroll to position [2124, 0]
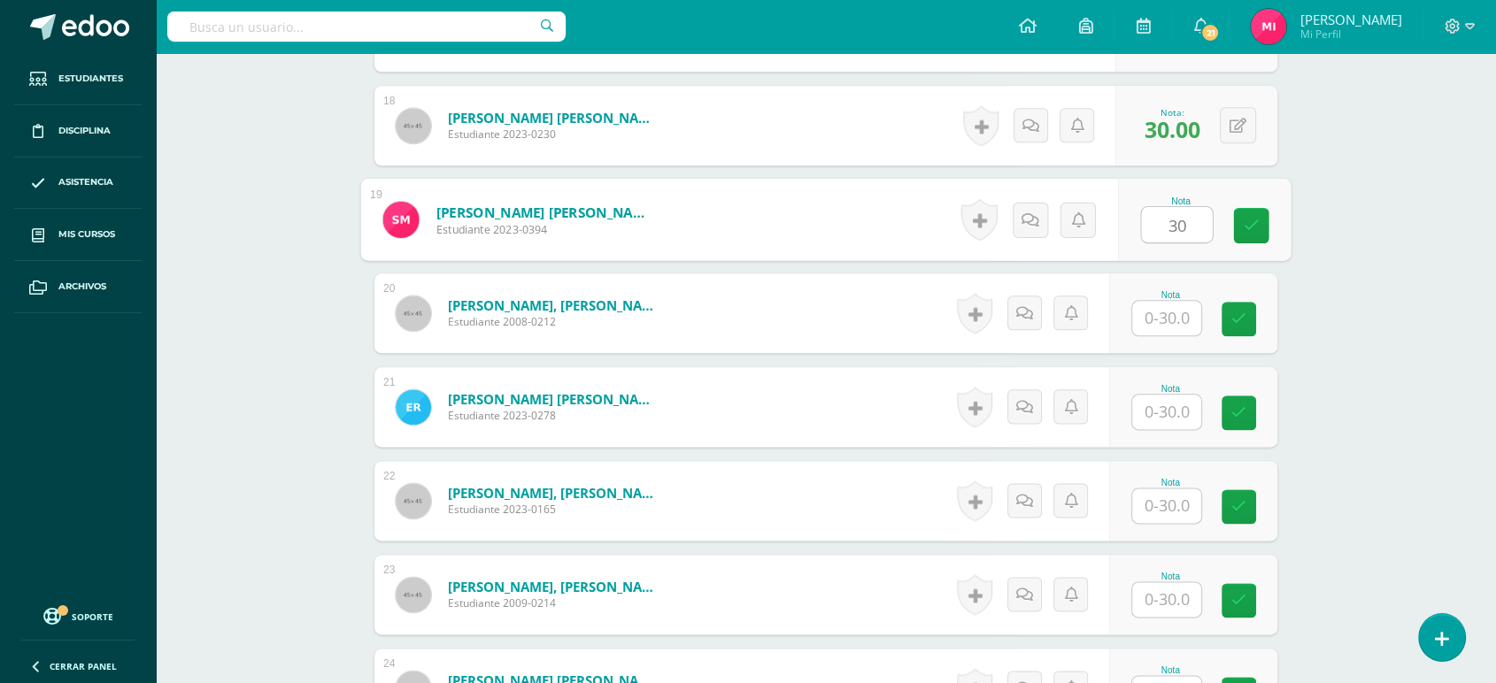
type input "30"
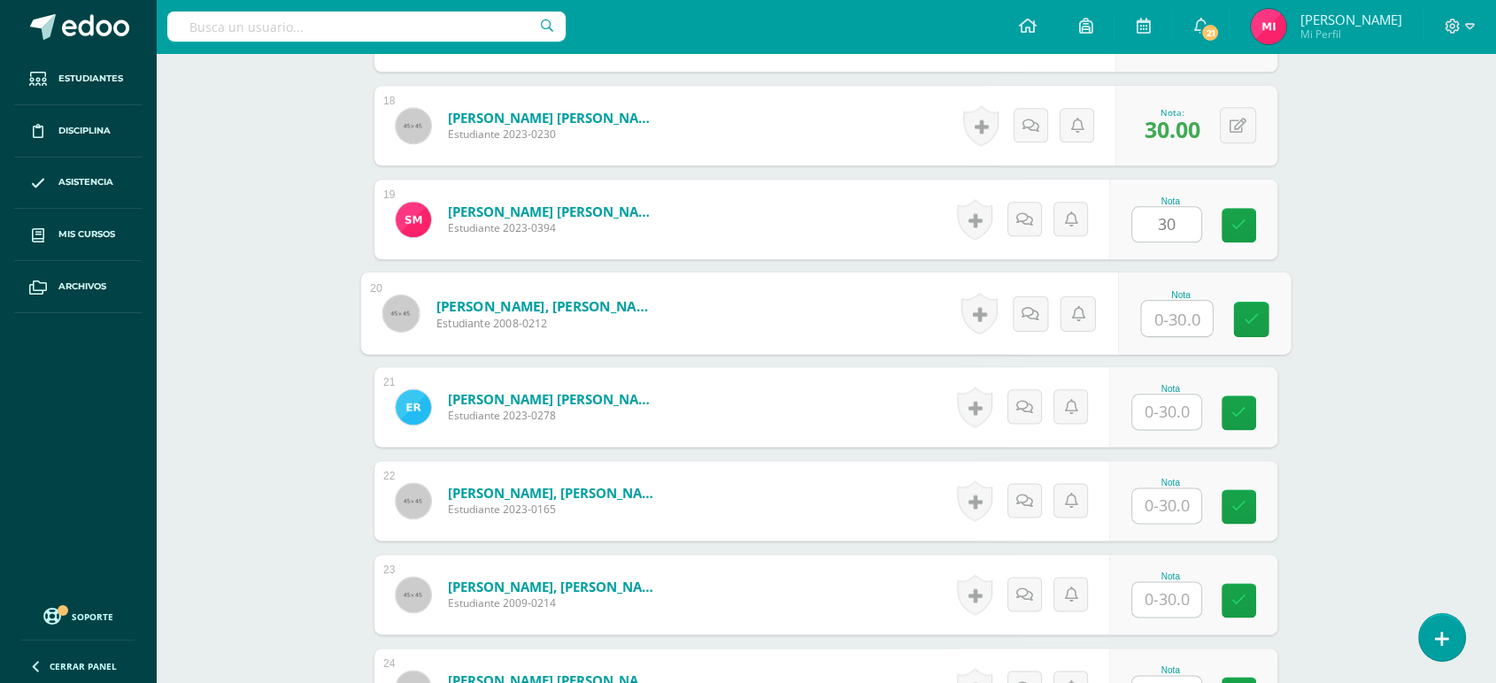
click at [1173, 324] on input "text" at bounding box center [1177, 318] width 71 height 35
type input "30"
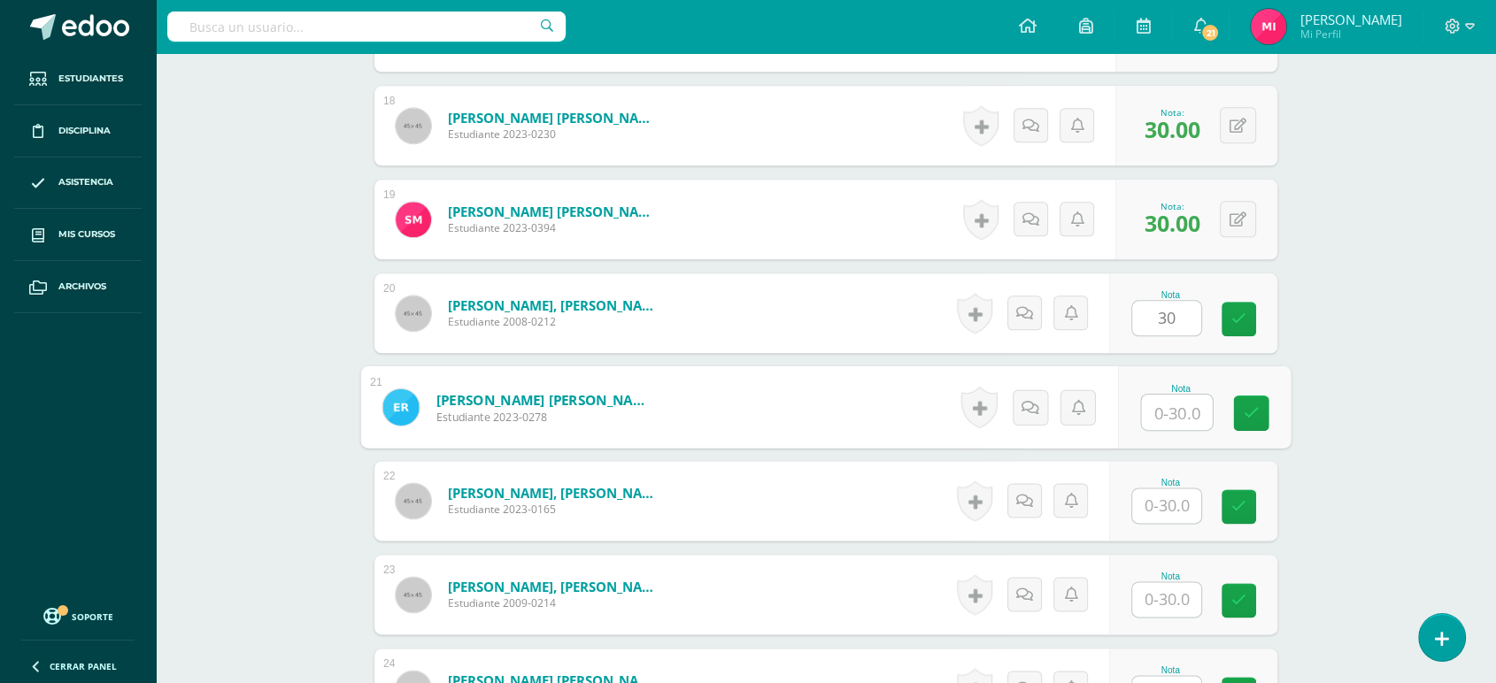
click at [1183, 420] on input "text" at bounding box center [1177, 412] width 71 height 35
type input "30"
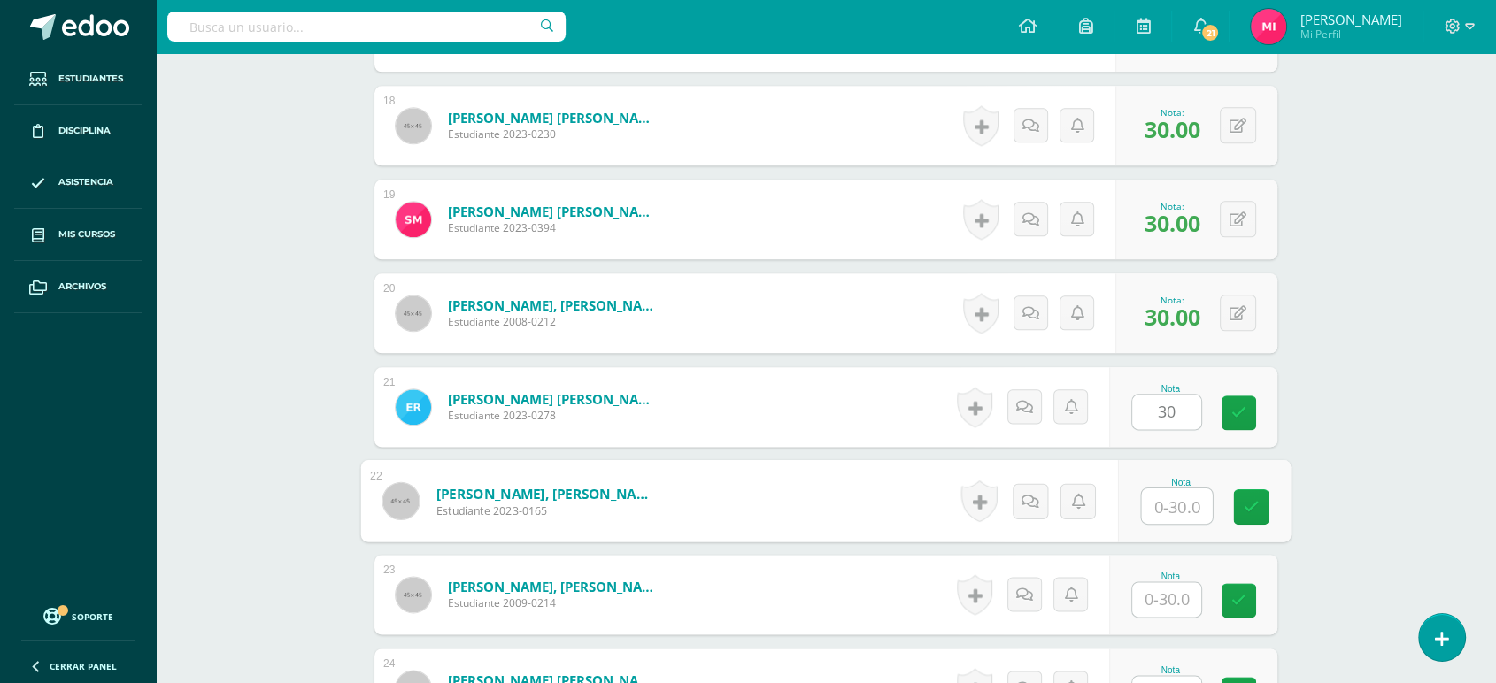
click at [1175, 514] on input "text" at bounding box center [1177, 506] width 71 height 35
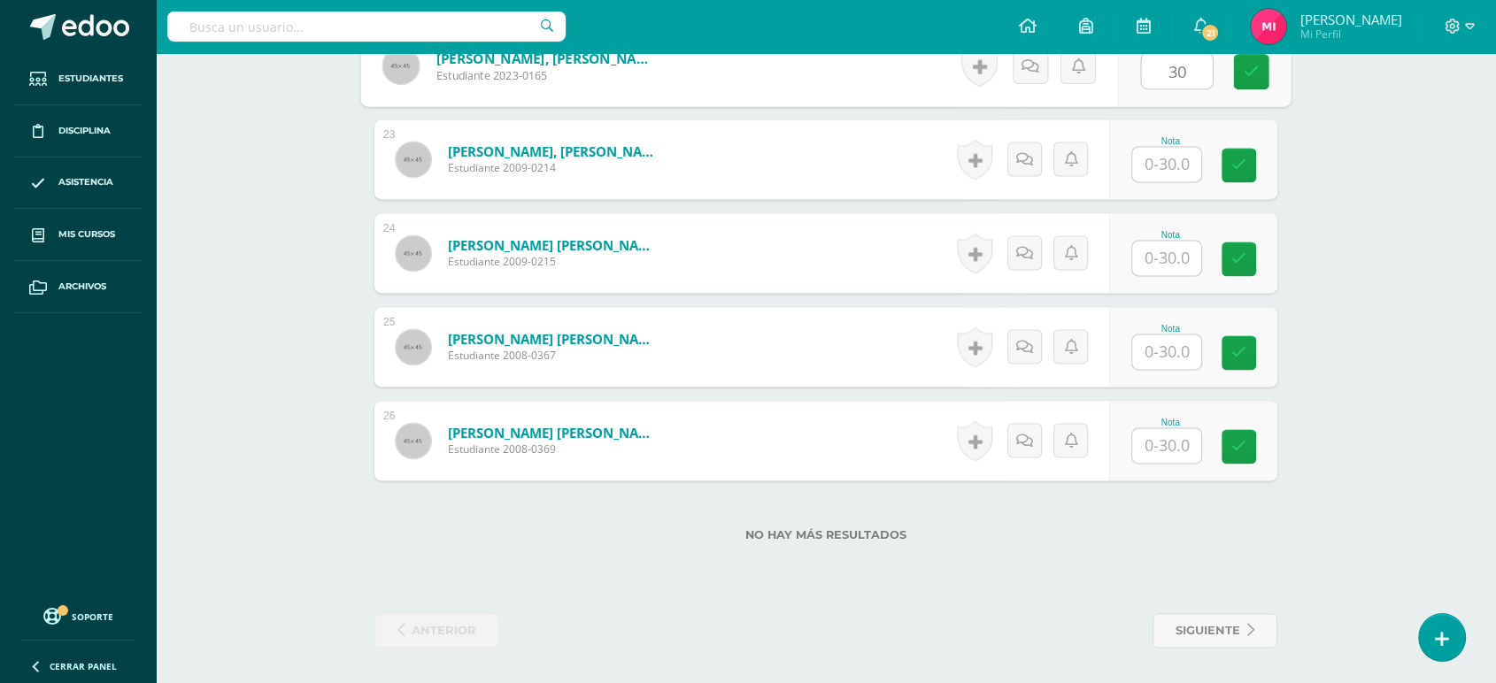
type input "30"
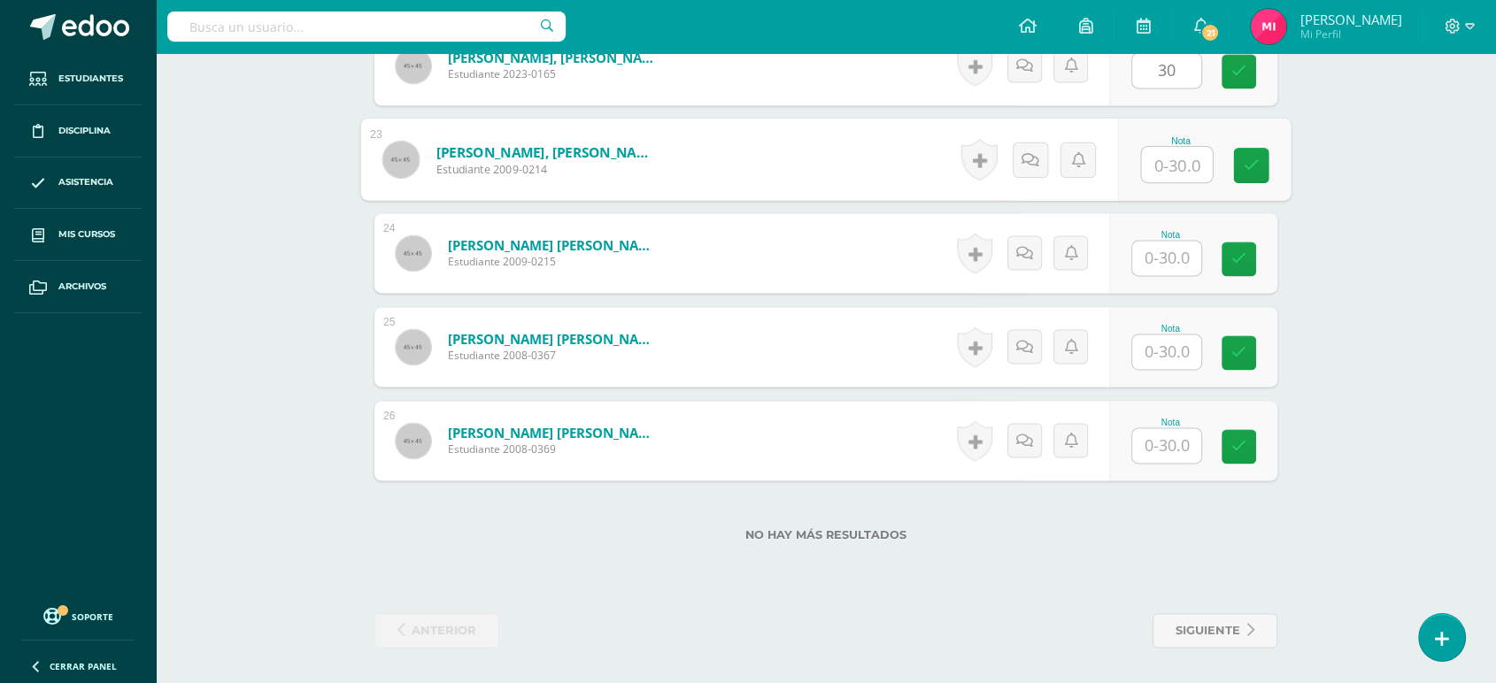
click at [1173, 156] on input "text" at bounding box center [1177, 164] width 71 height 35
type input "30"
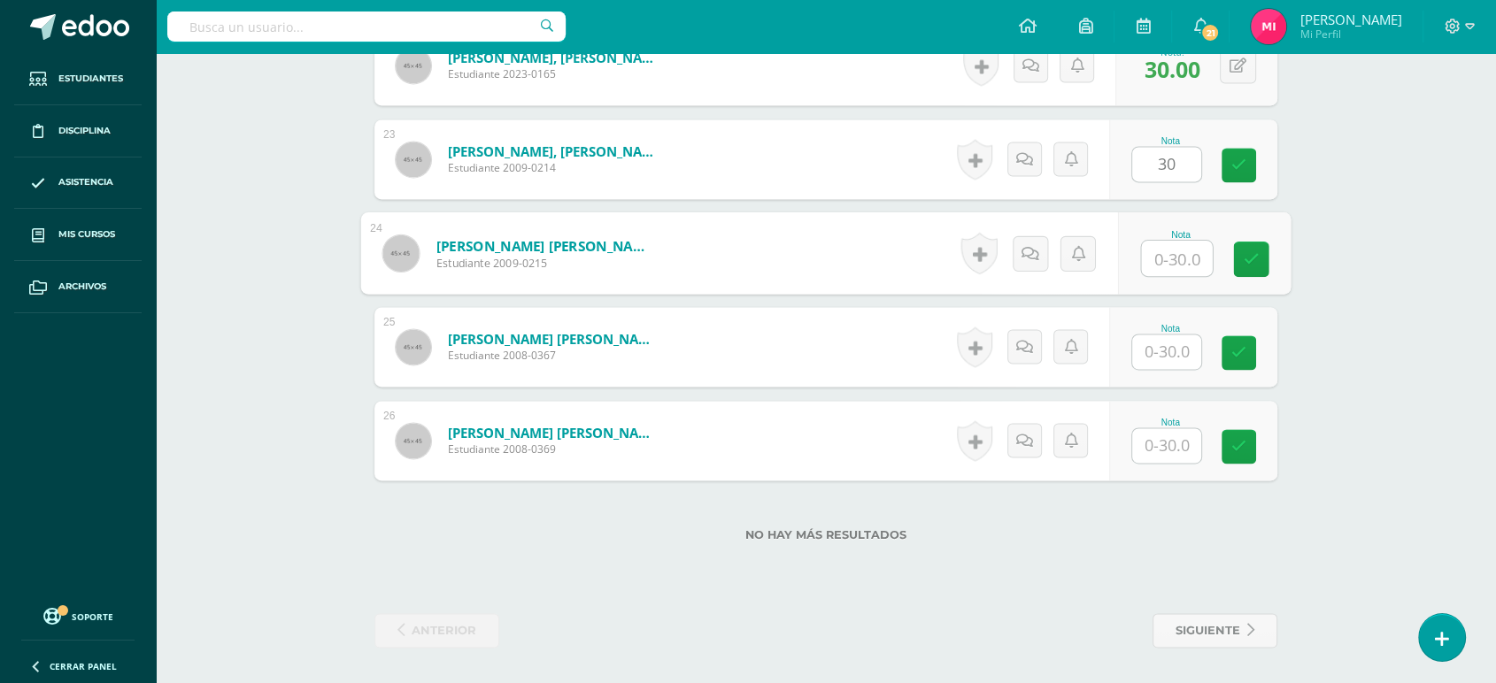
click at [1176, 251] on input "text" at bounding box center [1177, 258] width 71 height 35
type input "30"
click at [1178, 341] on input "text" at bounding box center [1166, 352] width 69 height 35
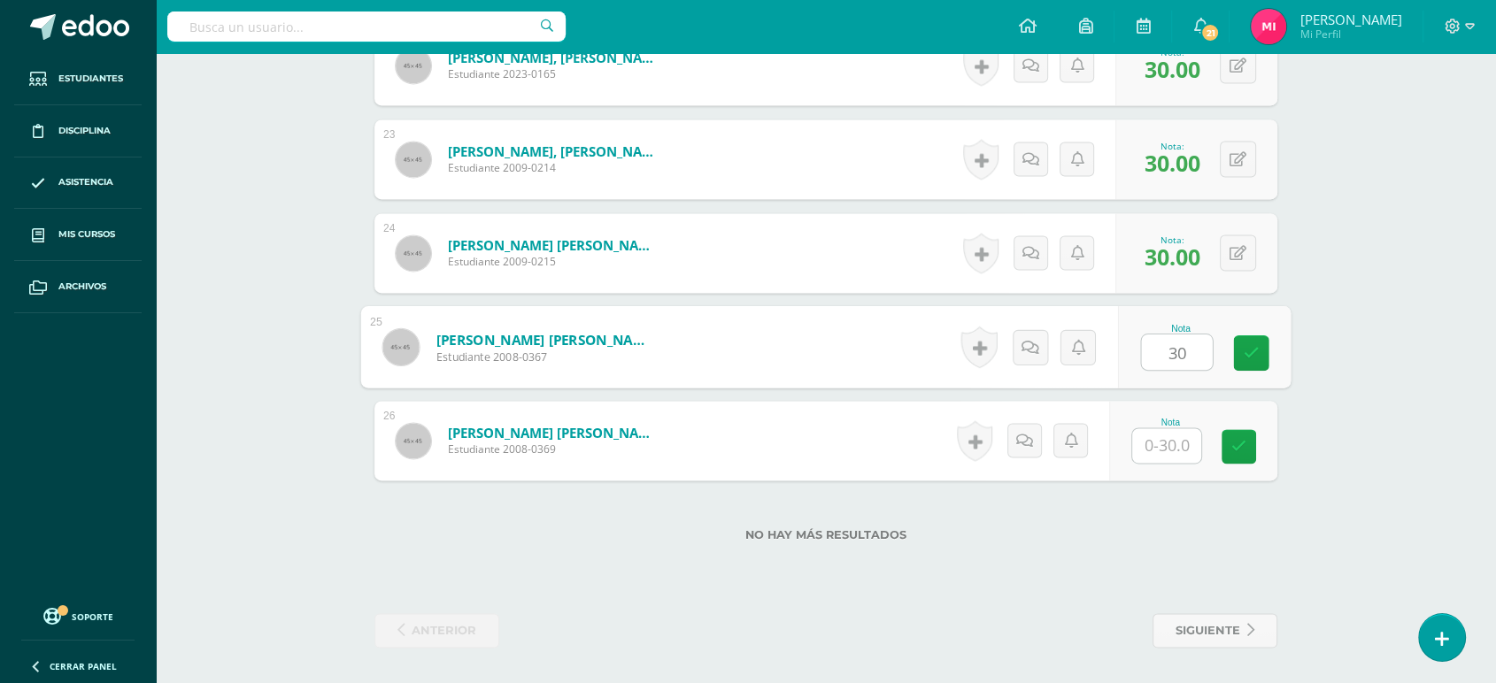
type input "30"
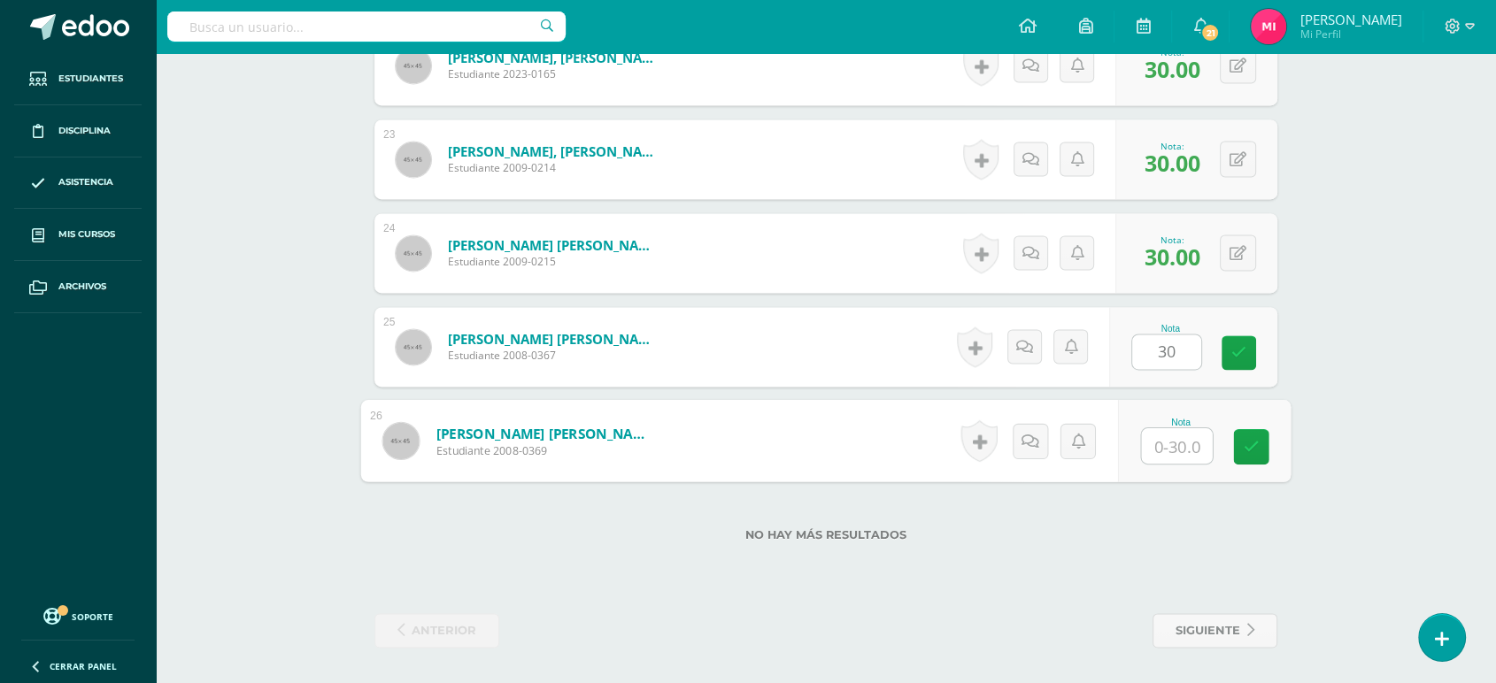
click at [1187, 430] on input "text" at bounding box center [1177, 445] width 71 height 35
type input "30"
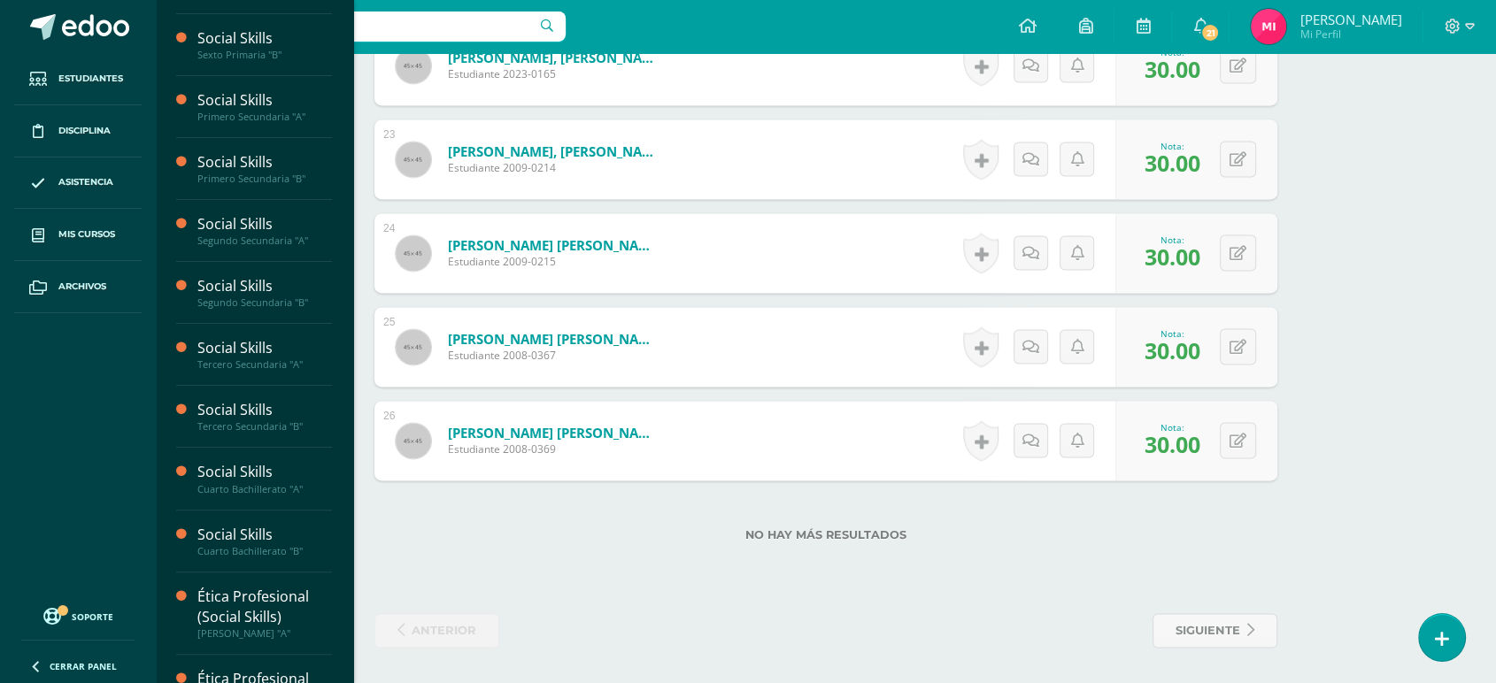
scroll to position [373, 0]
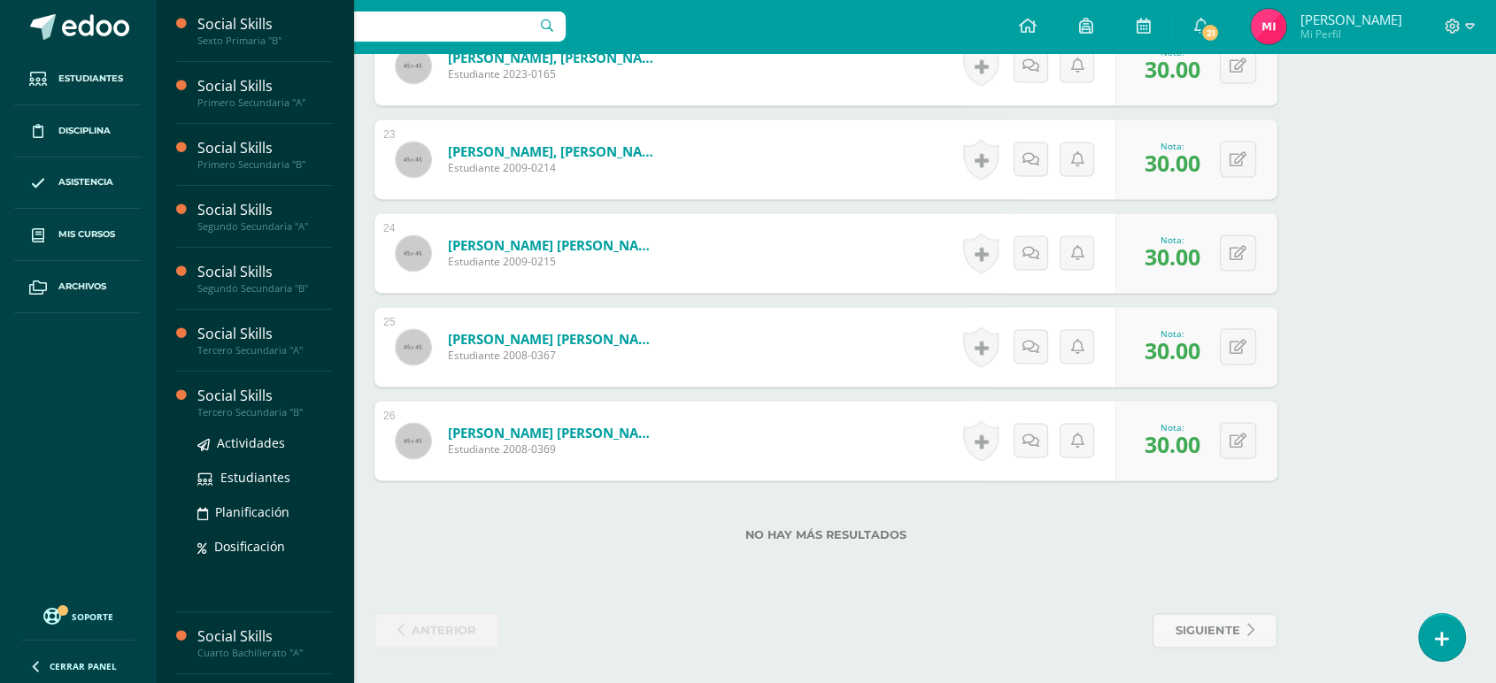
click at [257, 394] on div "Social Skills" at bounding box center [264, 396] width 135 height 20
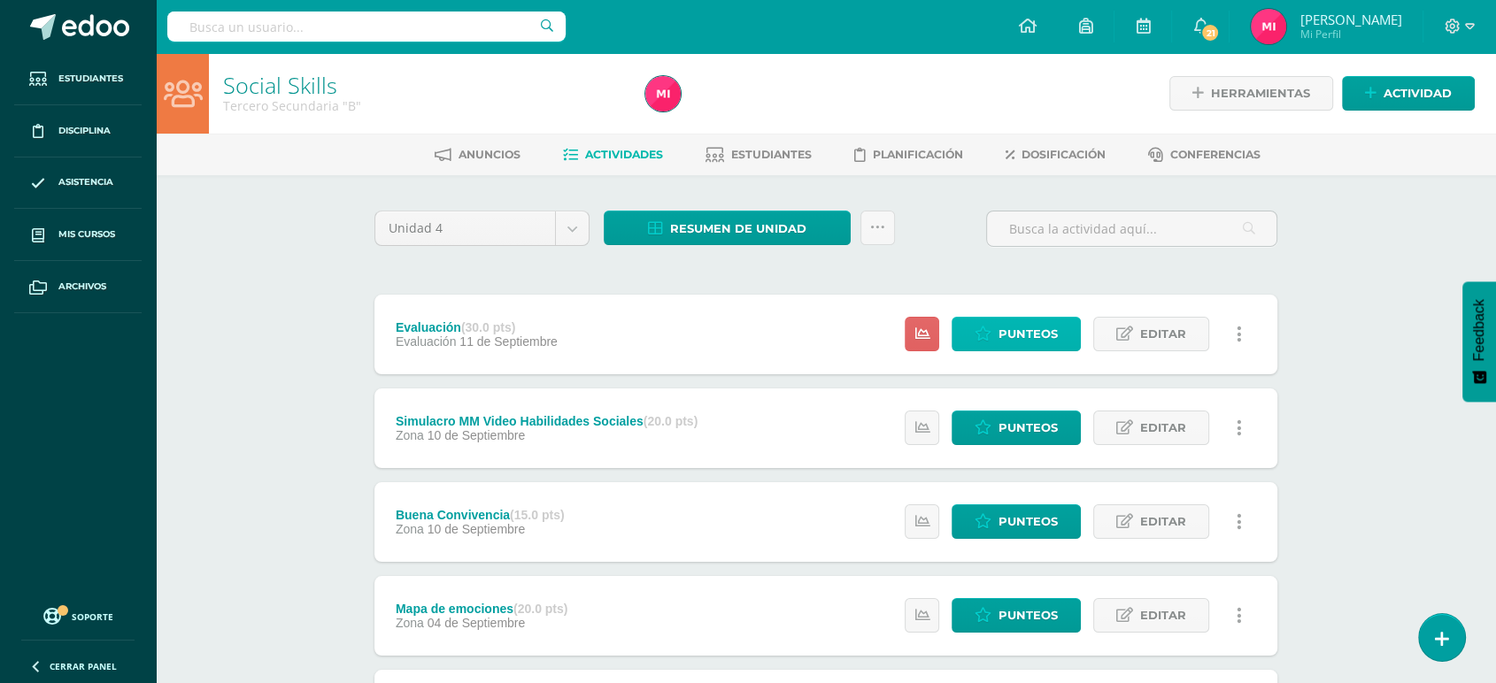
click at [1013, 321] on span "Punteos" at bounding box center [1027, 334] width 59 height 33
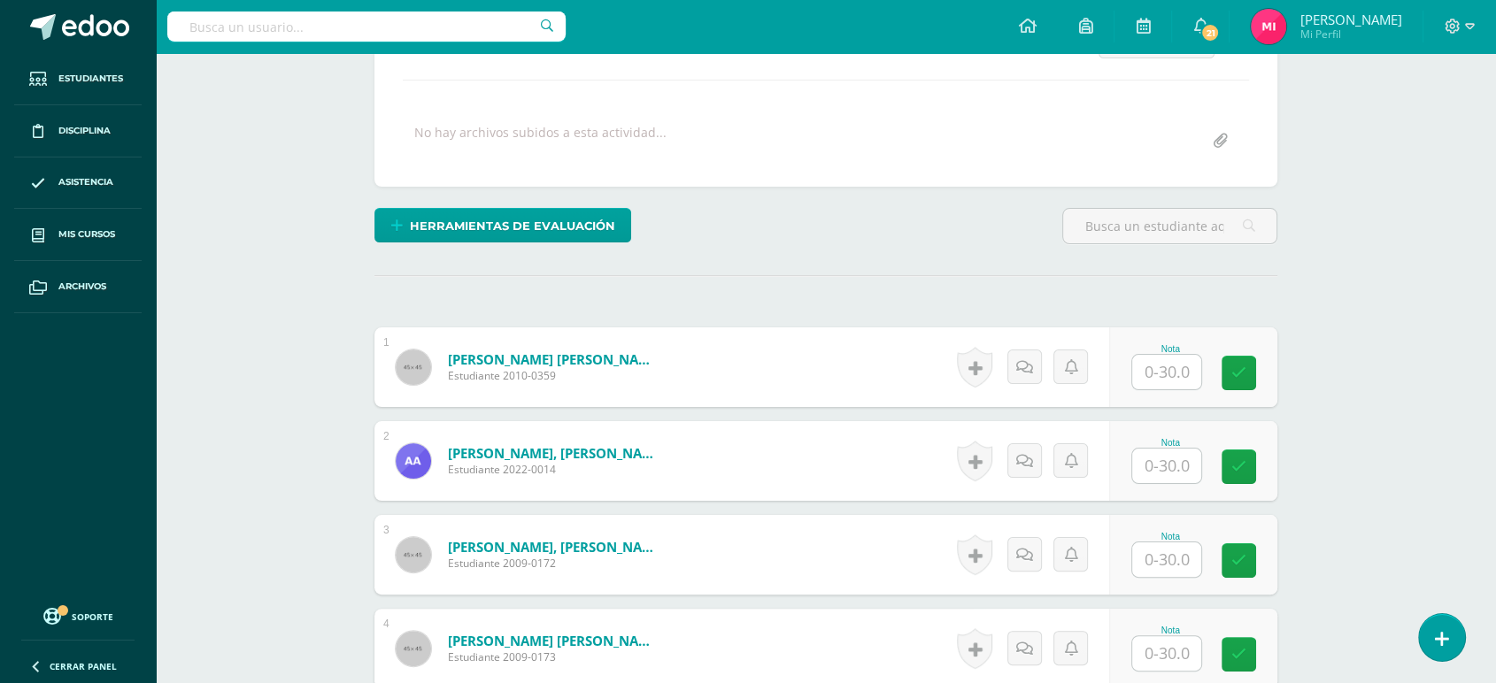
scroll to position [291, 0]
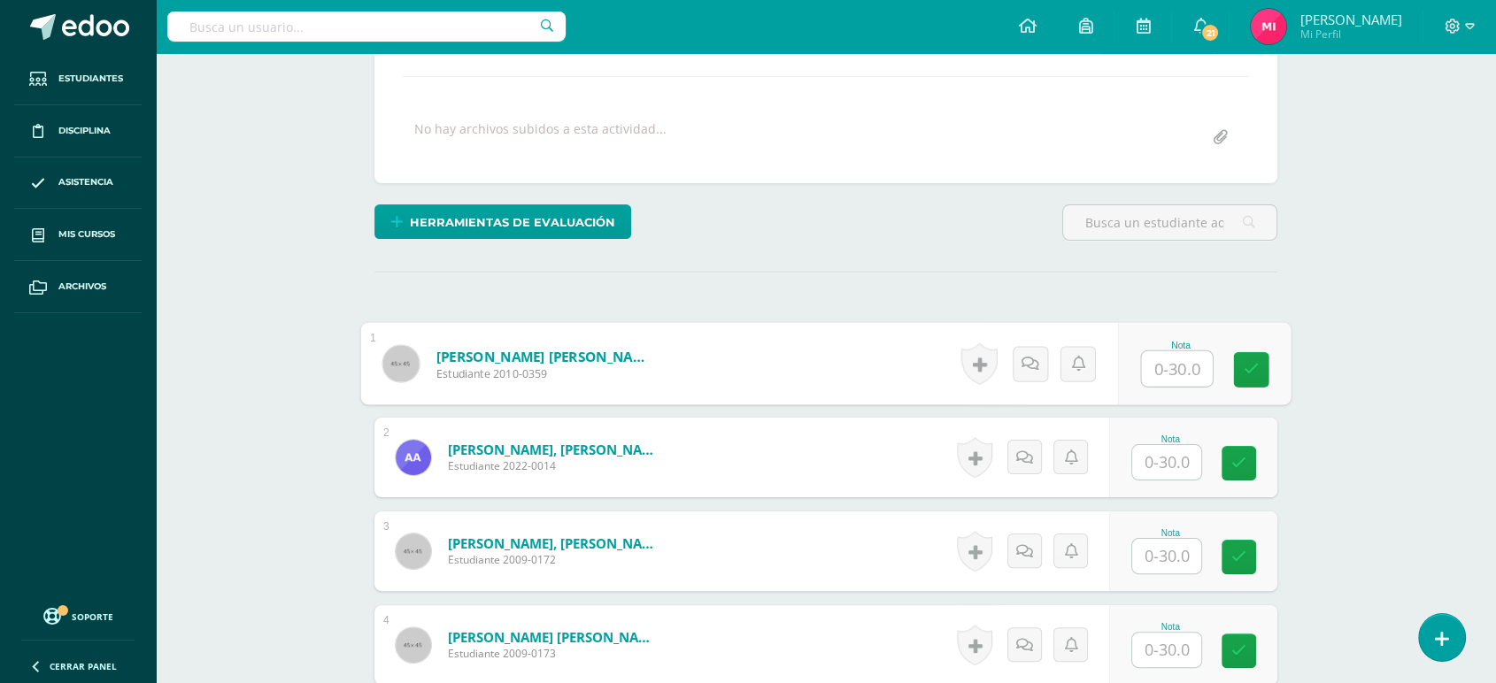
click at [1176, 371] on input "text" at bounding box center [1177, 368] width 71 height 35
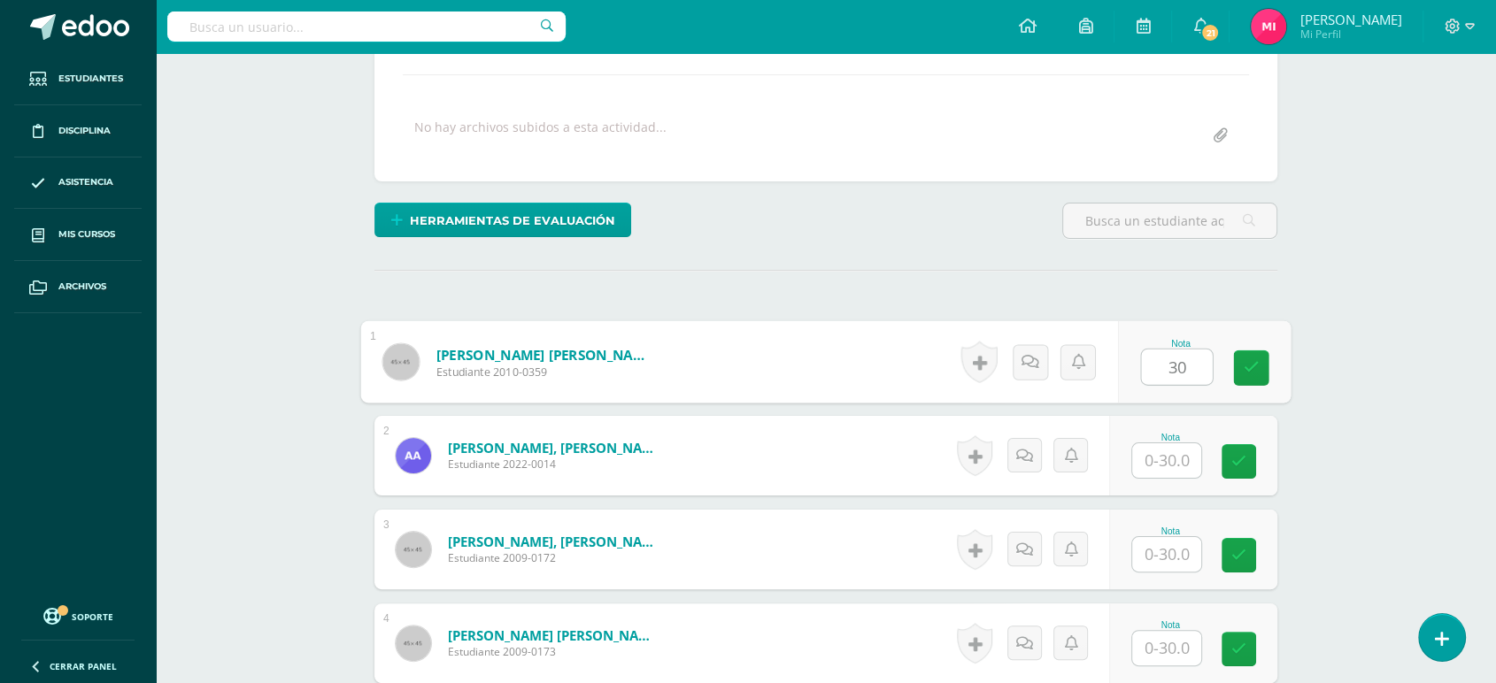
type input "30"
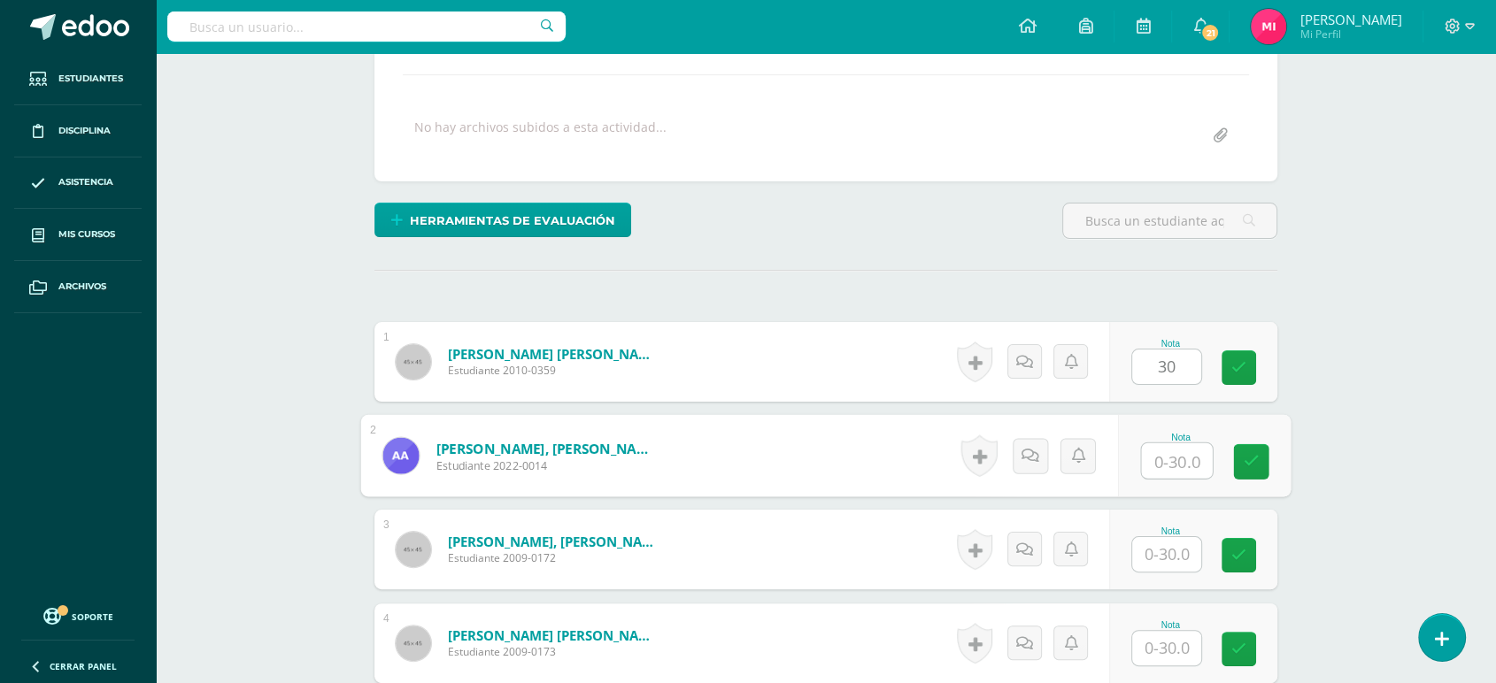
click at [1170, 462] on input "text" at bounding box center [1177, 460] width 71 height 35
type input "30"
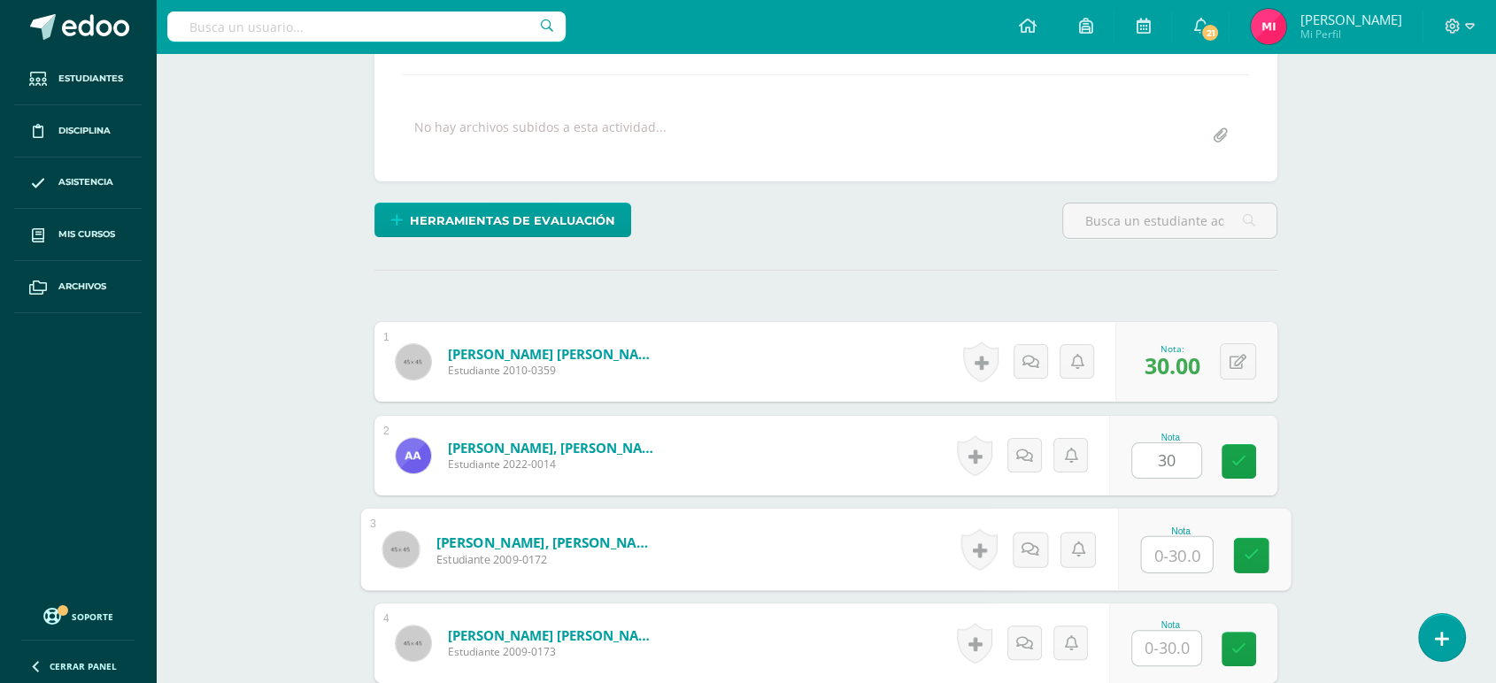
click at [1172, 562] on input "text" at bounding box center [1177, 554] width 71 height 35
type input "30"
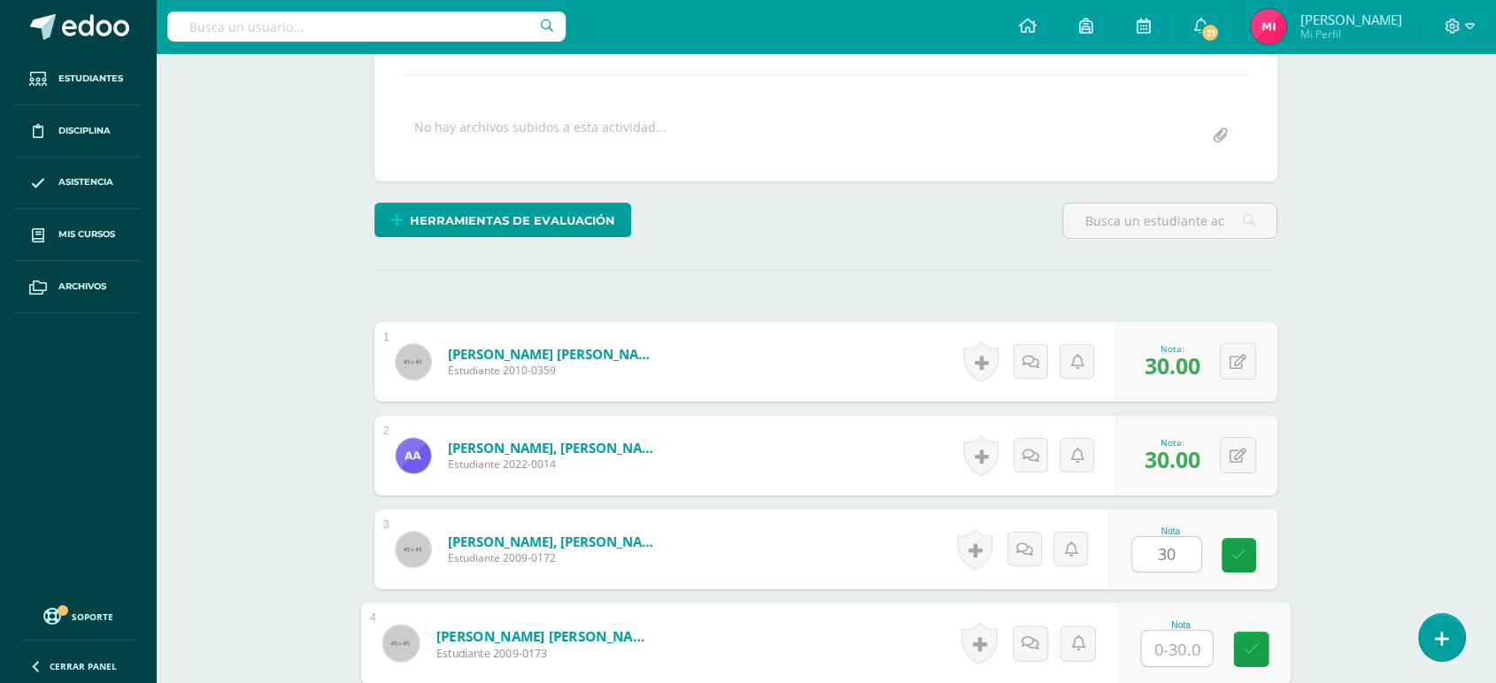
click at [1169, 656] on input "text" at bounding box center [1177, 648] width 71 height 35
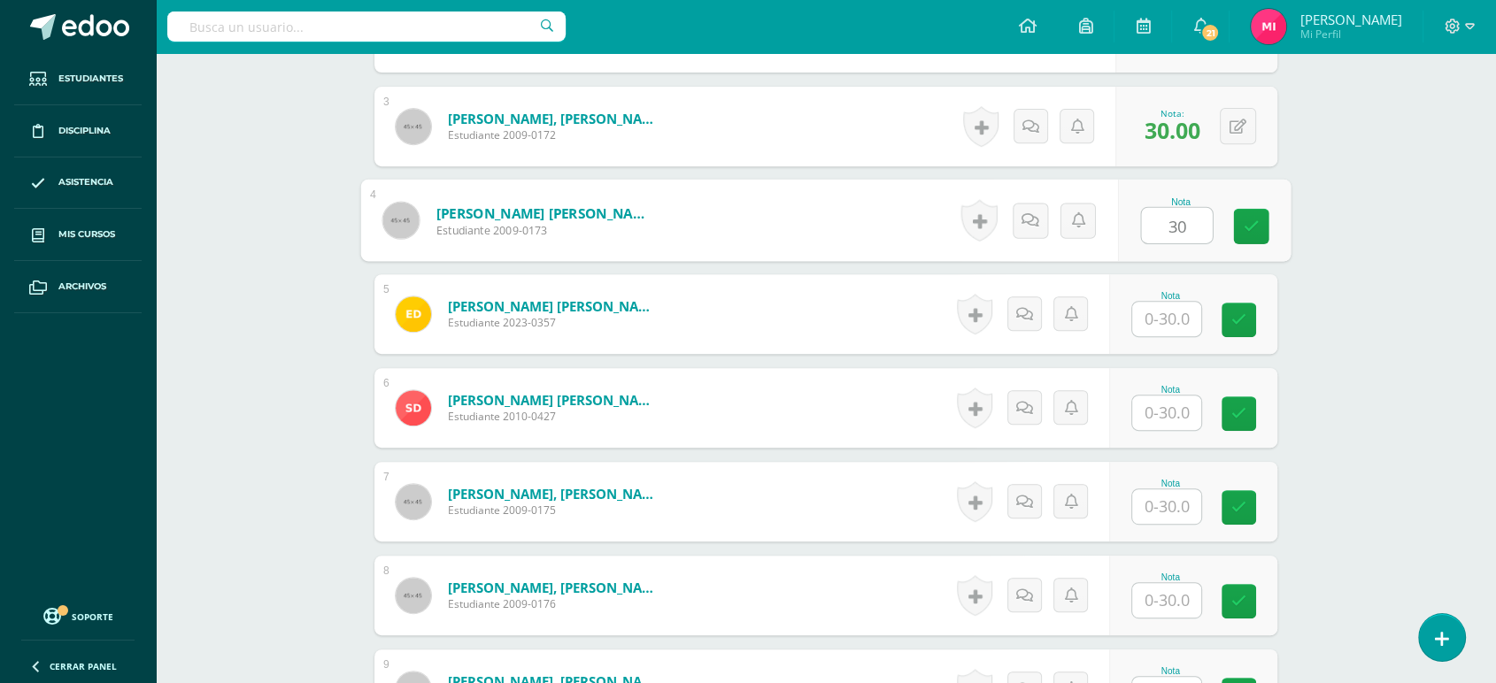
scroll to position [728, 0]
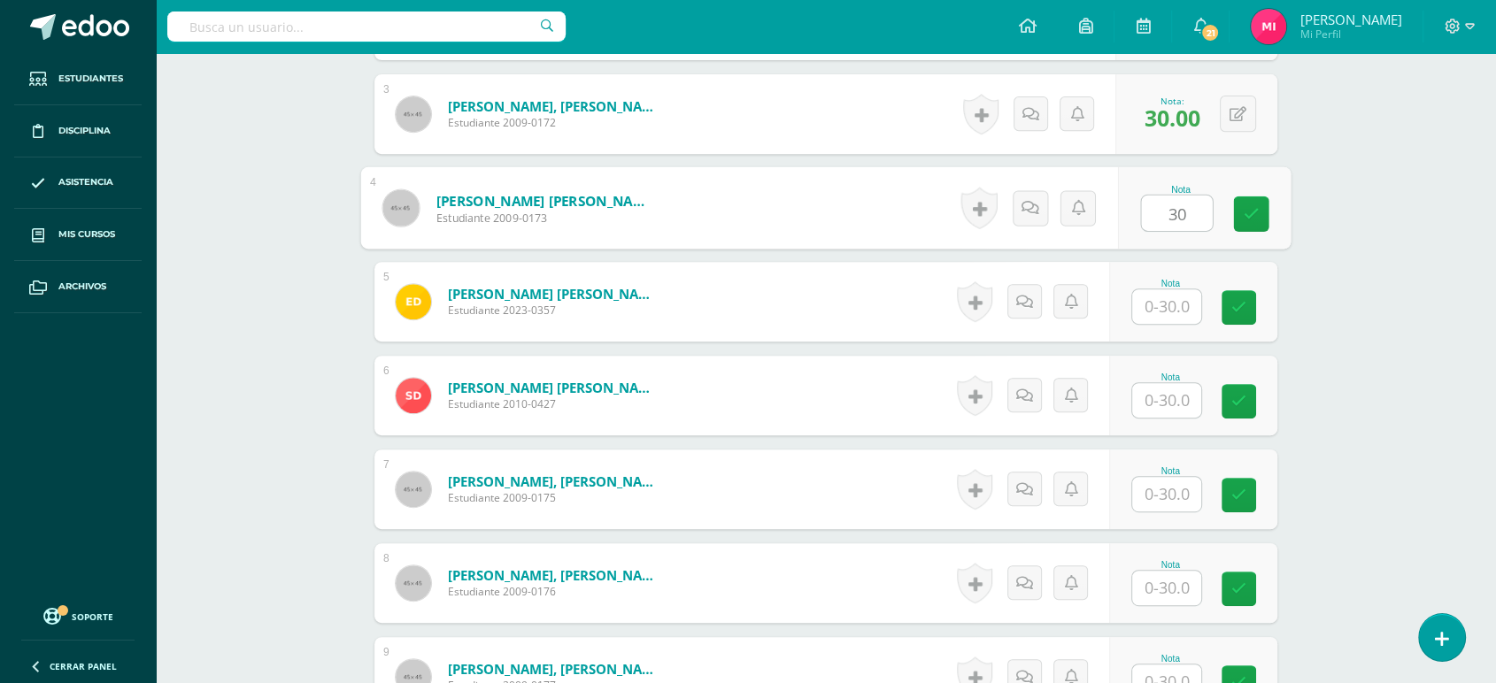
type input "30"
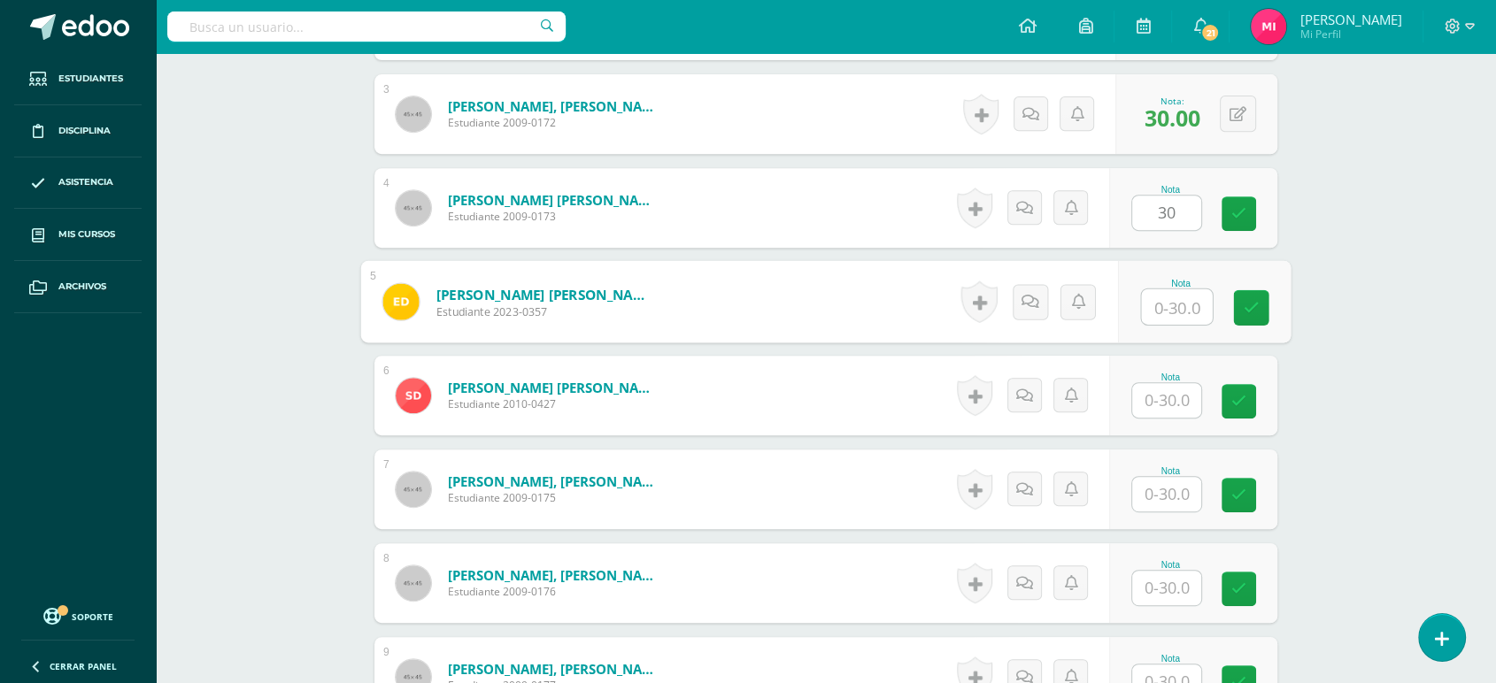
click at [1154, 305] on input "text" at bounding box center [1177, 306] width 71 height 35
type input "30"
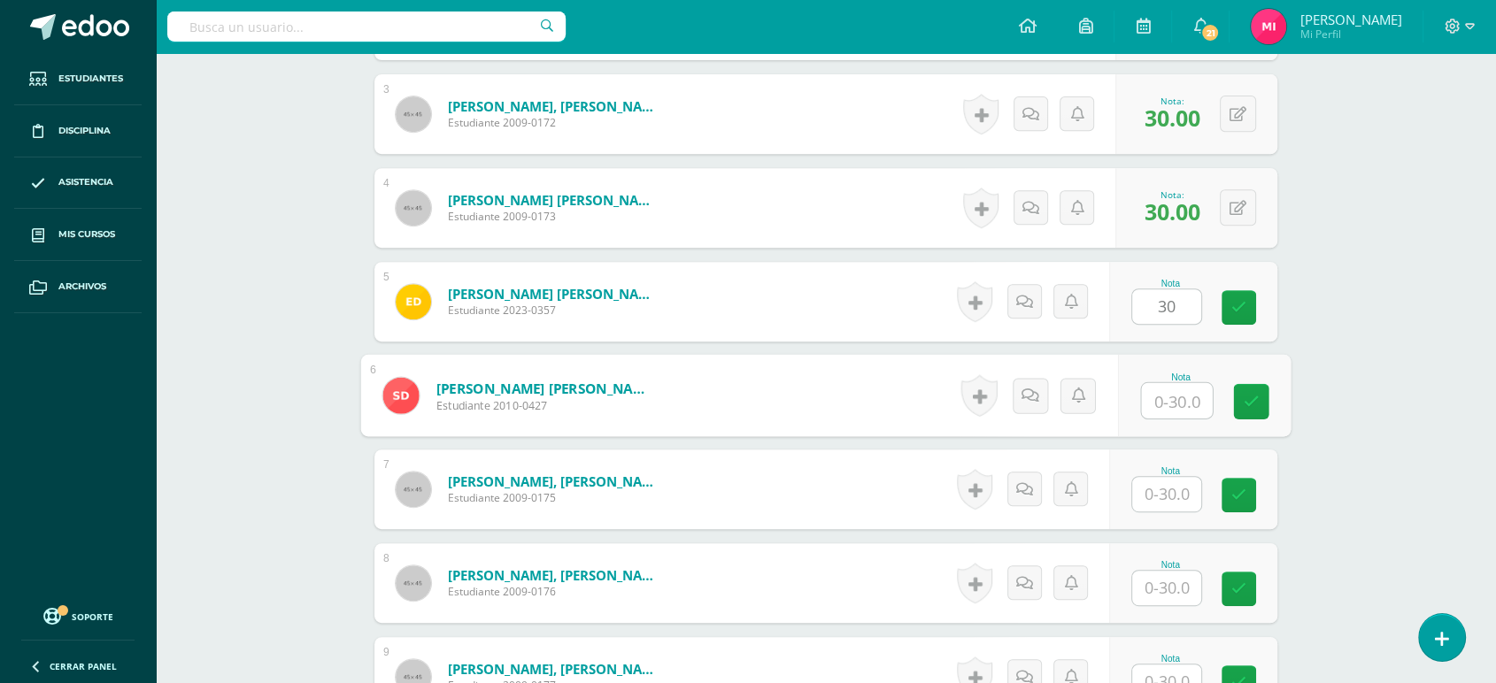
click at [1177, 411] on input "text" at bounding box center [1177, 400] width 71 height 35
type input "30"
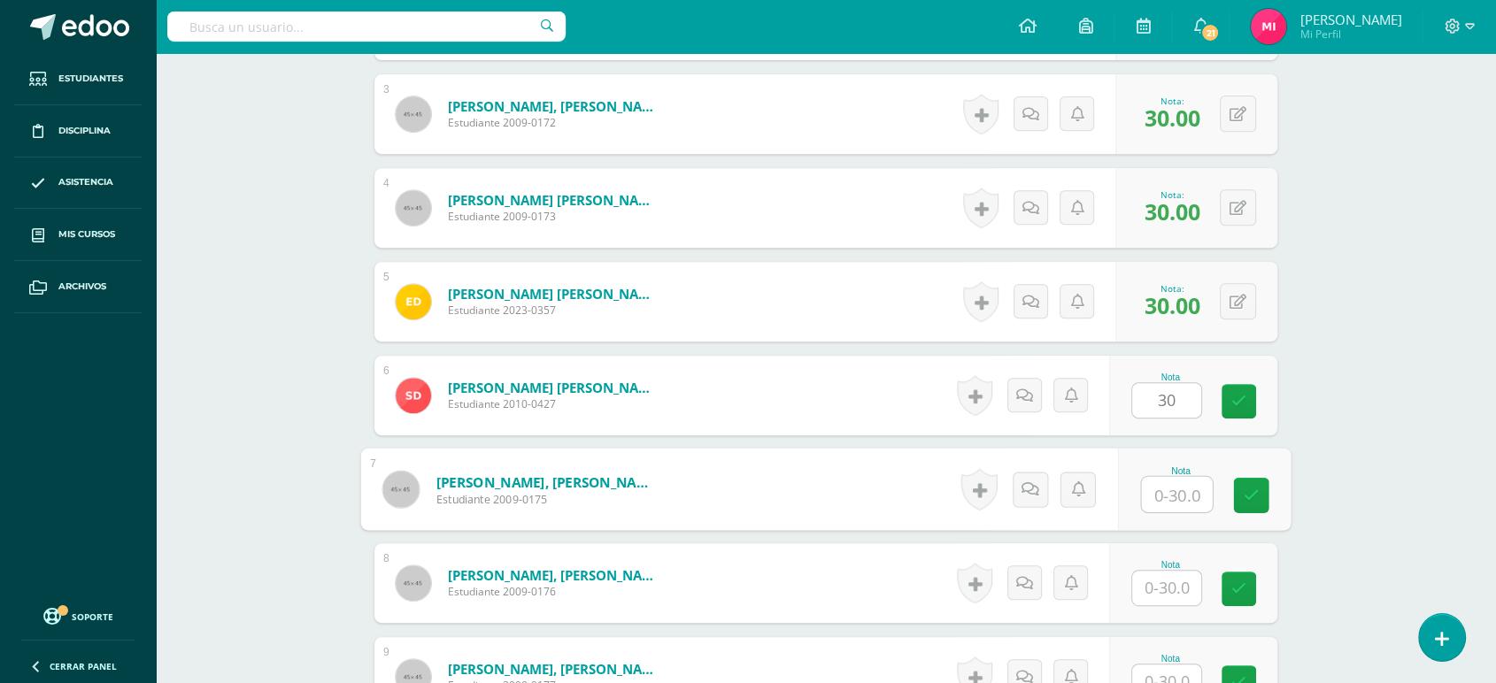
click at [1188, 490] on input "text" at bounding box center [1177, 494] width 71 height 35
type input "30"
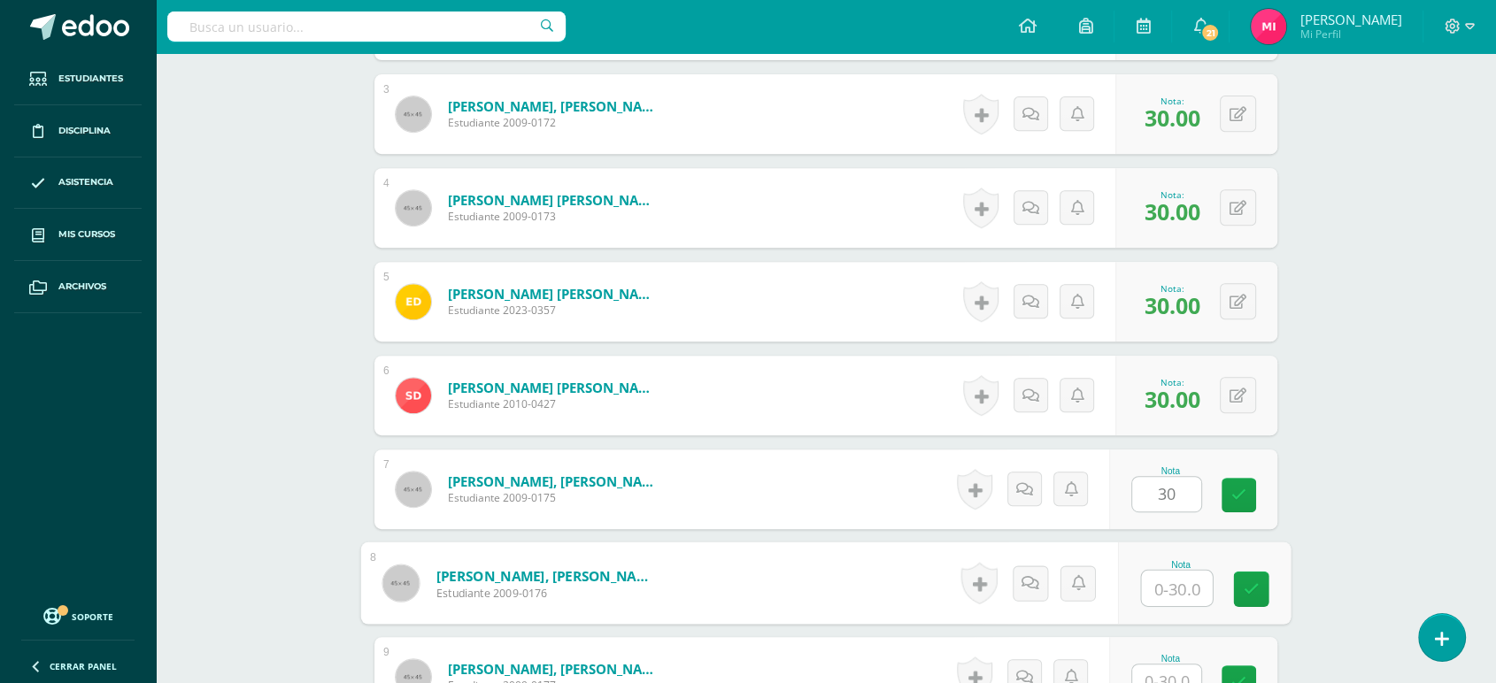
click at [1185, 585] on input "text" at bounding box center [1177, 588] width 71 height 35
type input "30"
click at [1184, 676] on input "text" at bounding box center [1166, 682] width 69 height 35
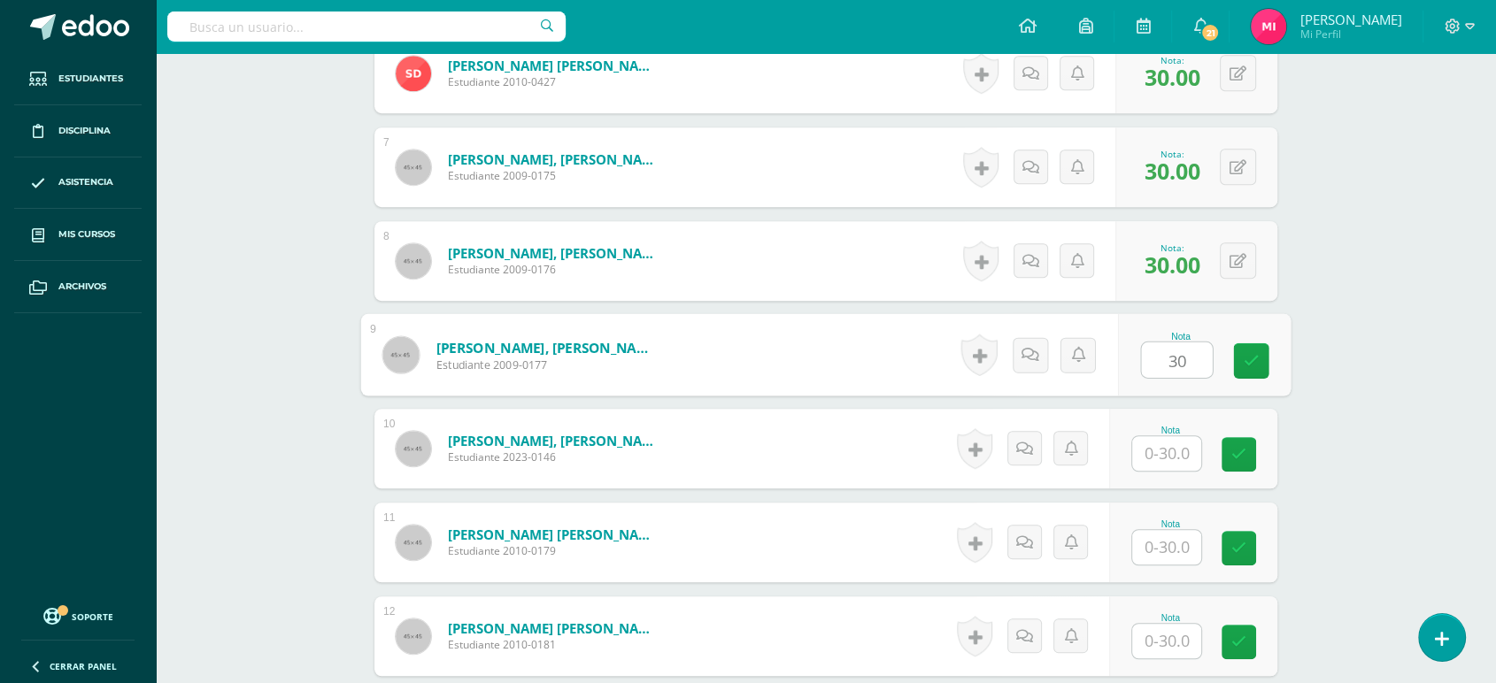
scroll to position [1064, 0]
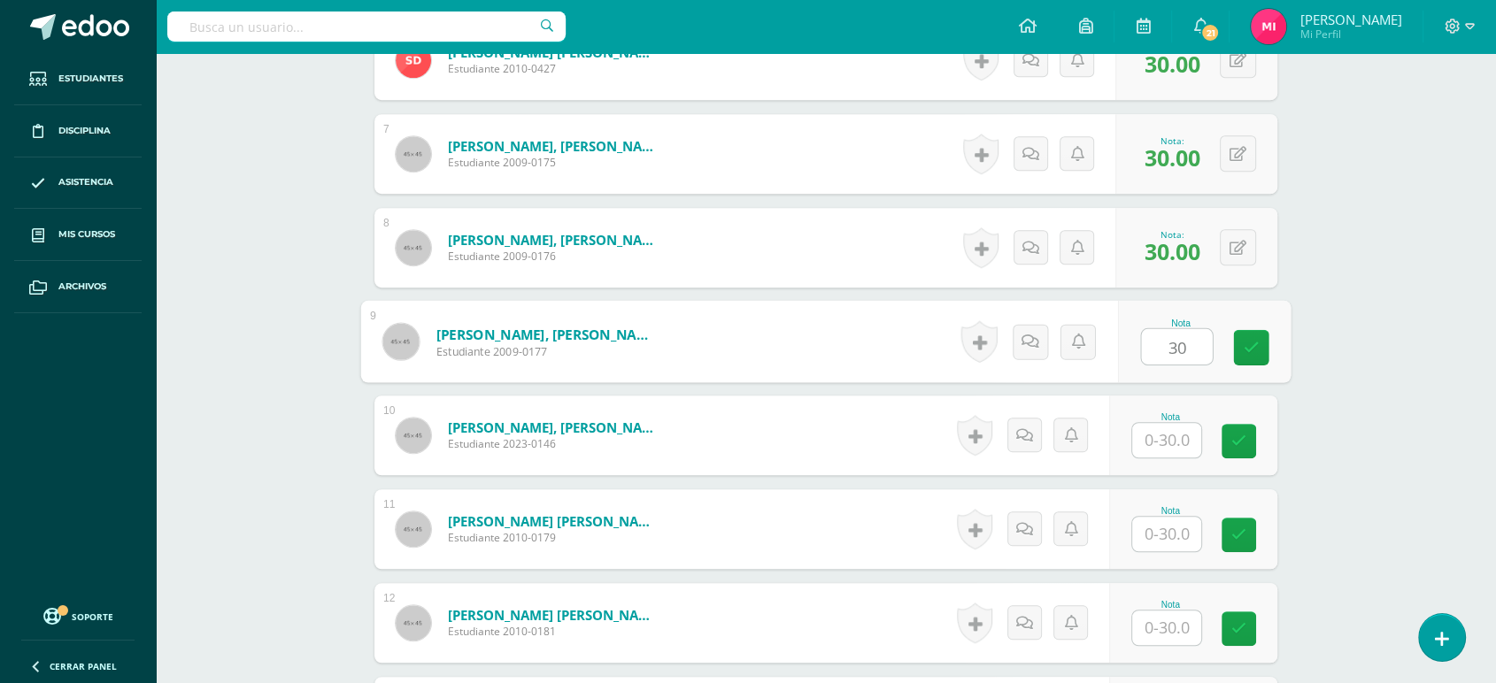
type input "30"
click at [1168, 442] on input "text" at bounding box center [1166, 440] width 69 height 35
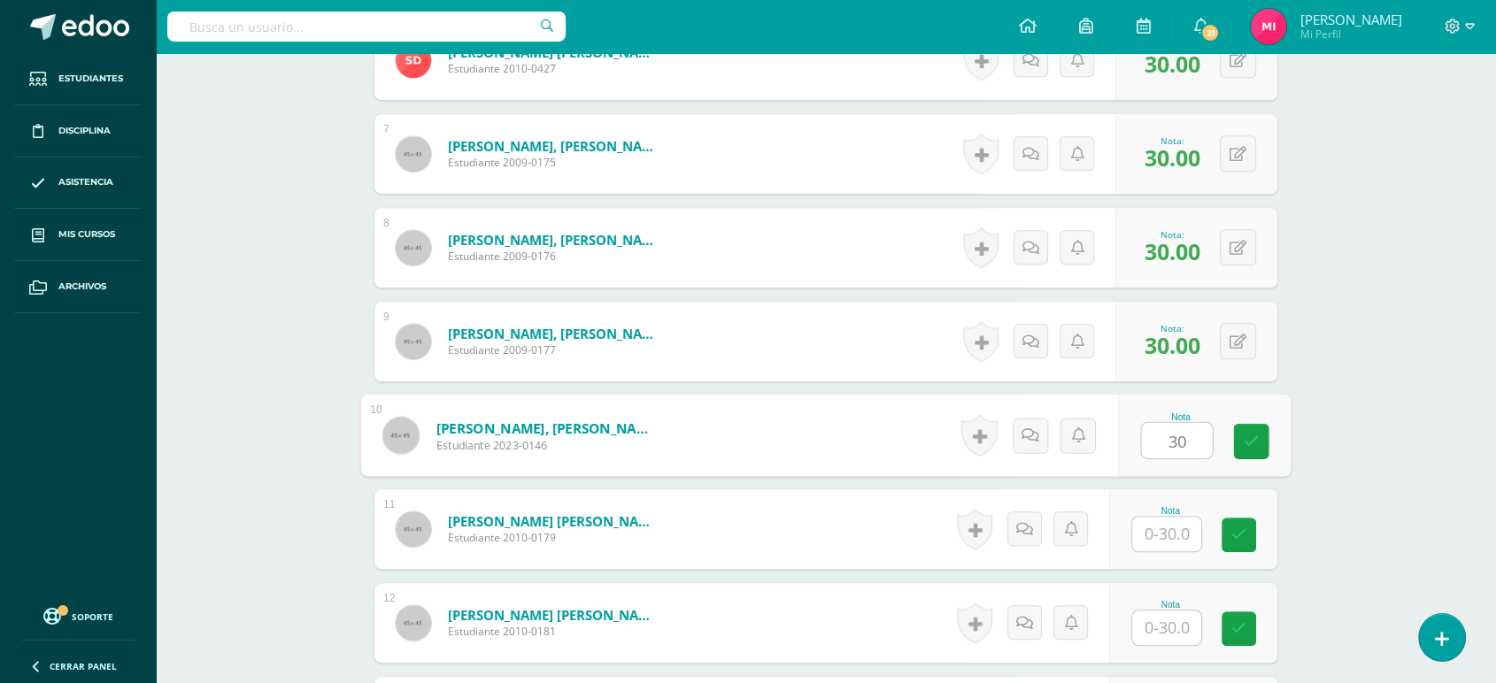
type input "30"
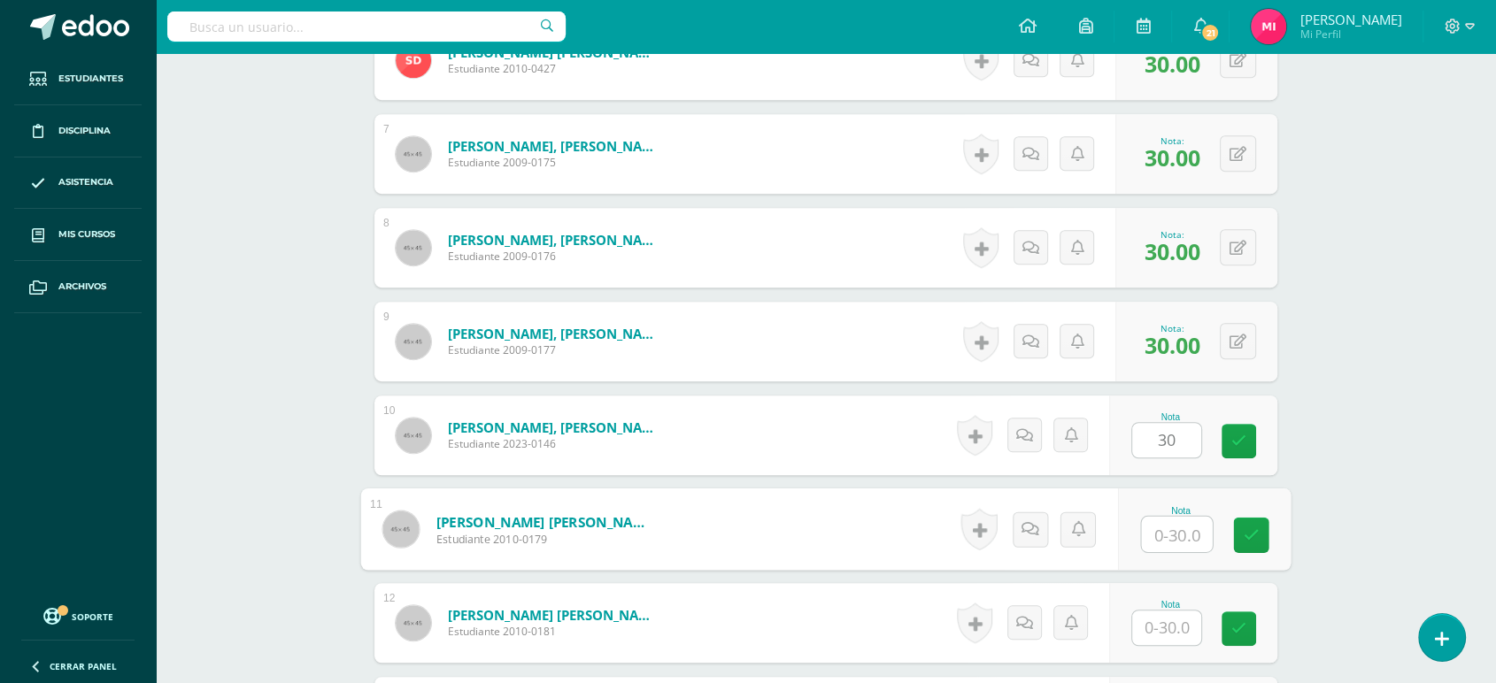
click at [1183, 525] on input "text" at bounding box center [1177, 534] width 71 height 35
type input "30"
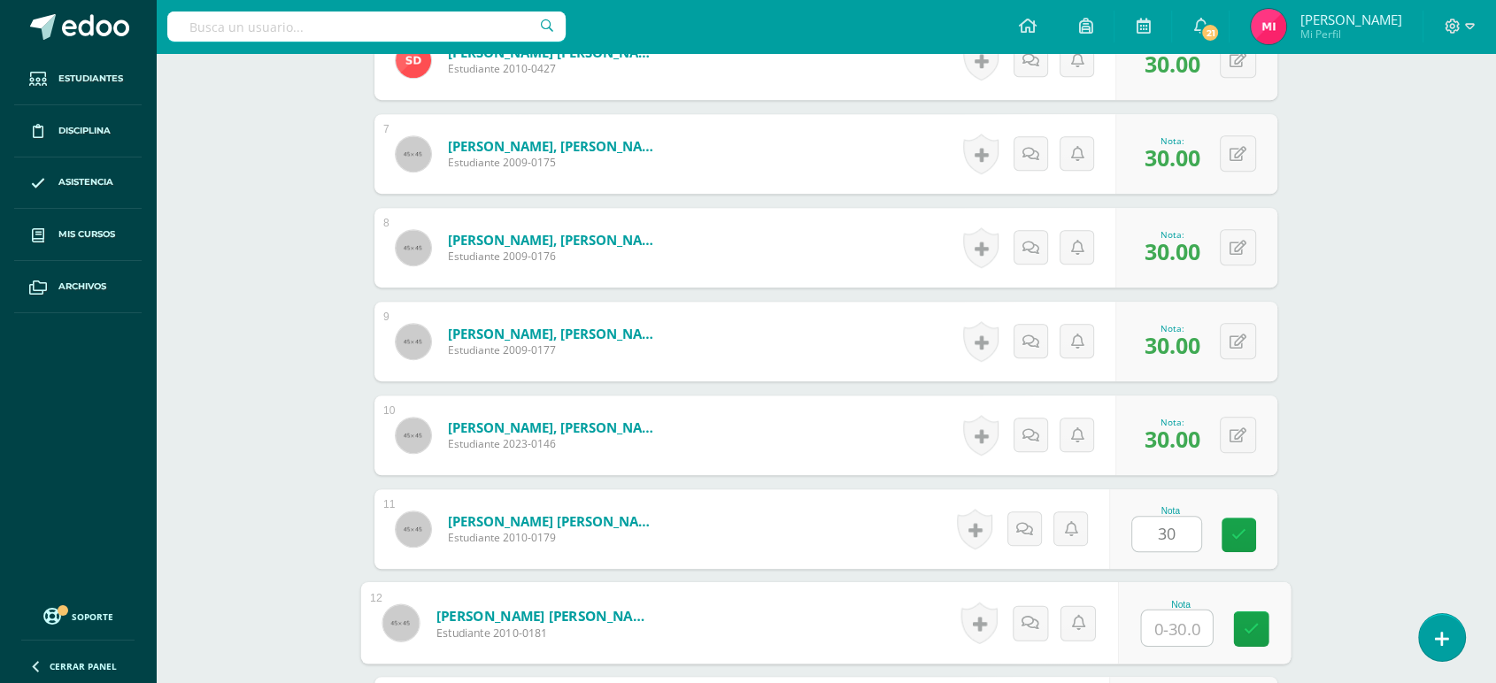
click at [1182, 628] on input "text" at bounding box center [1177, 628] width 71 height 35
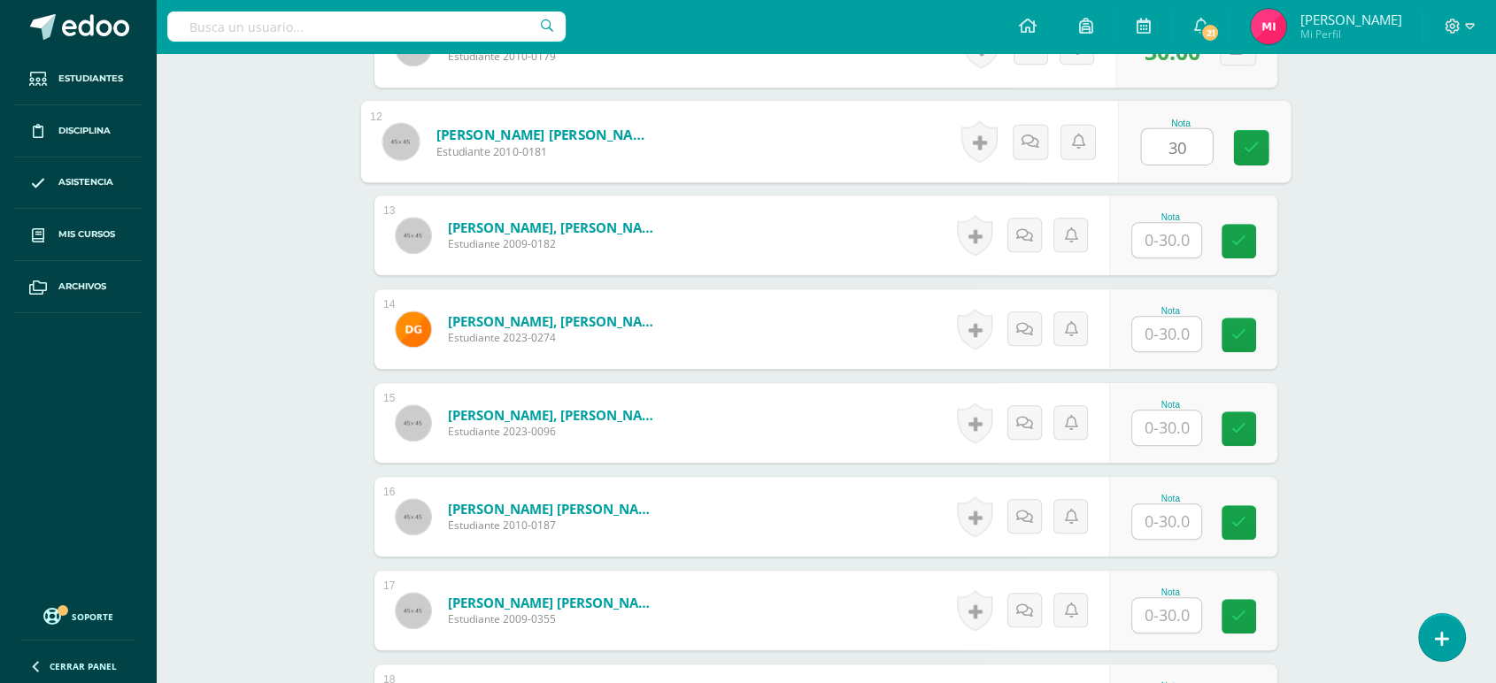
scroll to position [1576, 0]
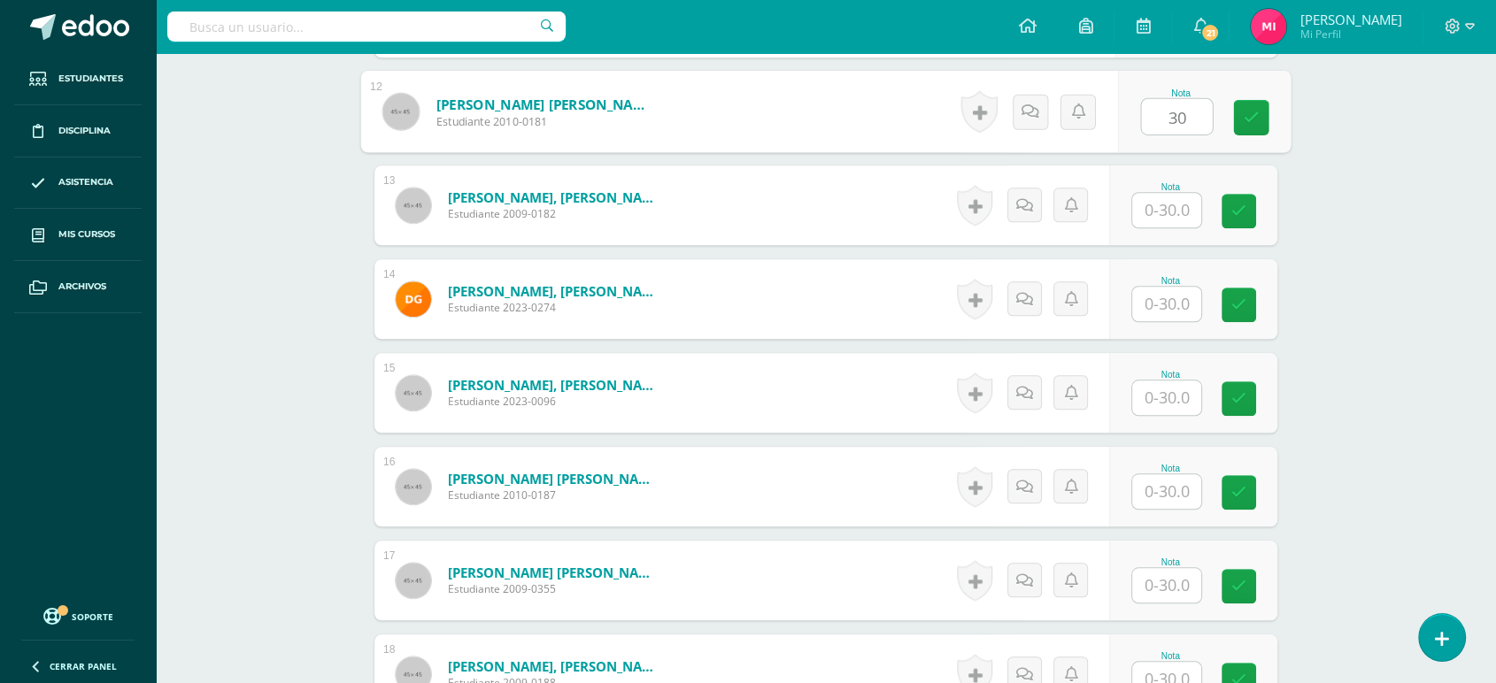
type input "30"
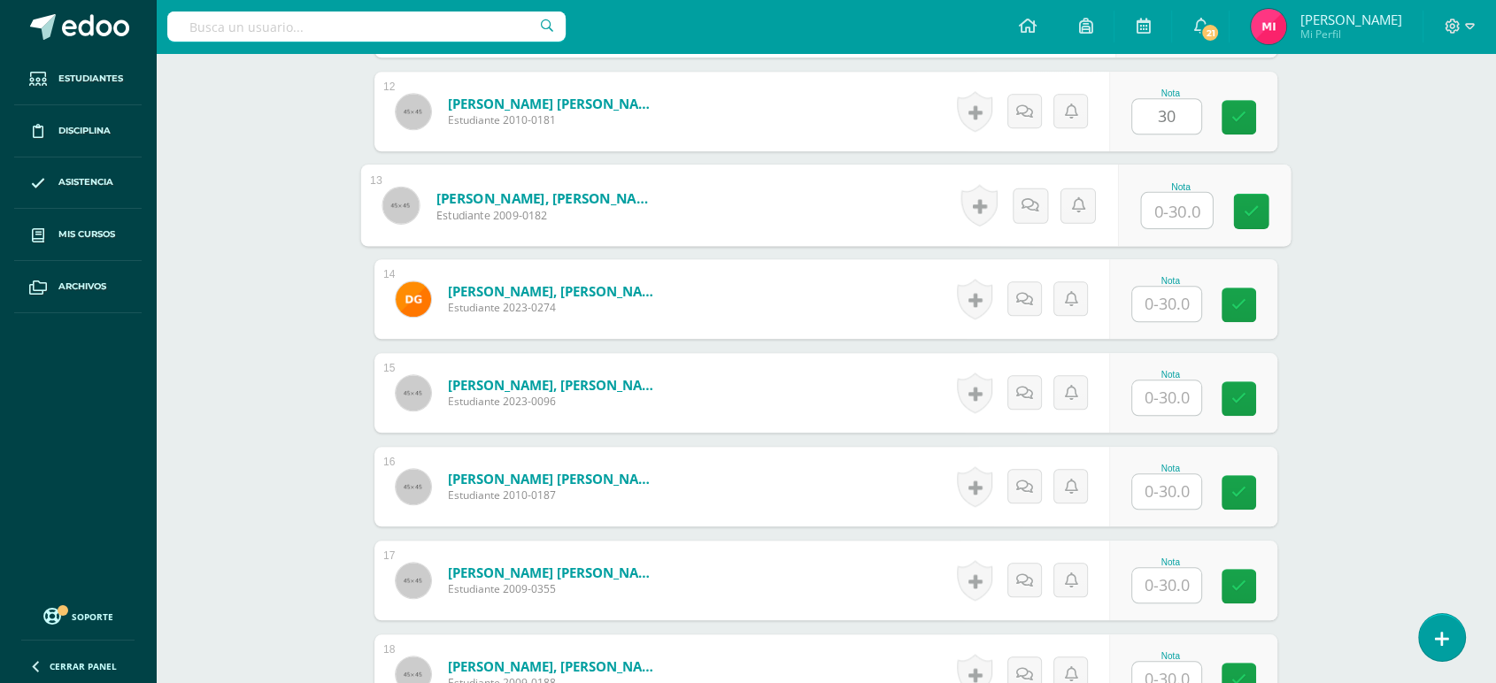
click at [1169, 212] on input "text" at bounding box center [1177, 210] width 71 height 35
type input "30"
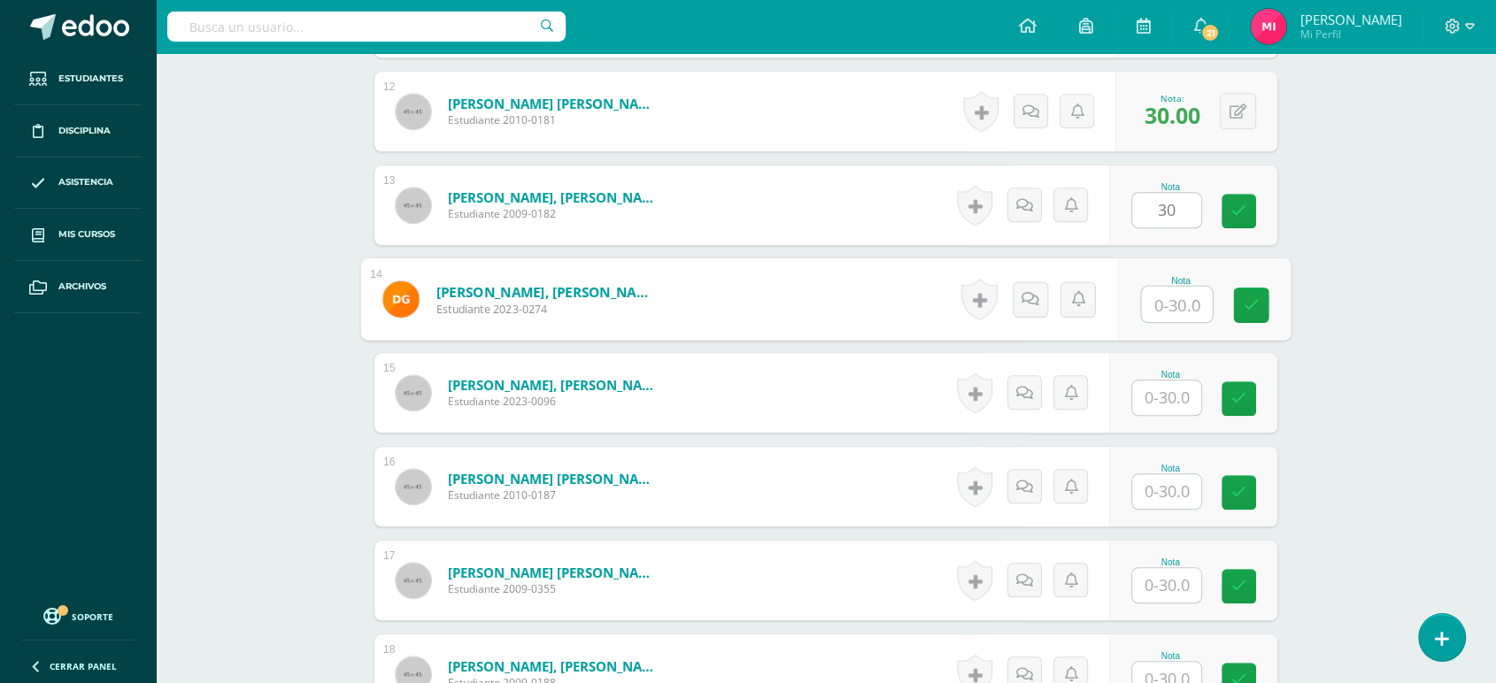
click at [1166, 290] on input "text" at bounding box center [1177, 304] width 71 height 35
type input "30"
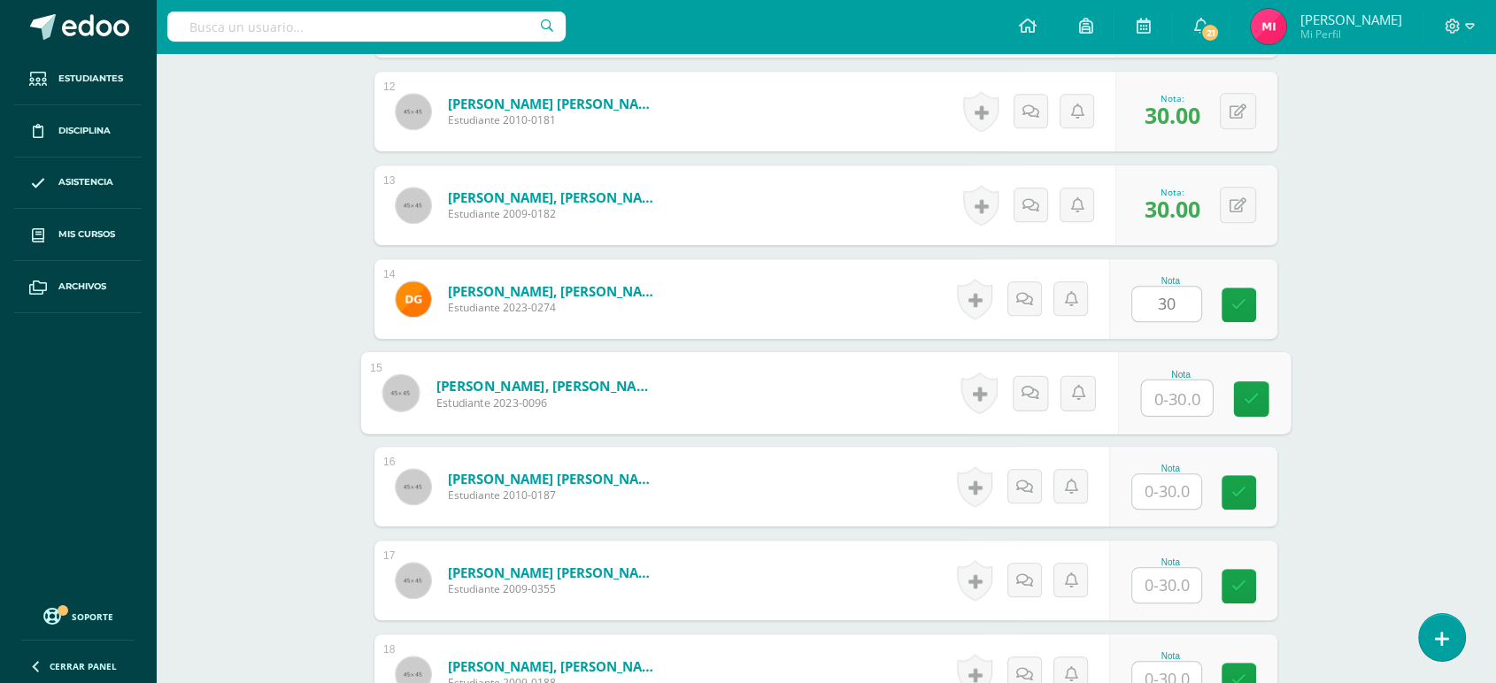
click at [1168, 391] on input "text" at bounding box center [1177, 398] width 71 height 35
type input "30"
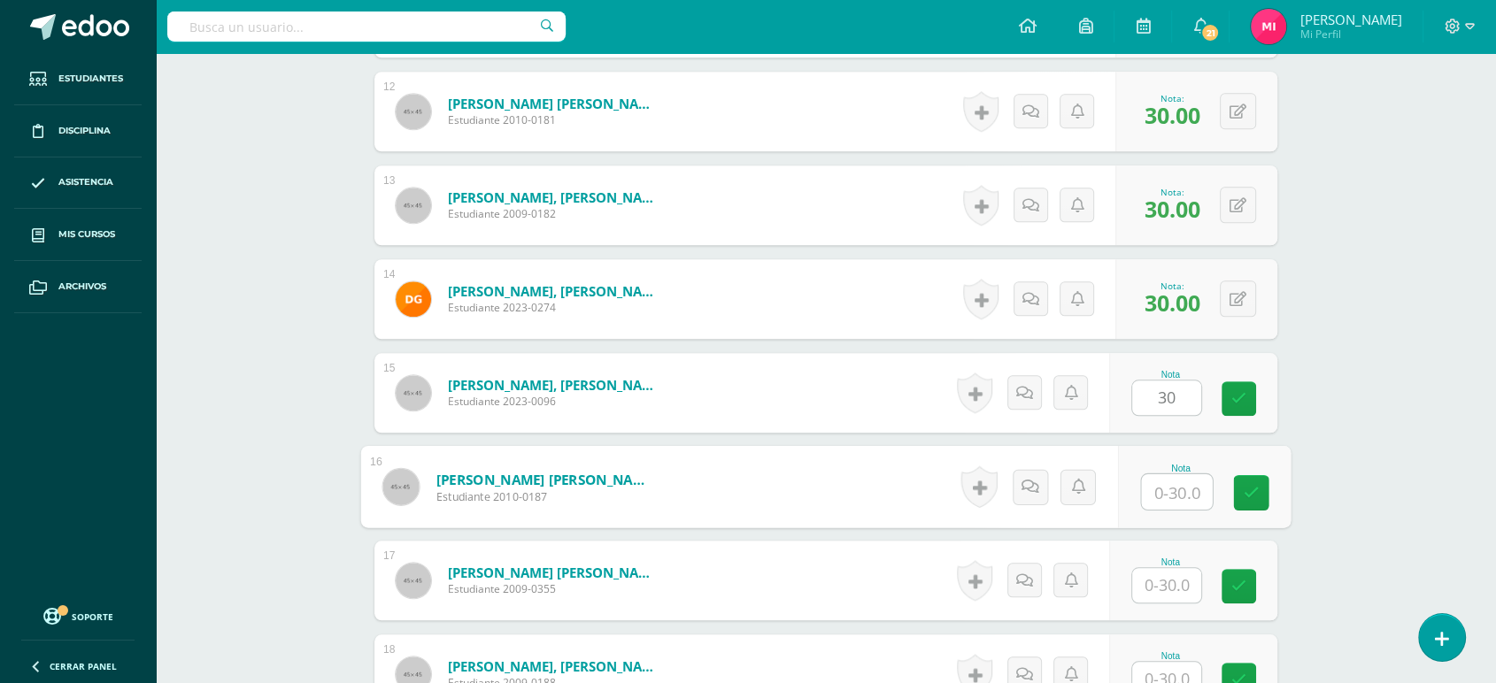
click at [1167, 497] on input "text" at bounding box center [1177, 491] width 71 height 35
type input "30"
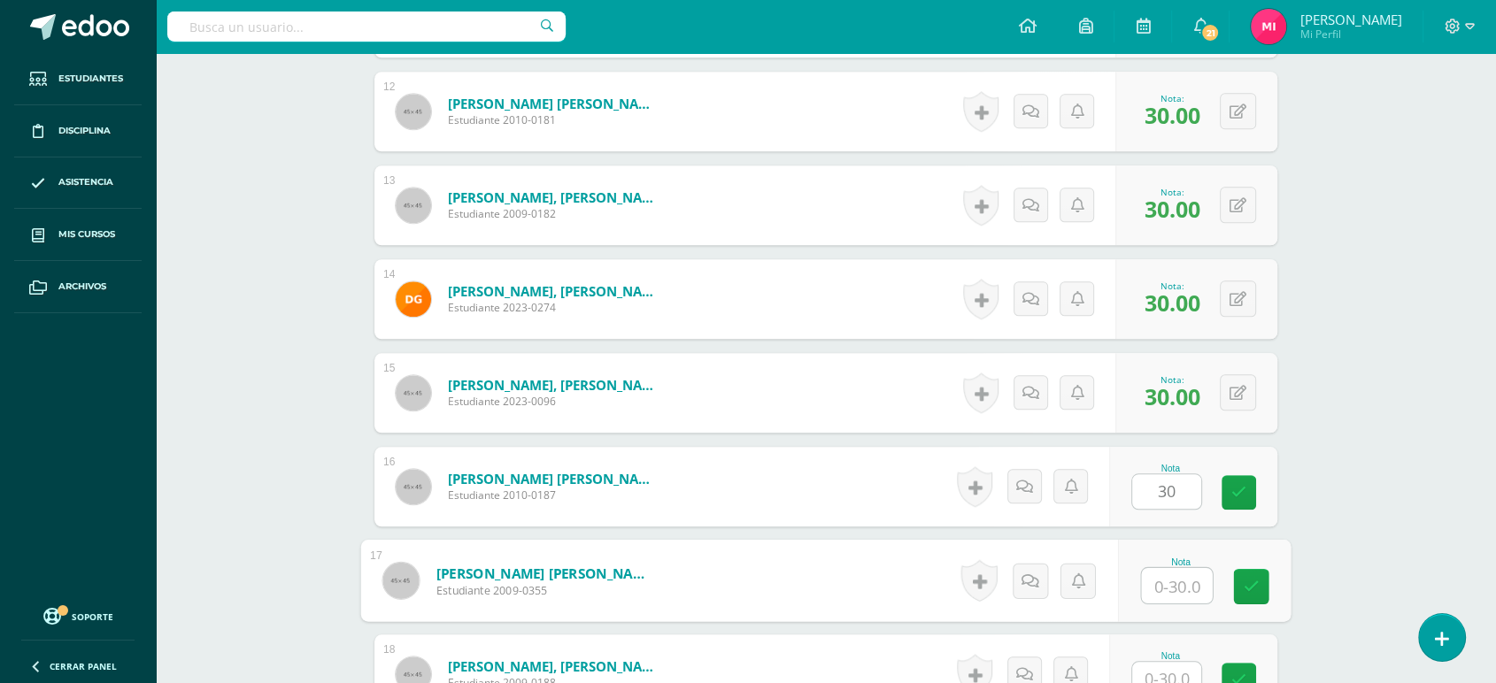
click at [1177, 586] on input "text" at bounding box center [1177, 585] width 71 height 35
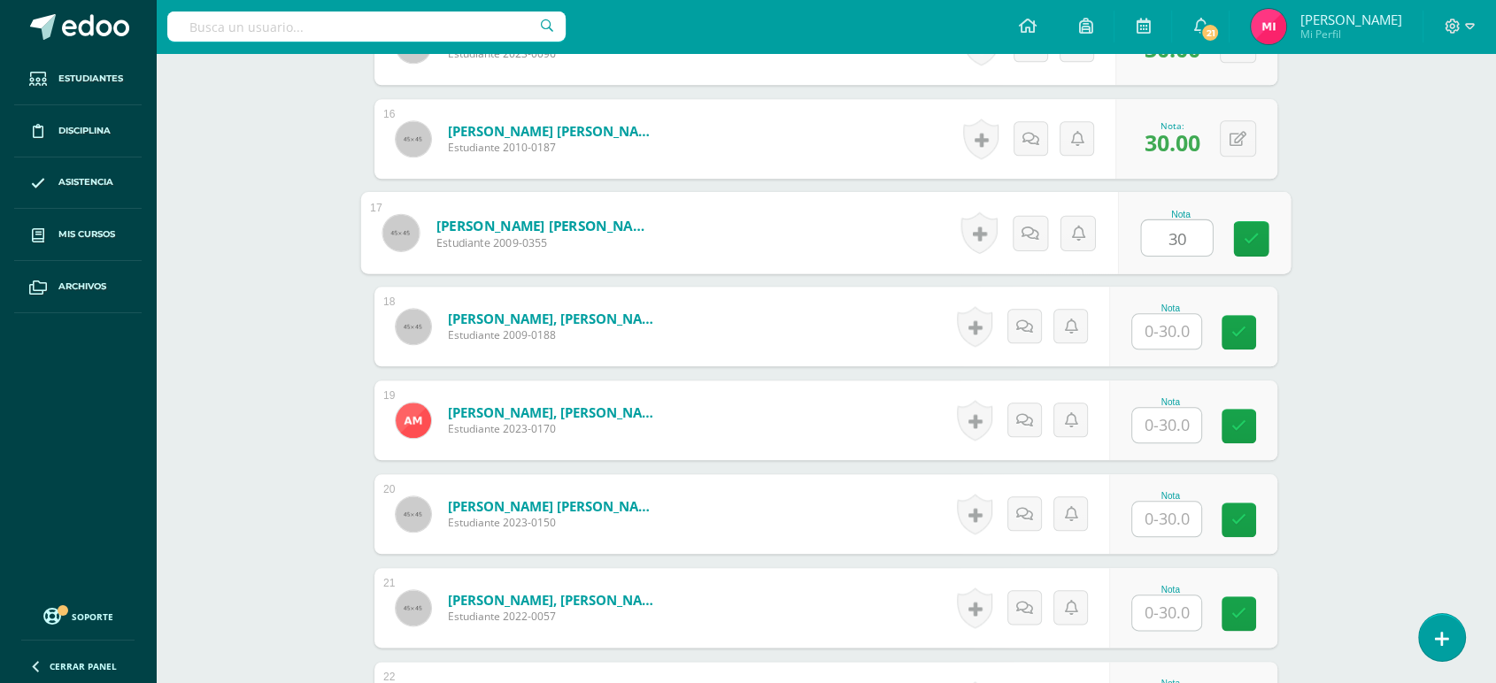
scroll to position [1927, 0]
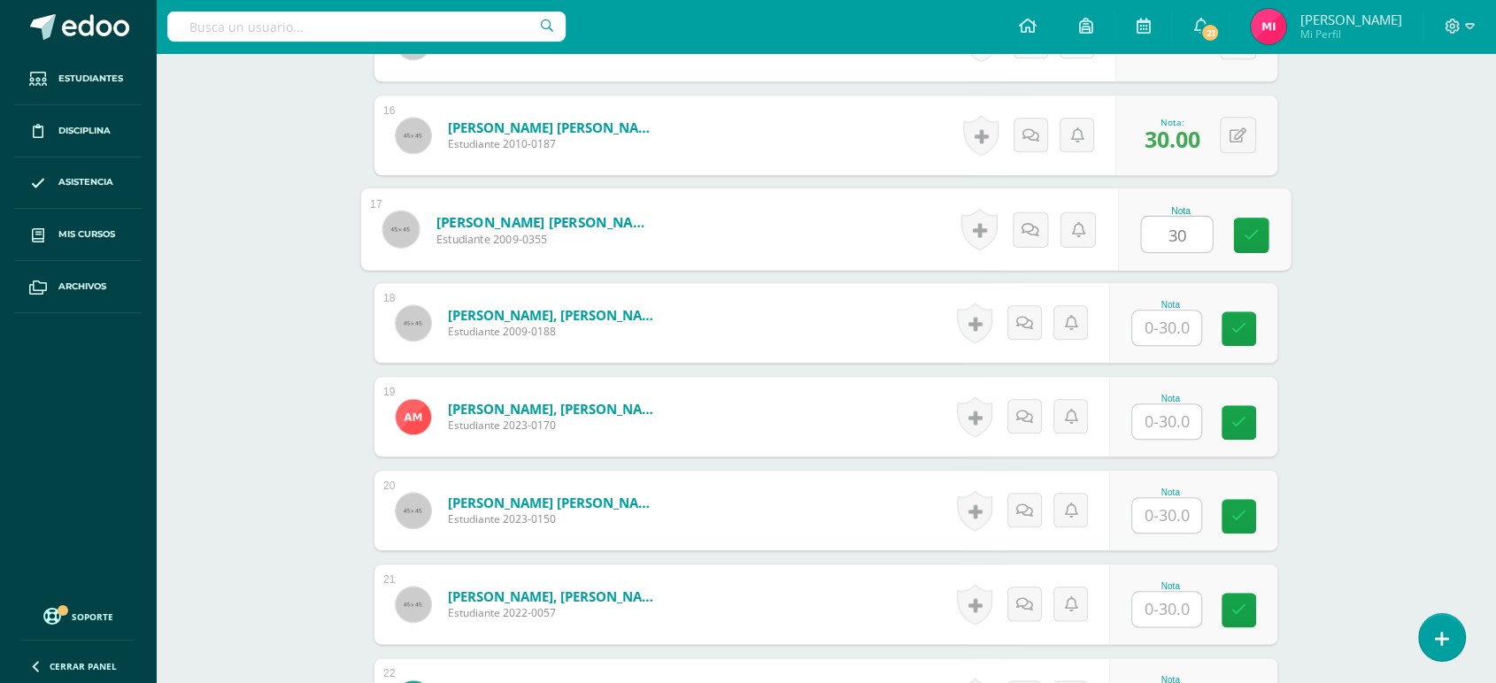
type input "30"
click at [1177, 331] on input "text" at bounding box center [1166, 328] width 69 height 35
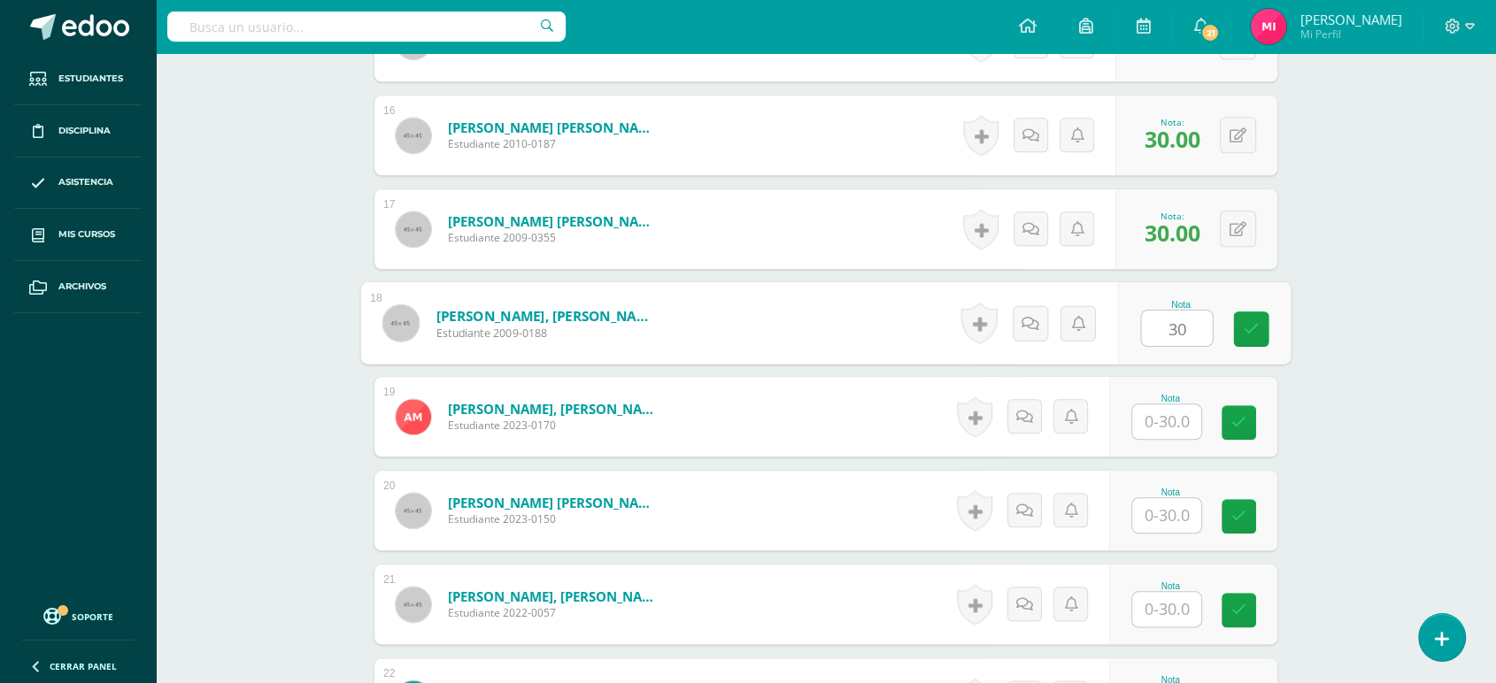
type input "30"
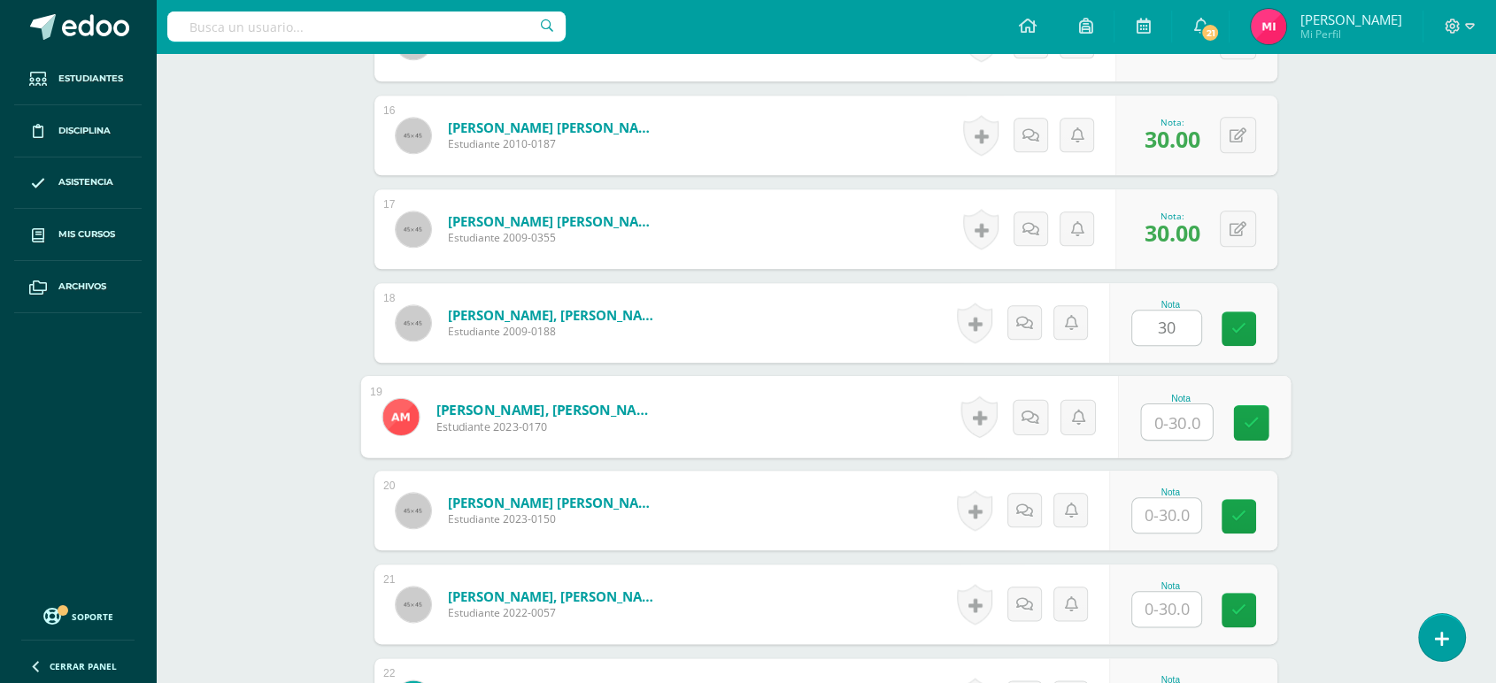
click at [1183, 422] on input "text" at bounding box center [1177, 422] width 71 height 35
type input "30"
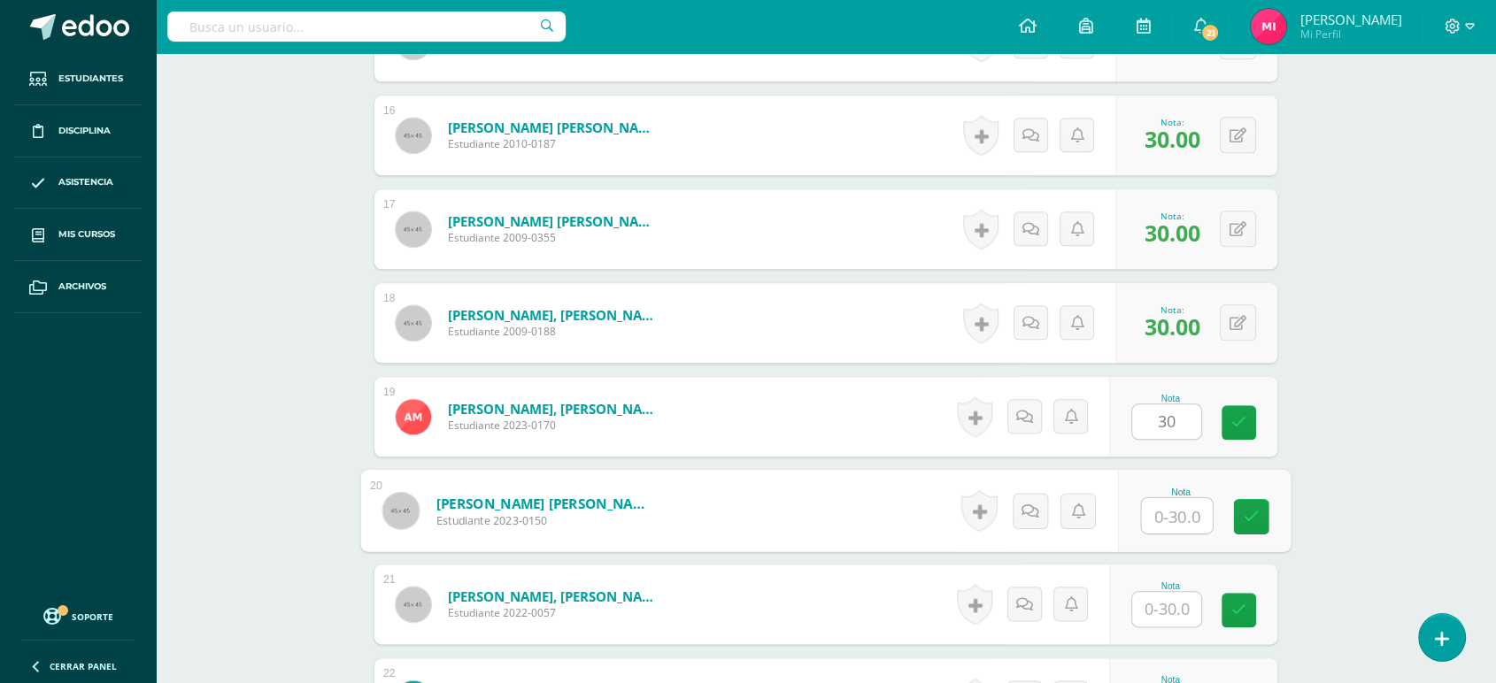
click at [1171, 518] on input "text" at bounding box center [1177, 515] width 71 height 35
type input "30"
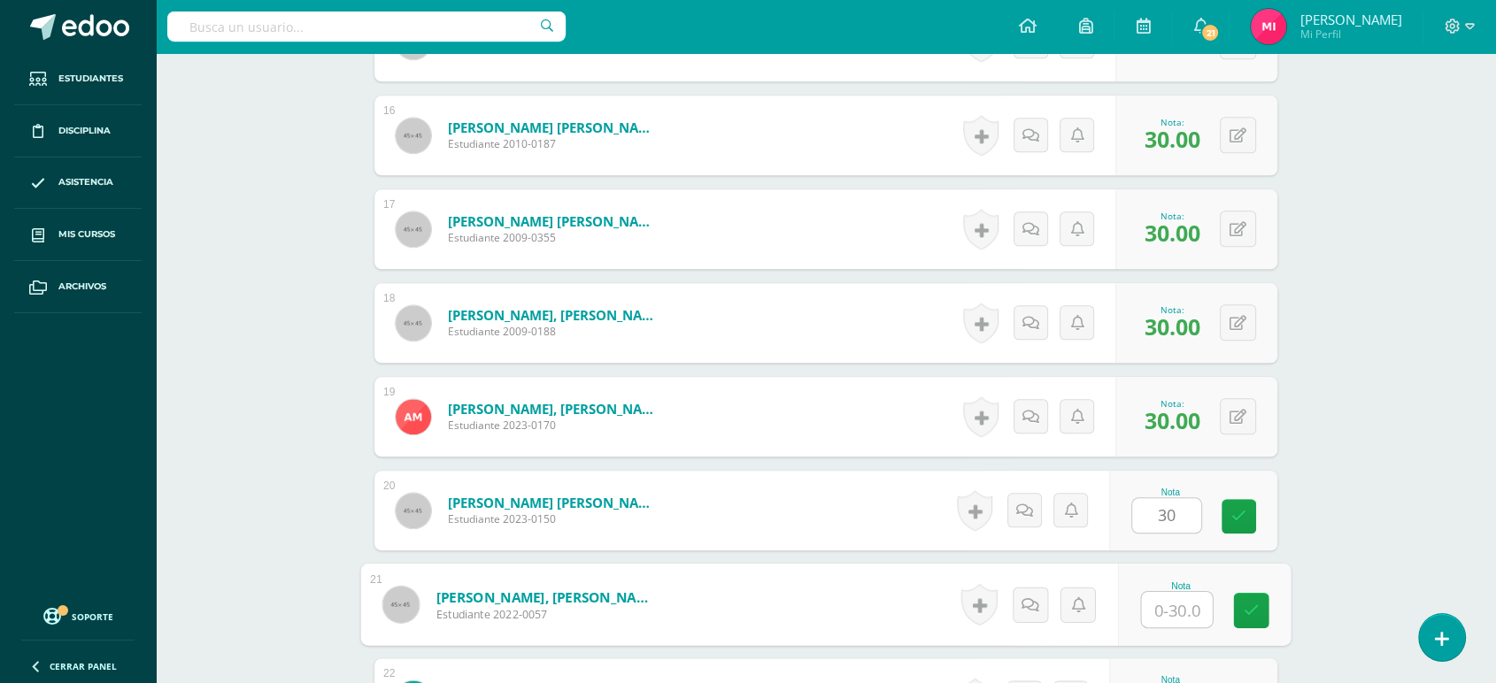
click at [1176, 604] on input "text" at bounding box center [1177, 609] width 71 height 35
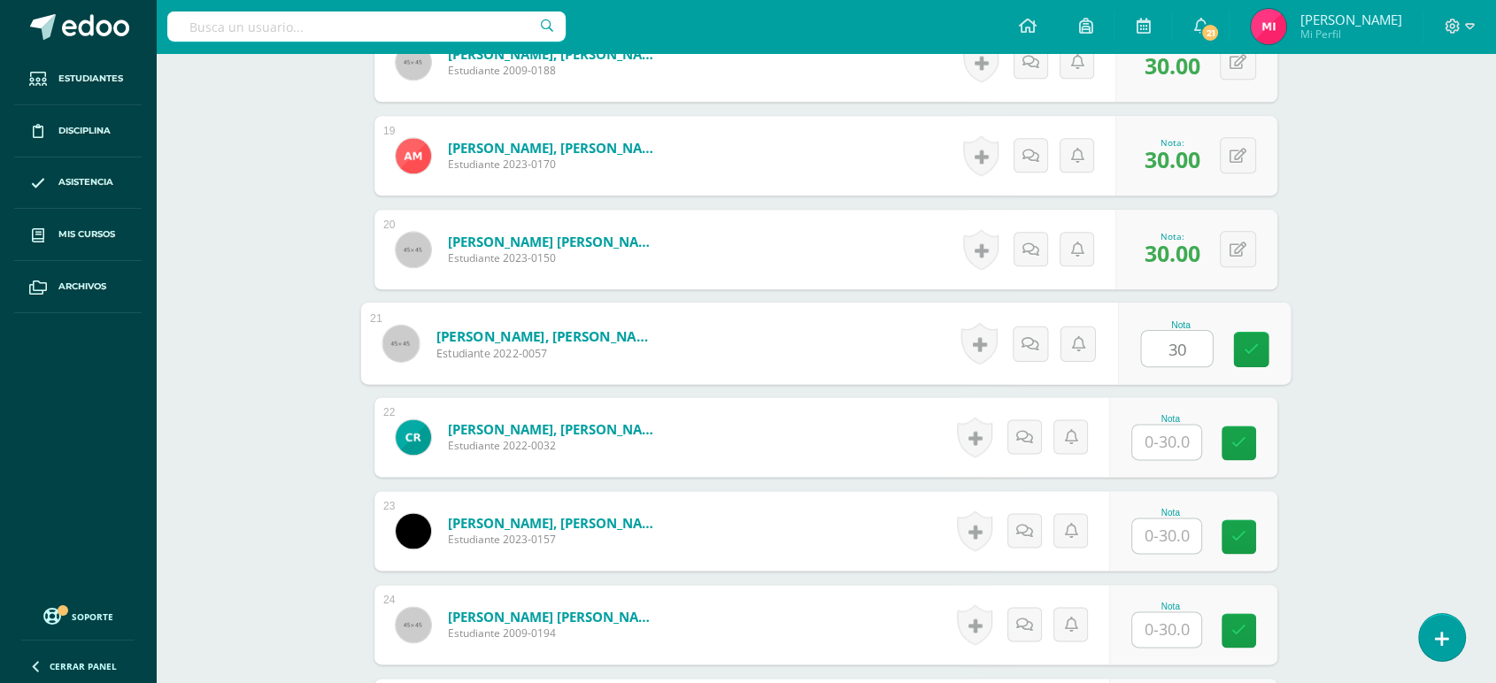
scroll to position [2204, 0]
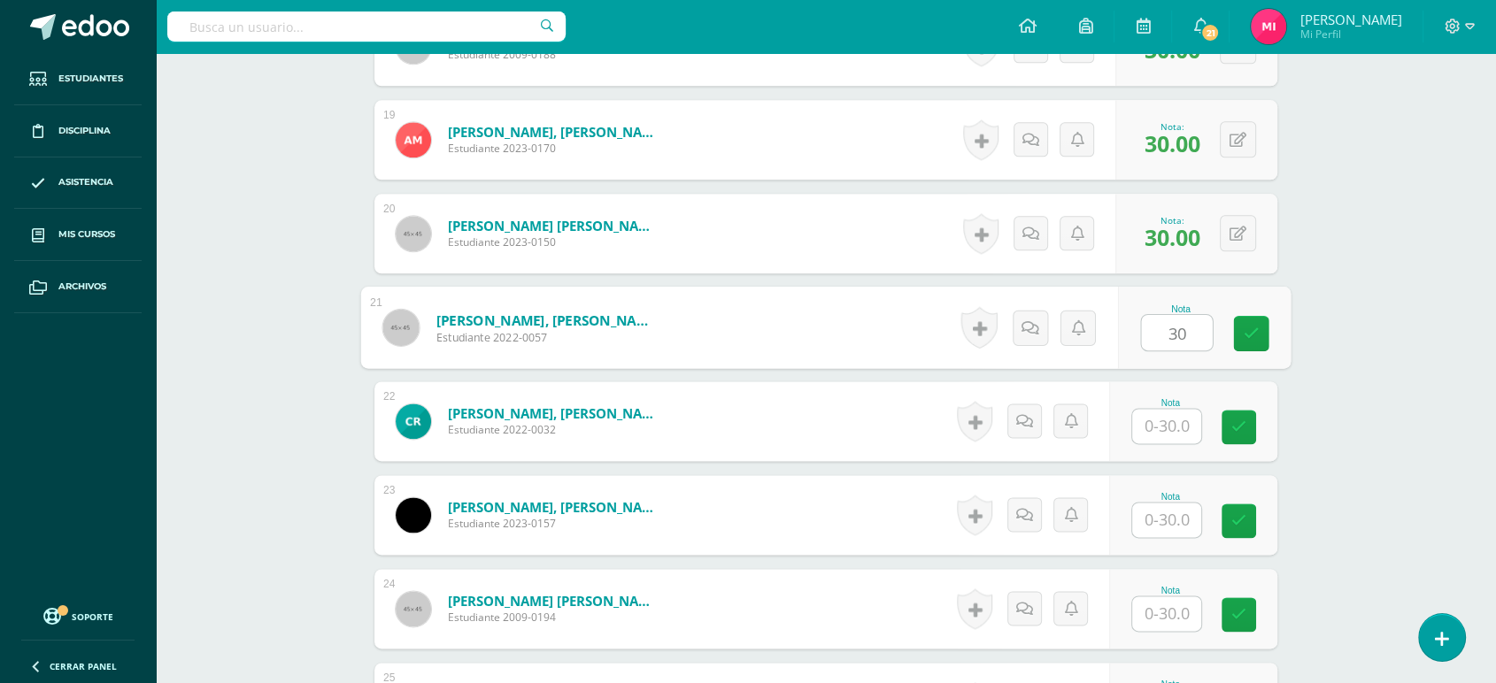
type input "30"
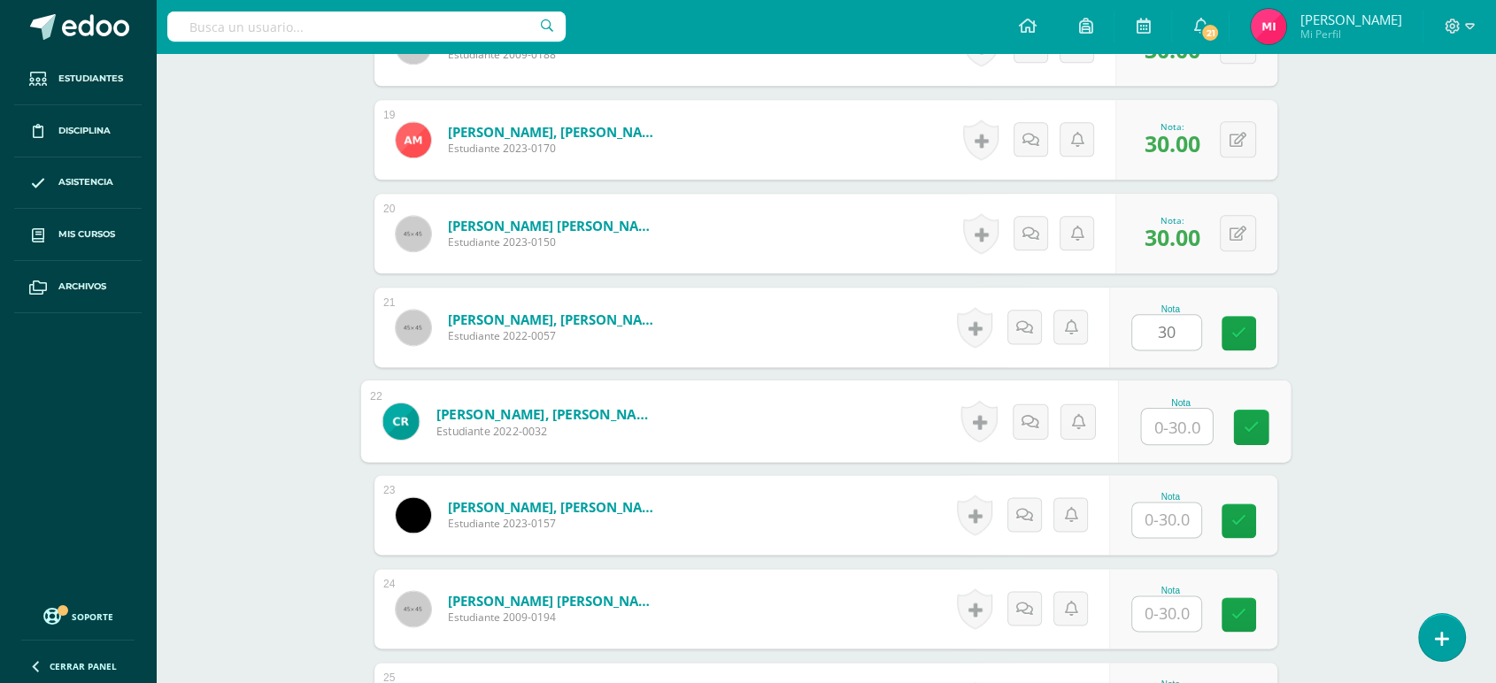
click at [1158, 416] on input "text" at bounding box center [1177, 426] width 71 height 35
type input "30"
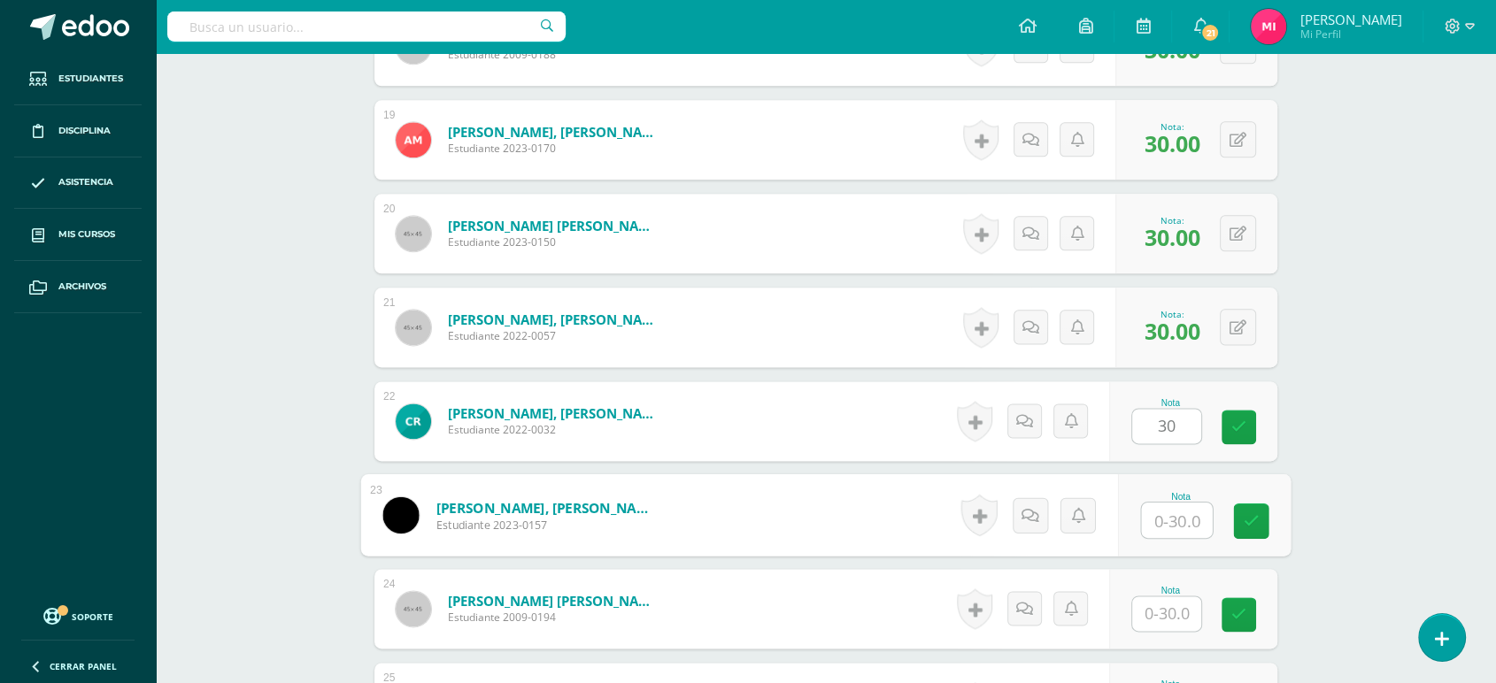
click at [1176, 518] on input "text" at bounding box center [1177, 520] width 71 height 35
type input "30"
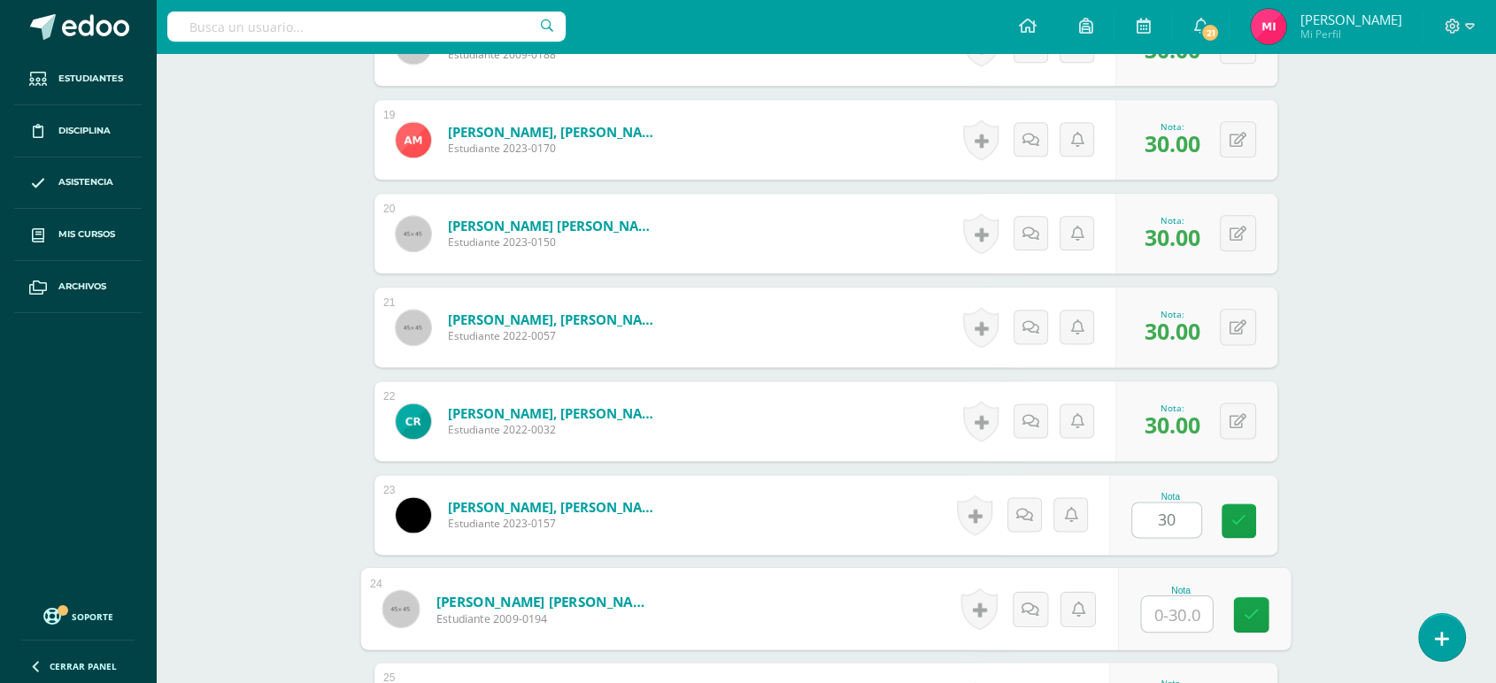
click at [1184, 612] on input "text" at bounding box center [1177, 614] width 71 height 35
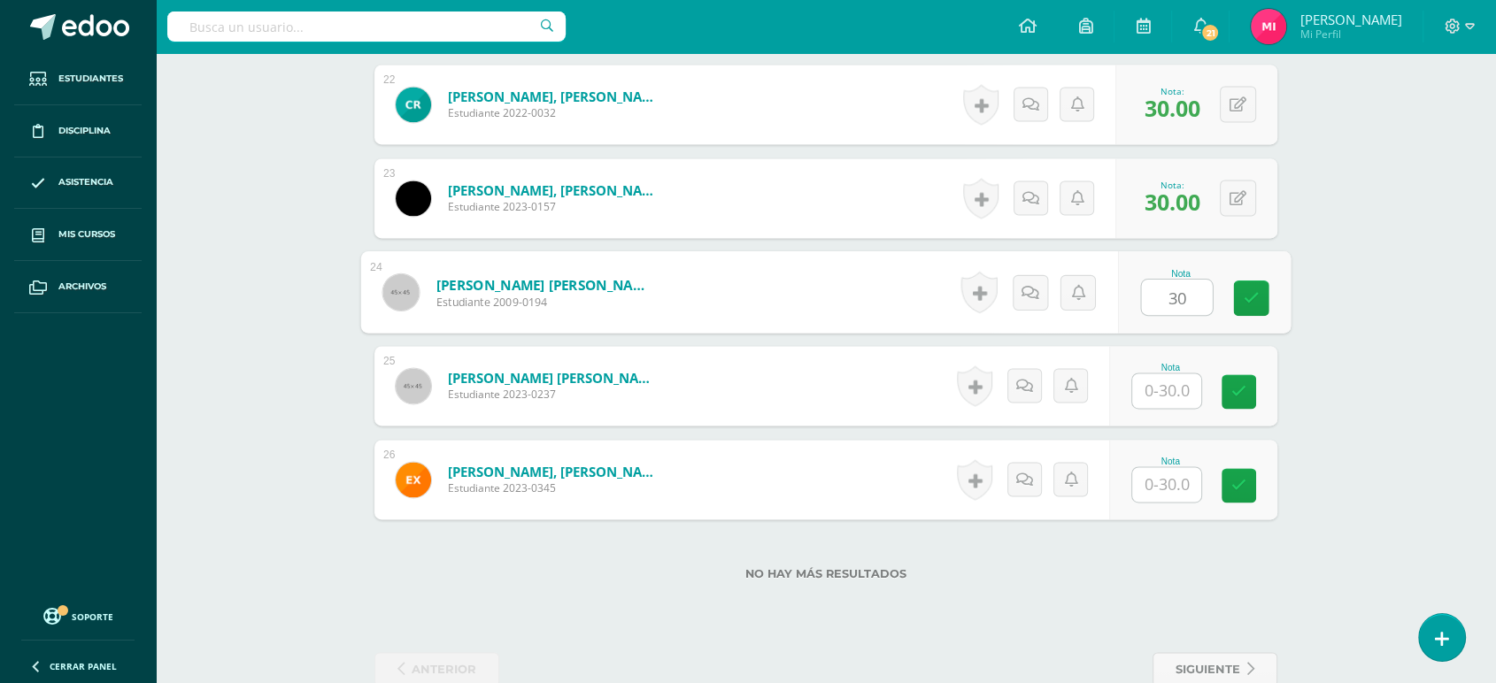
scroll to position [2563, 0]
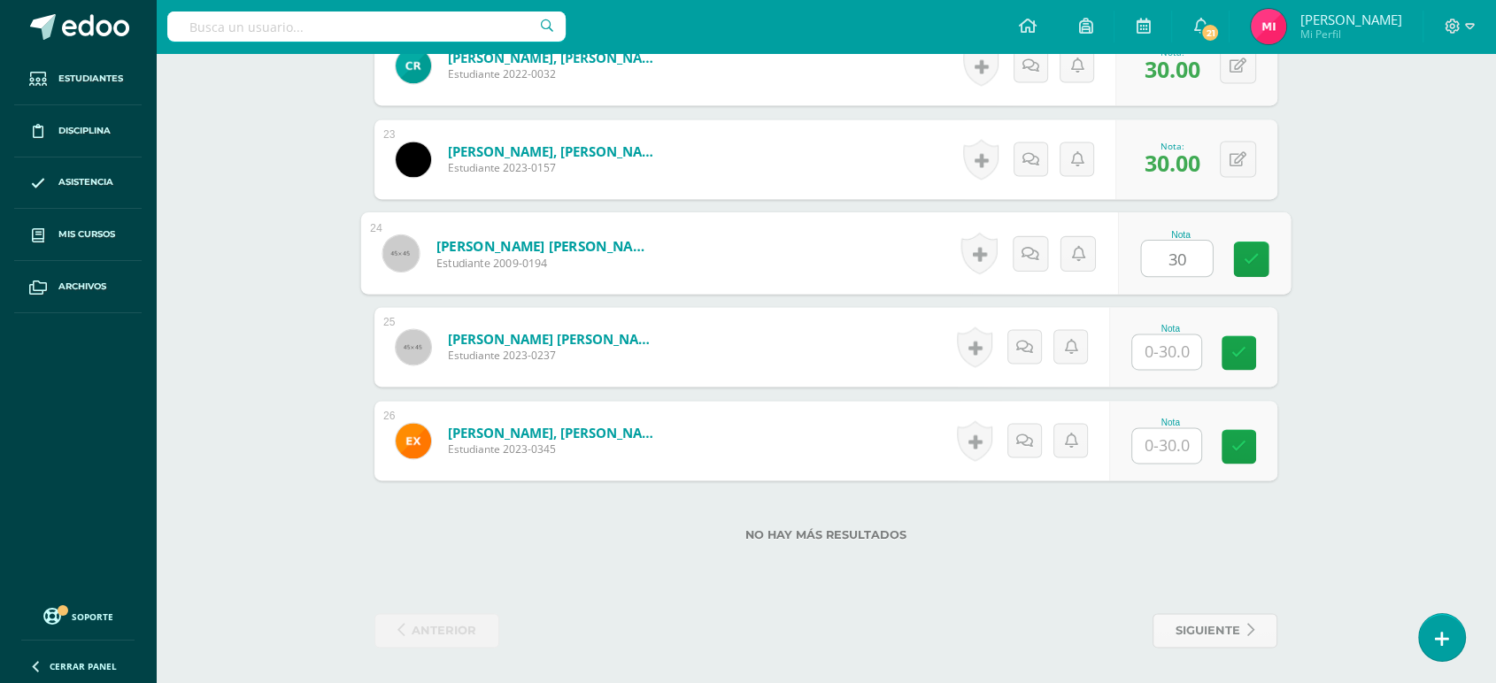
type input "30"
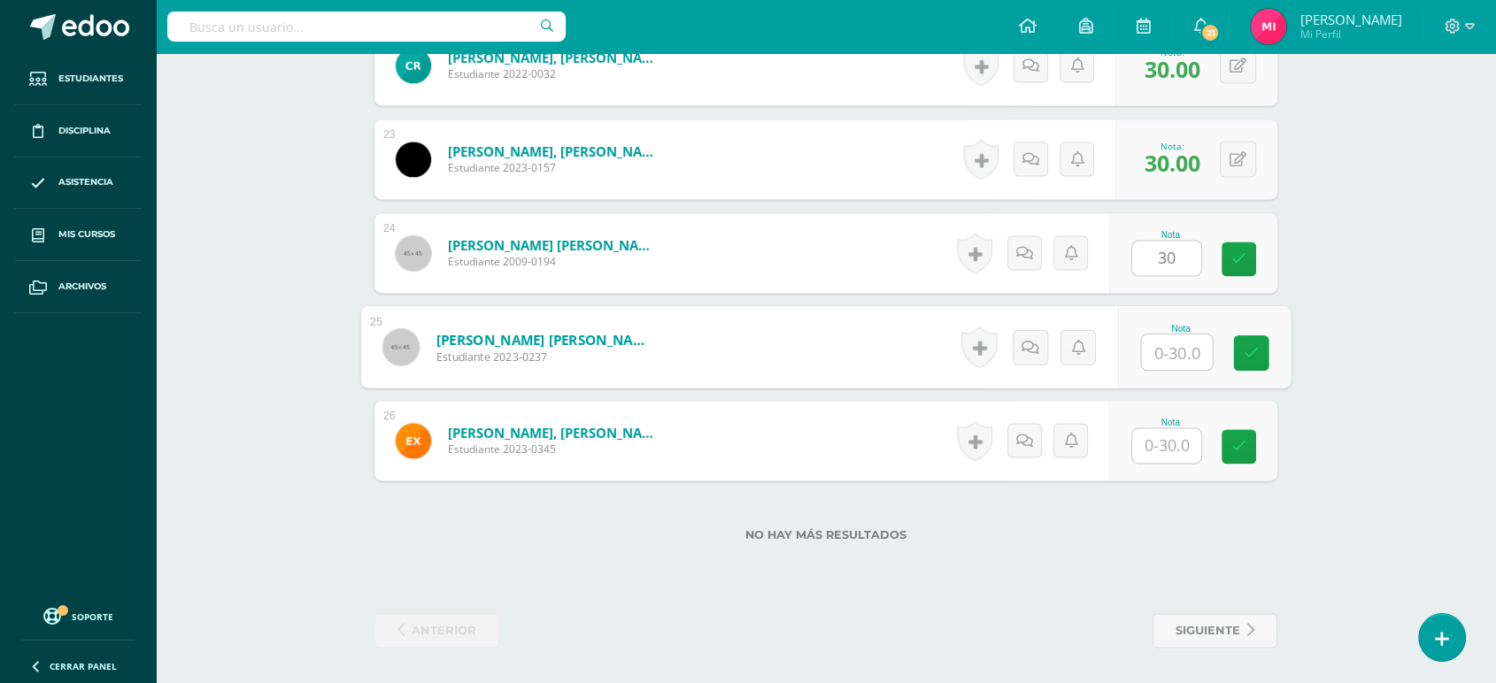
click at [1177, 347] on input "text" at bounding box center [1177, 352] width 71 height 35
type input "30"
click at [1178, 441] on input "text" at bounding box center [1166, 445] width 69 height 35
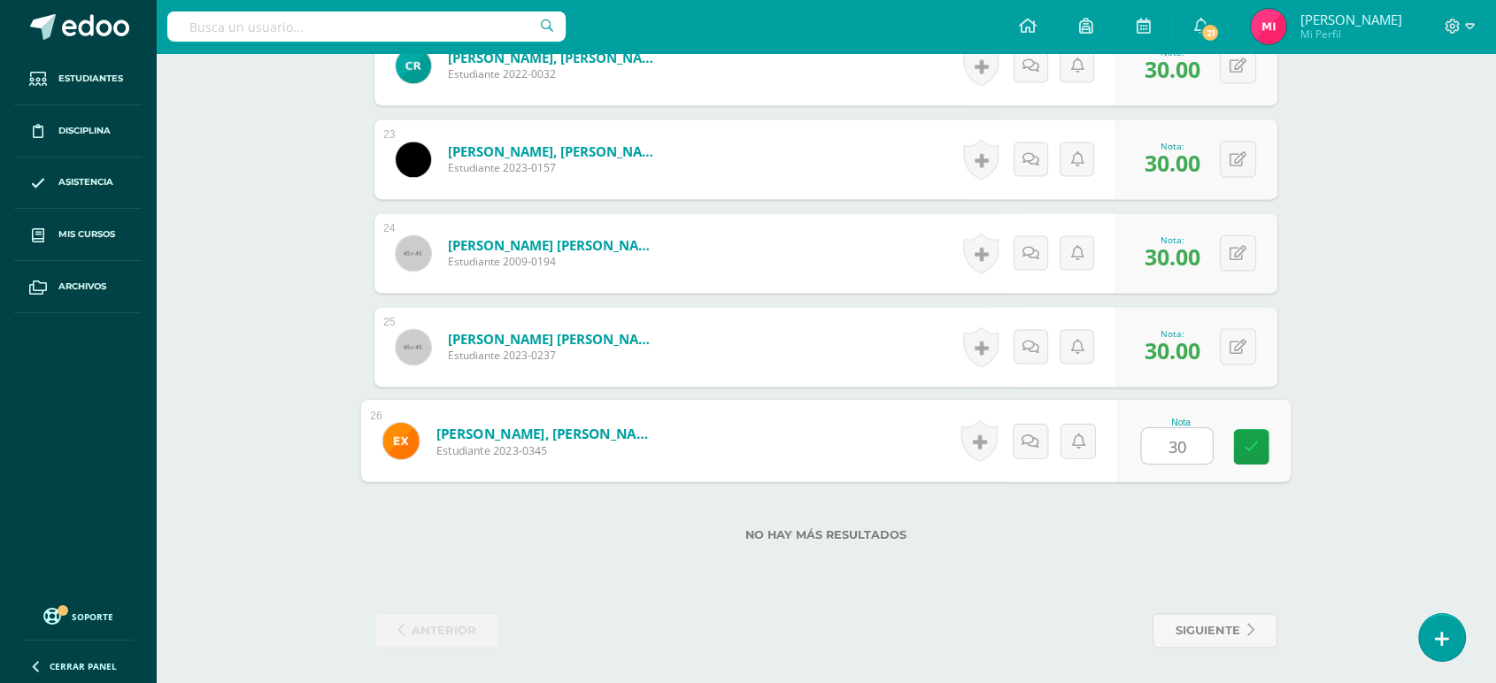
type input "30"
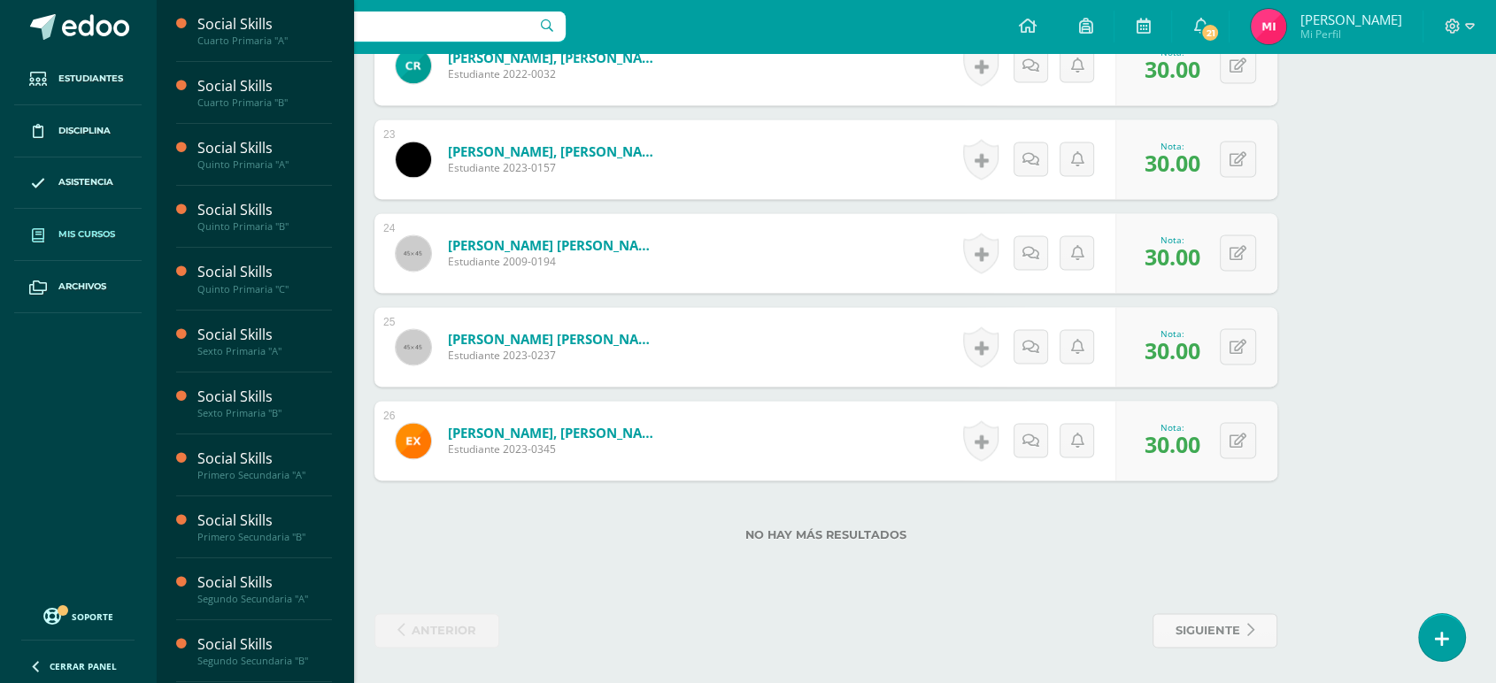
click at [104, 230] on span "Mis cursos" at bounding box center [86, 234] width 57 height 14
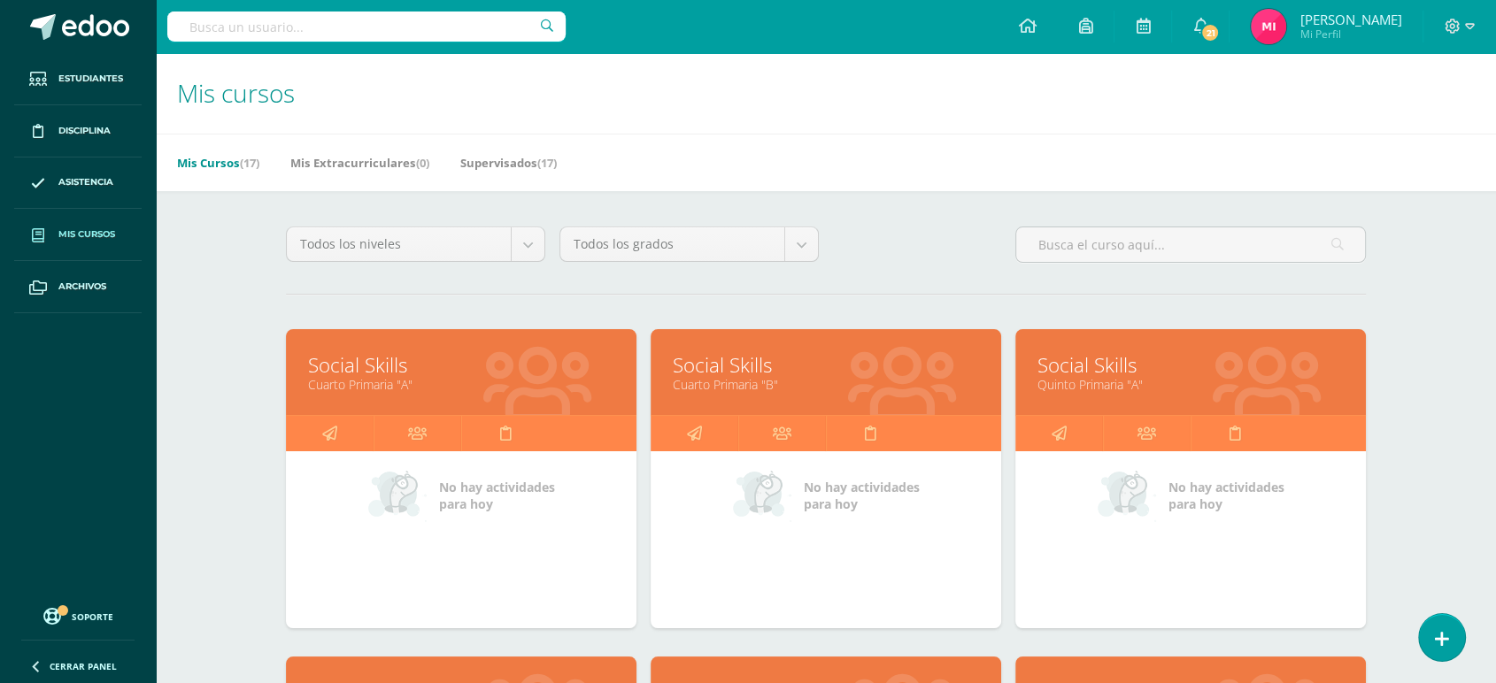
click at [104, 230] on span "Mis cursos" at bounding box center [86, 234] width 57 height 14
